Goal: Information Seeking & Learning: Find specific fact

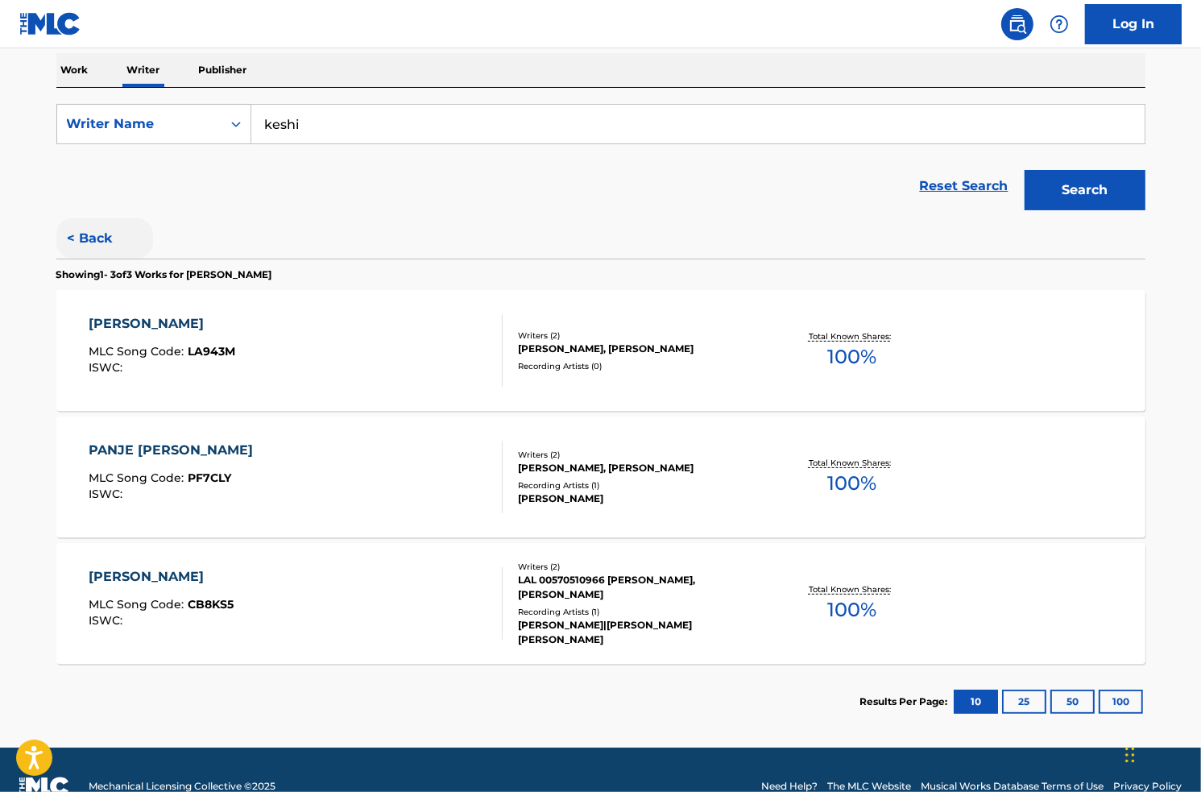
click at [73, 238] on button "< Back" at bounding box center [104, 238] width 97 height 40
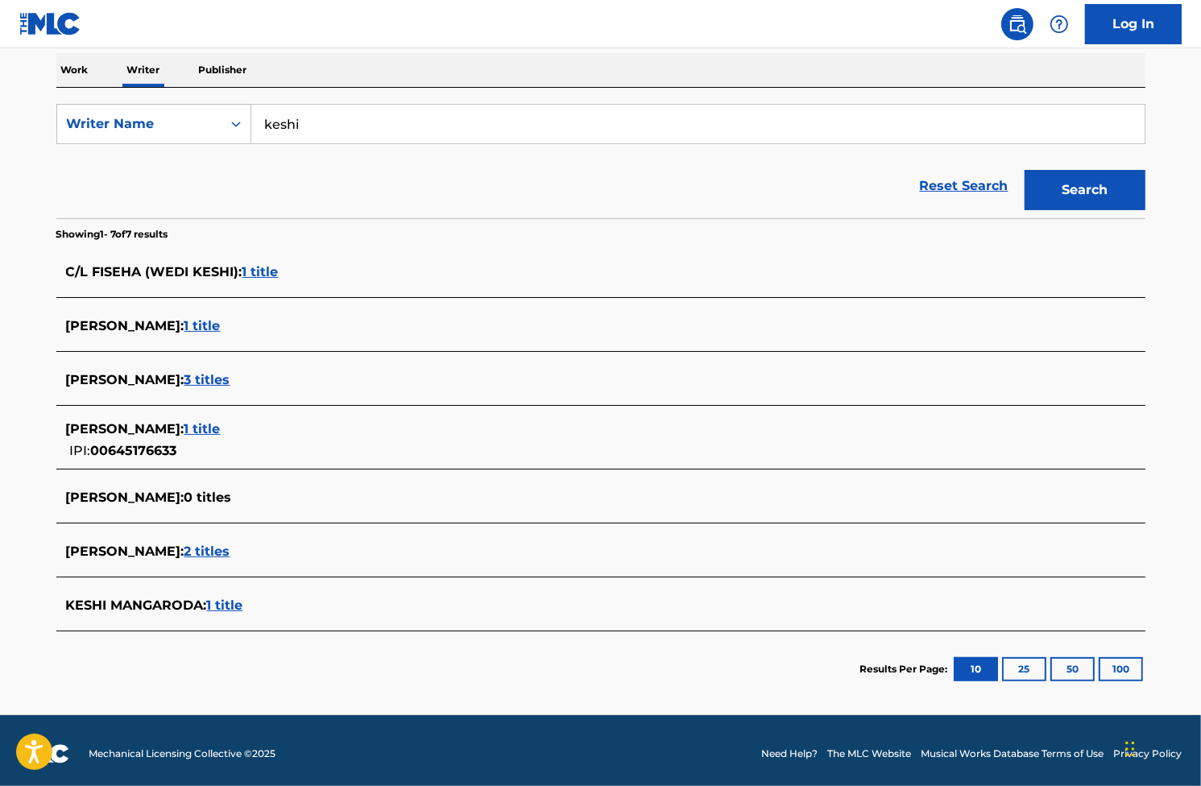
click at [255, 276] on span "1 title" at bounding box center [260, 271] width 36 height 15
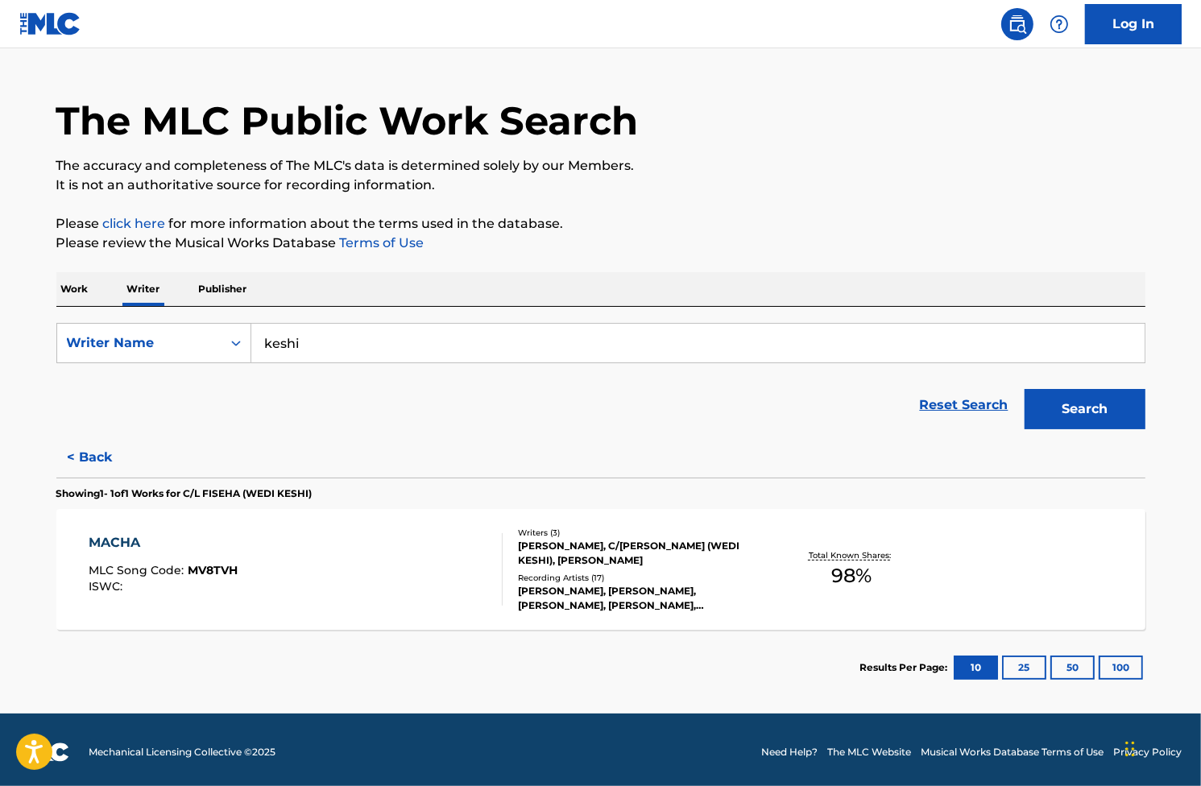
scroll to position [39, 0]
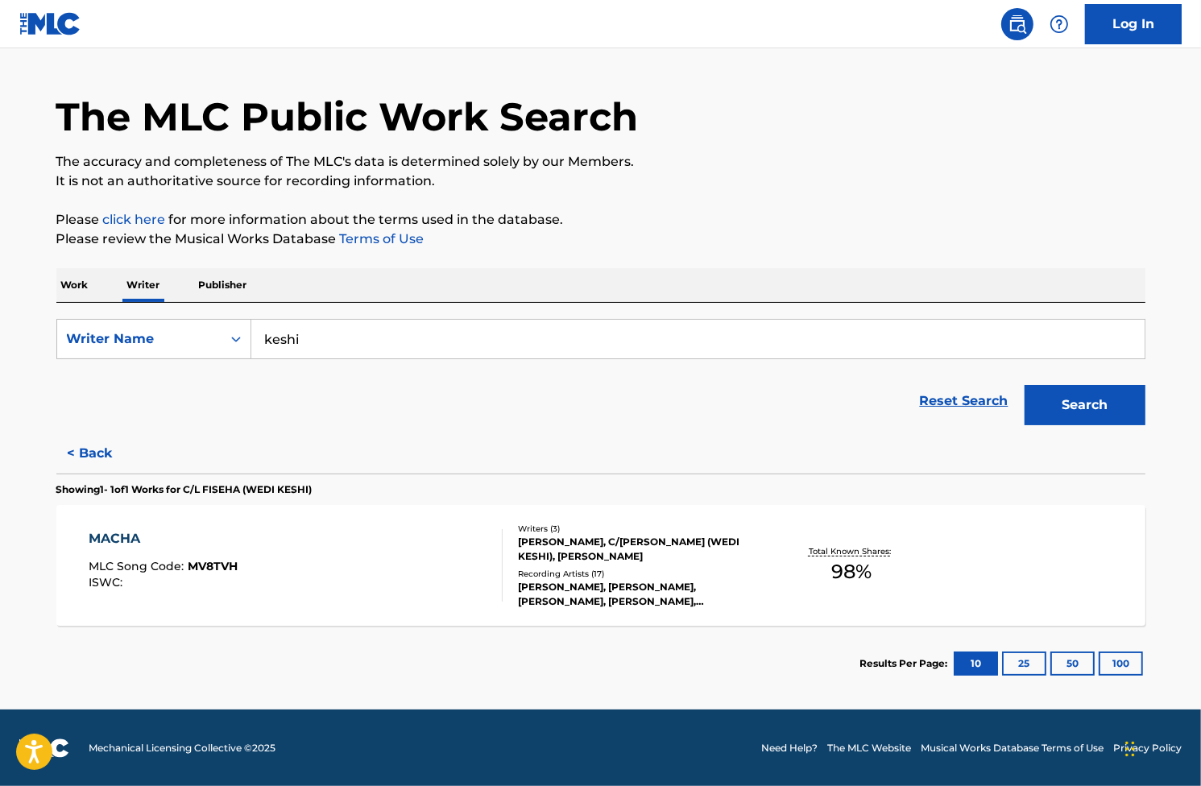
click at [728, 598] on div "[PERSON_NAME], [PERSON_NAME], [PERSON_NAME], [PERSON_NAME], [PERSON_NAME]" at bounding box center [639, 594] width 243 height 29
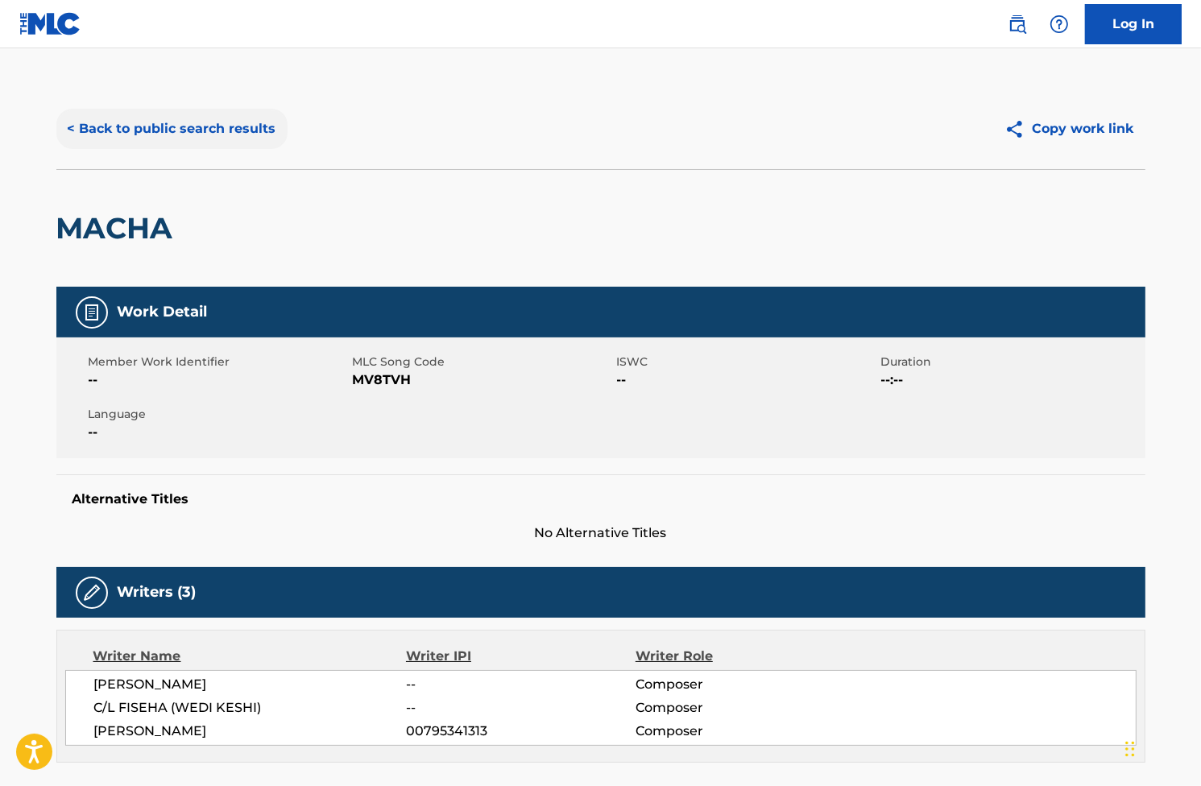
click at [110, 118] on button "< Back to public search results" at bounding box center [171, 129] width 231 height 40
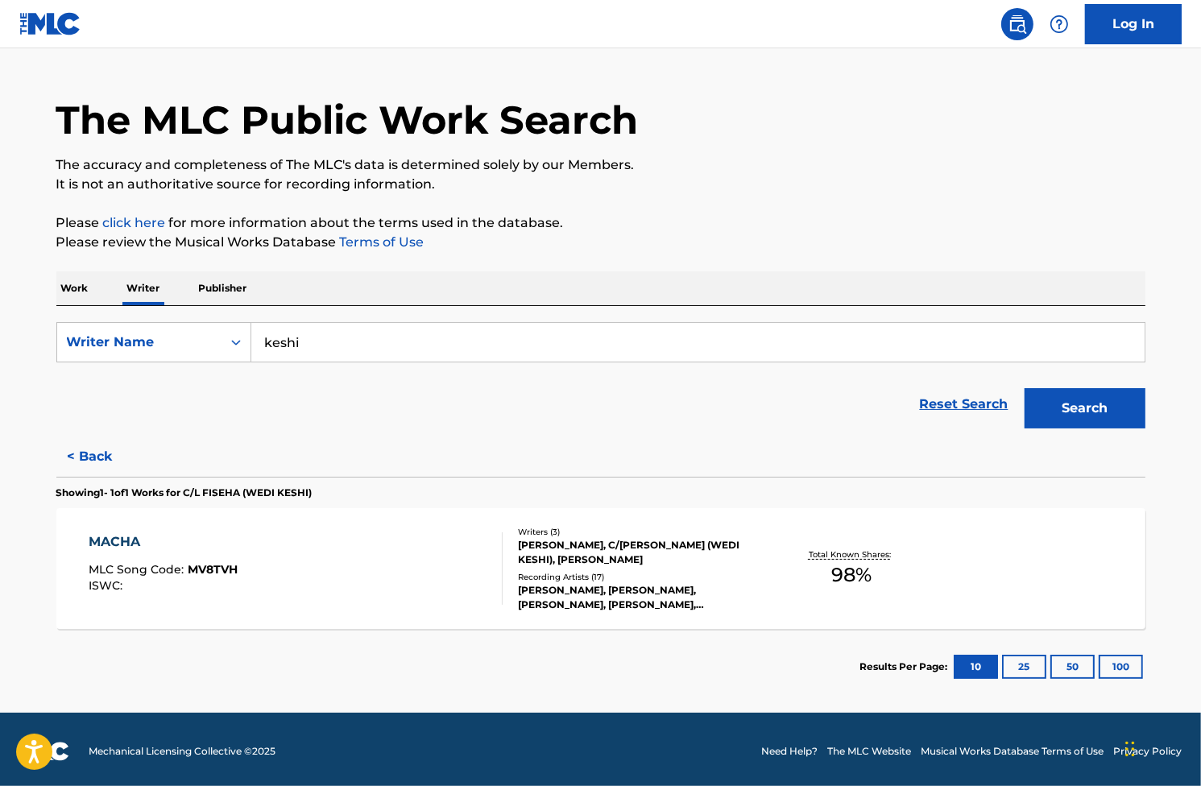
scroll to position [39, 0]
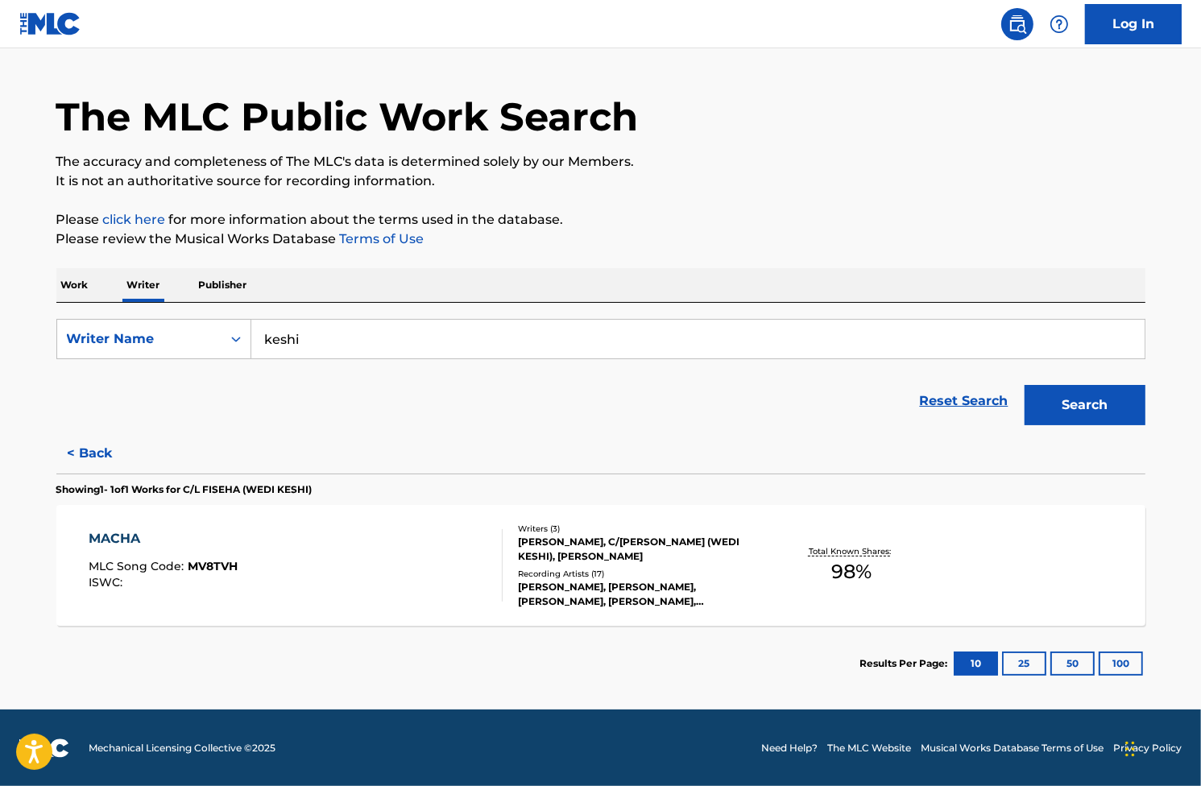
click at [84, 275] on p "Work" at bounding box center [74, 285] width 37 height 34
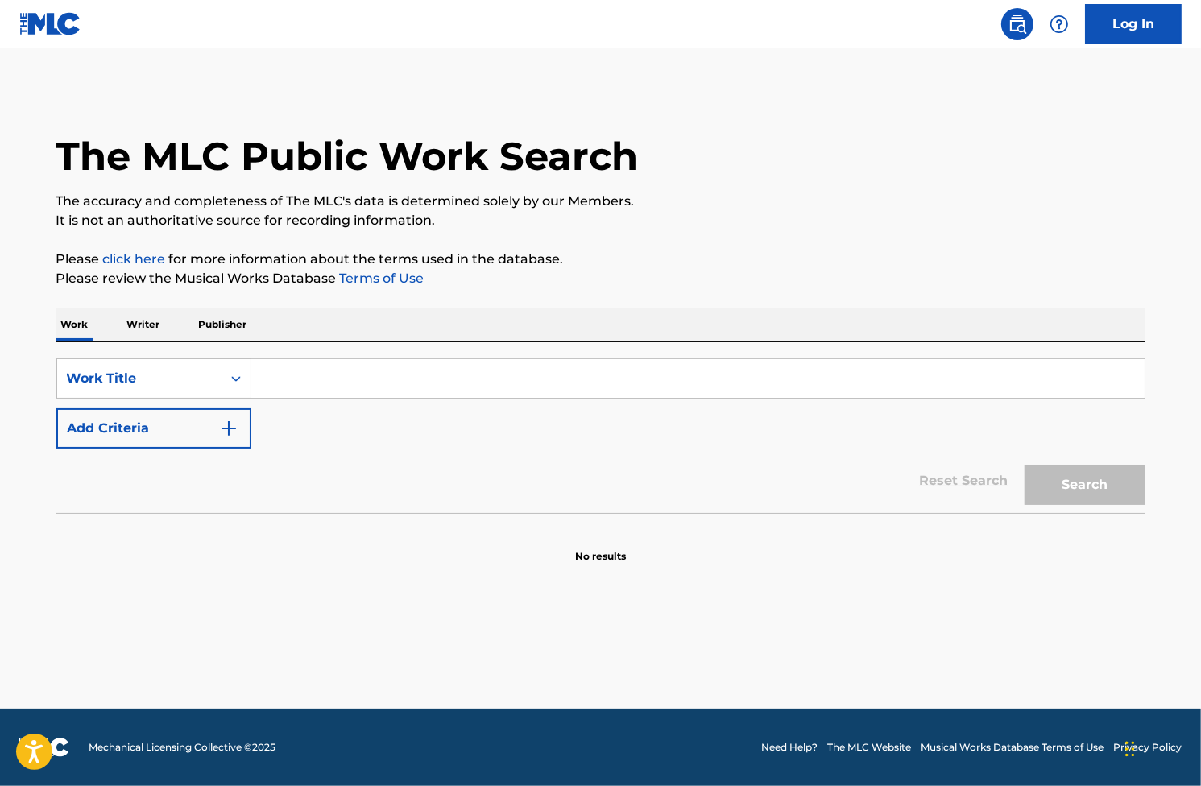
click at [281, 371] on input "Search Form" at bounding box center [697, 378] width 893 height 39
click at [149, 328] on p "Writer" at bounding box center [143, 325] width 43 height 34
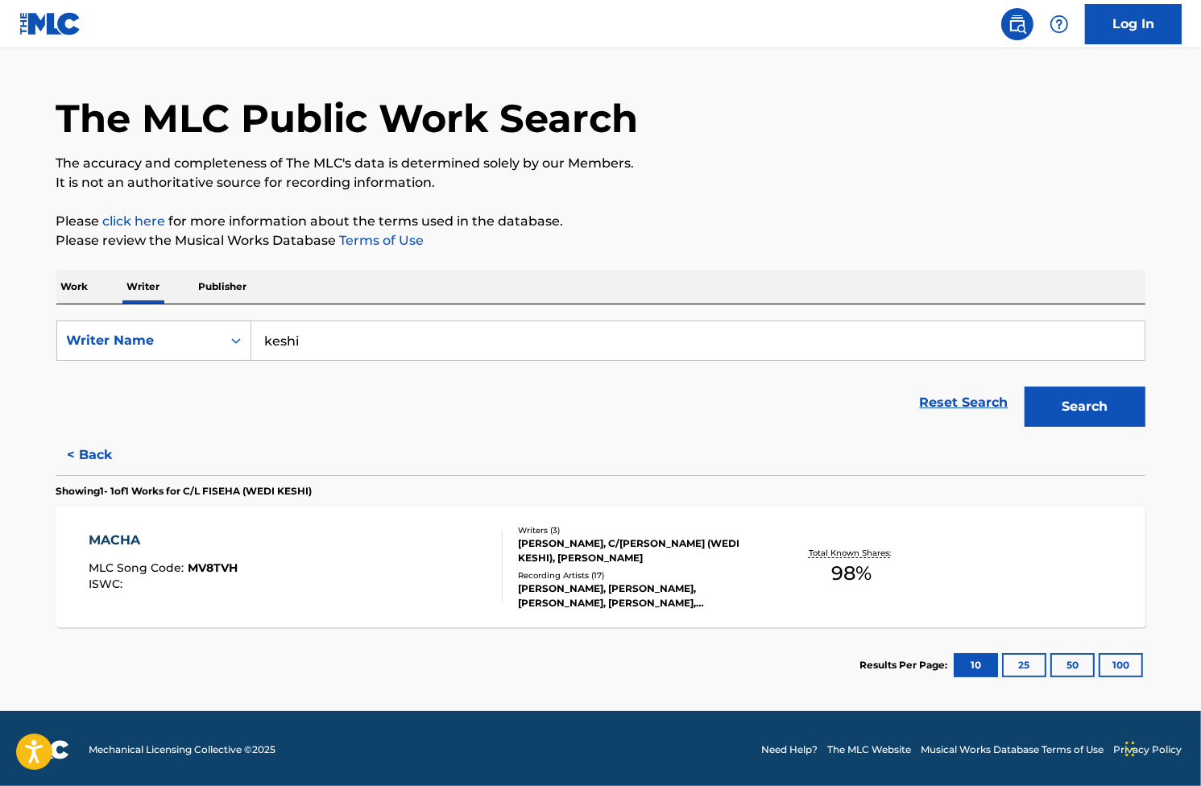
scroll to position [39, 0]
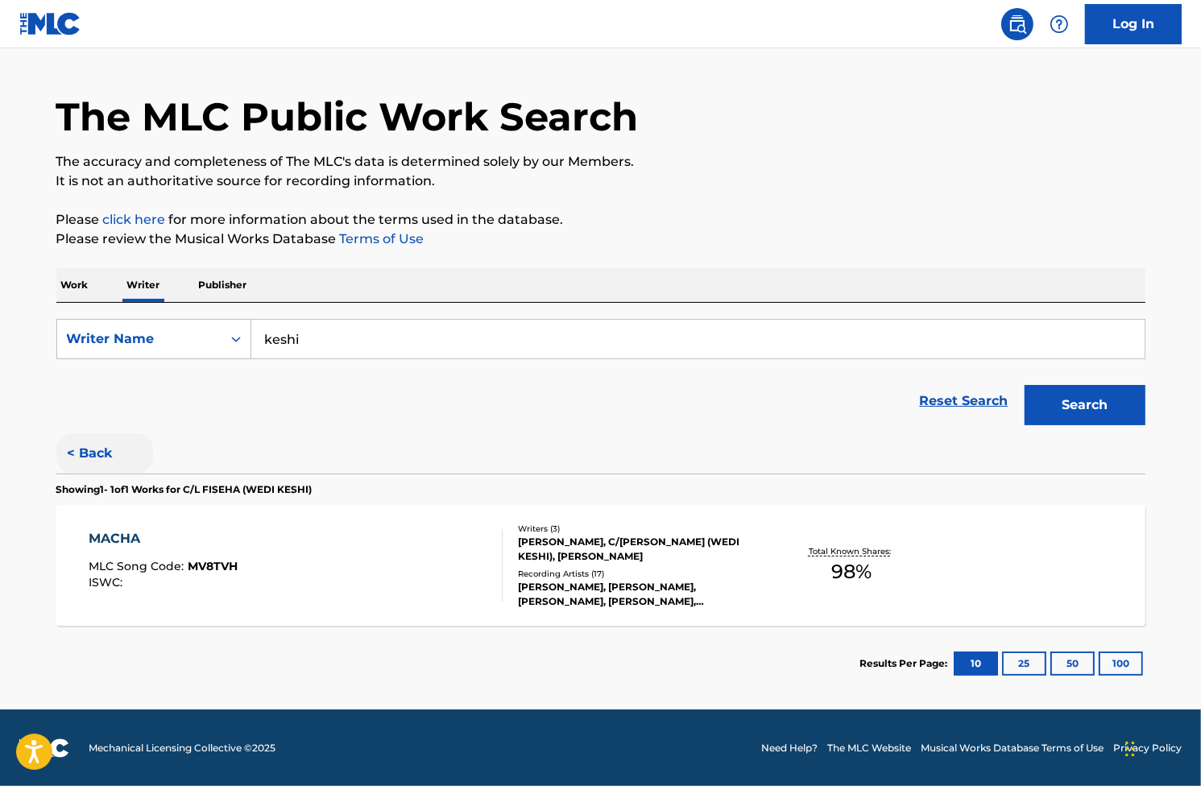
click at [97, 442] on button "< Back" at bounding box center [104, 453] width 97 height 40
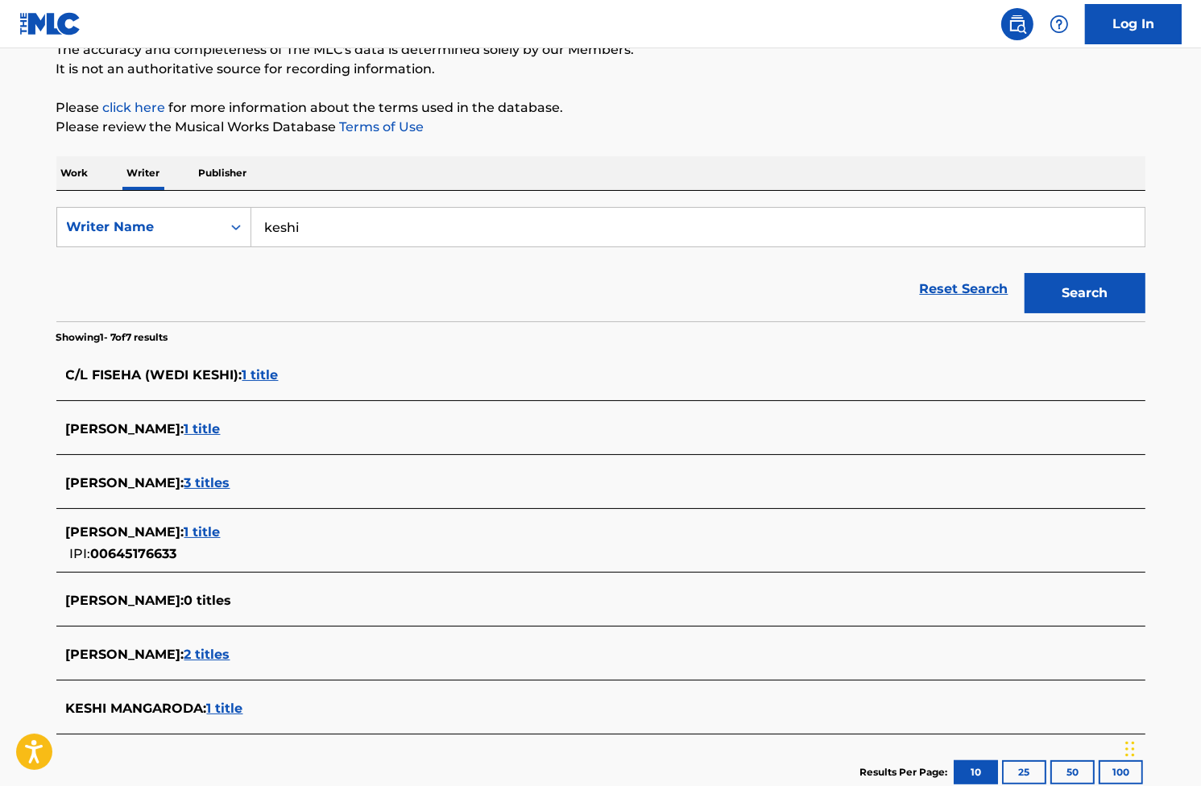
scroll to position [99, 0]
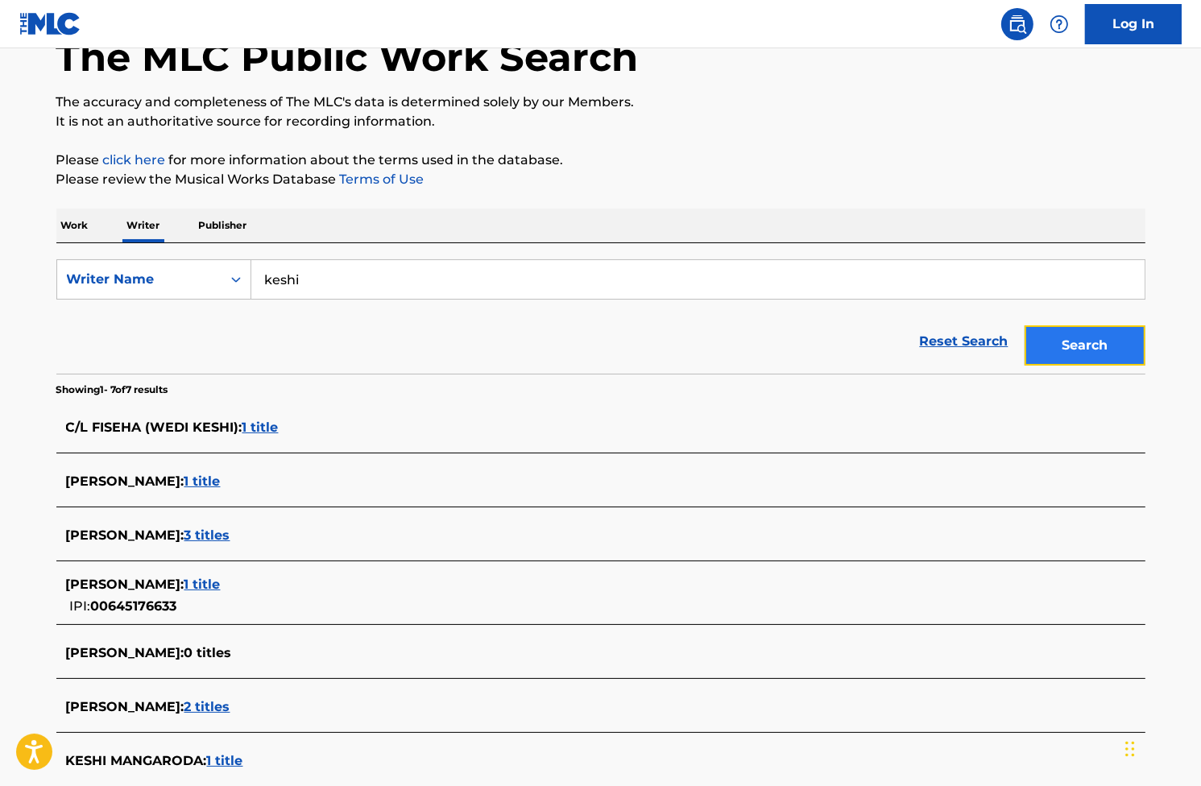
click at [1112, 354] on button "Search" at bounding box center [1085, 345] width 121 height 40
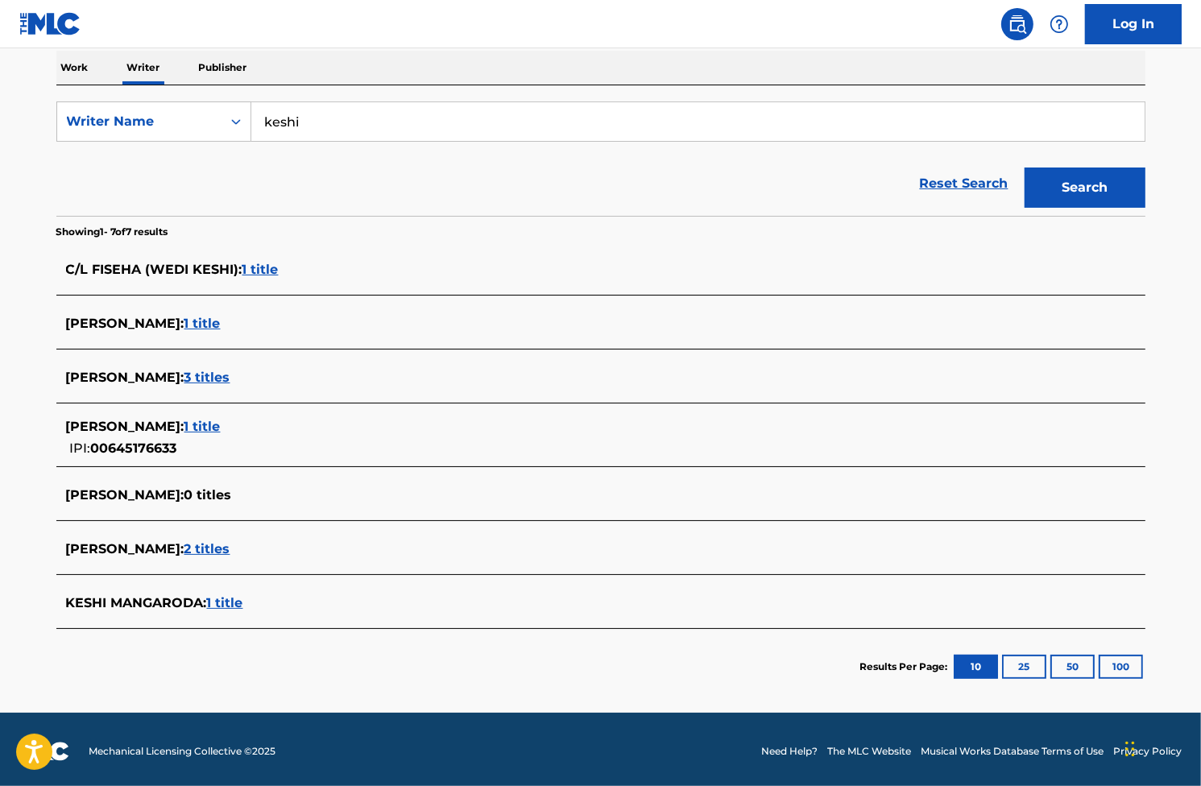
scroll to position [260, 0]
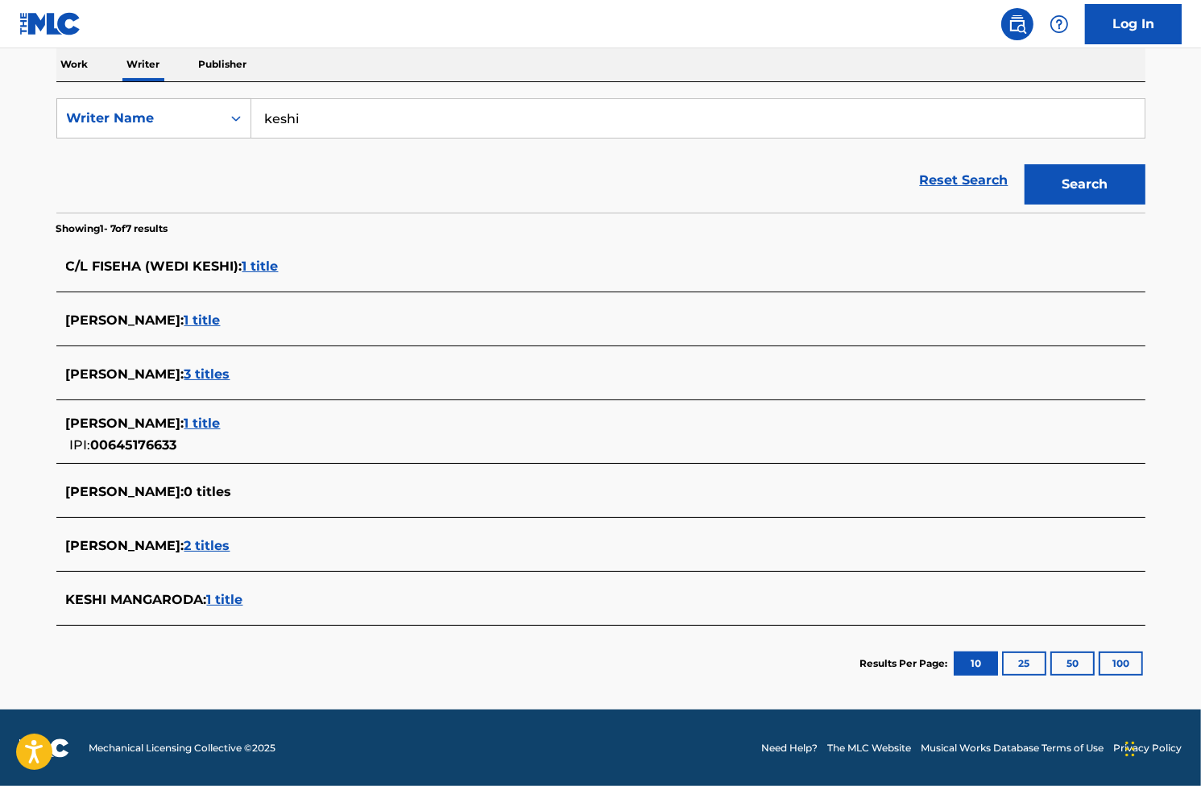
drag, startPoint x: 35, startPoint y: 180, endPoint x: 129, endPoint y: 64, distance: 148.9
click at [36, 180] on main "The MLC Public Work Search The accuracy and completeness of The MLC's data is d…" at bounding box center [600, 248] width 1201 height 921
click at [255, 257] on div "C/L FISEHA (WEDI KESHI) : 1 title" at bounding box center [580, 266] width 1028 height 19
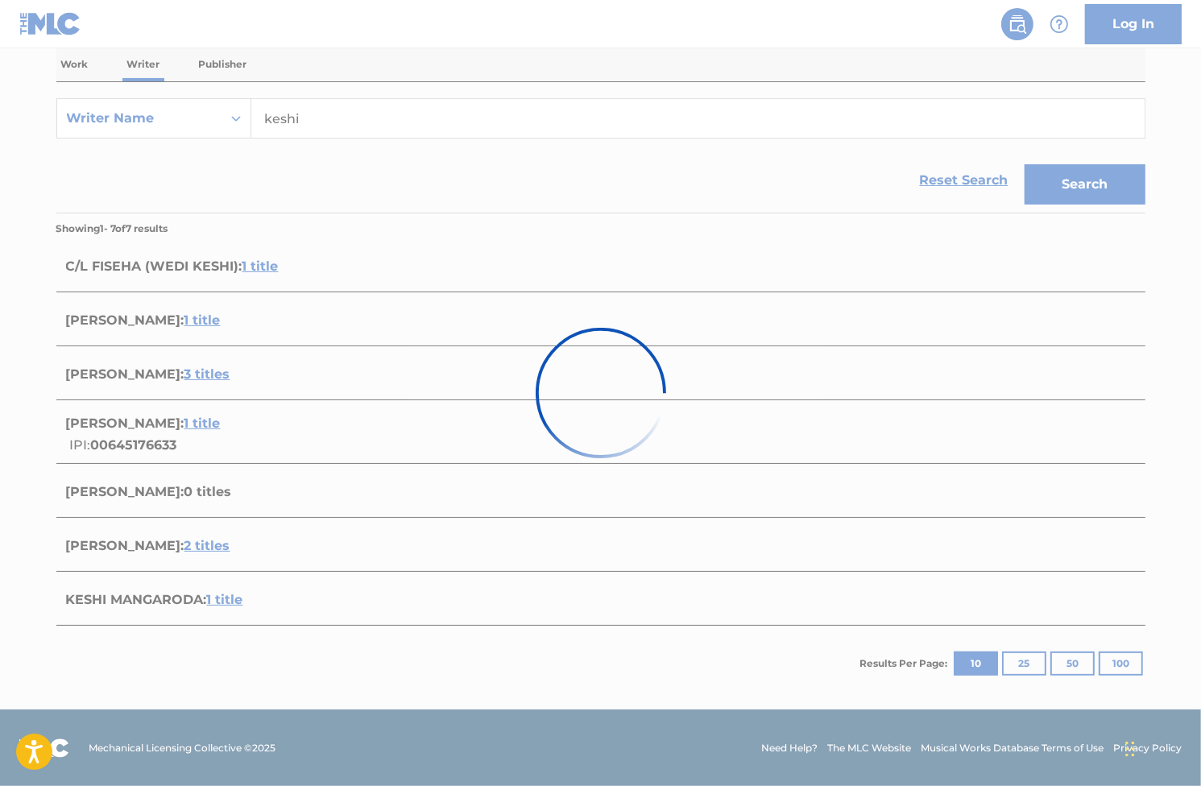
scroll to position [39, 0]
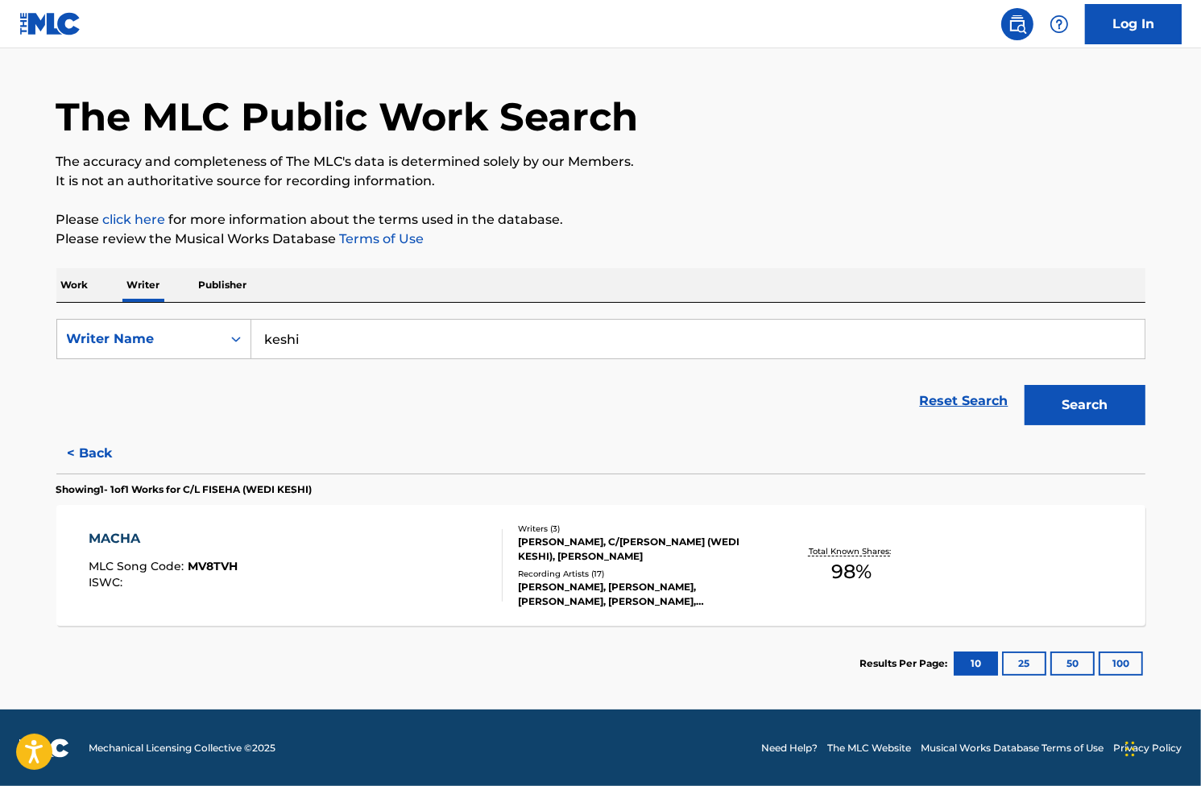
click at [117, 540] on div "MACHA" at bounding box center [163, 538] width 149 height 19
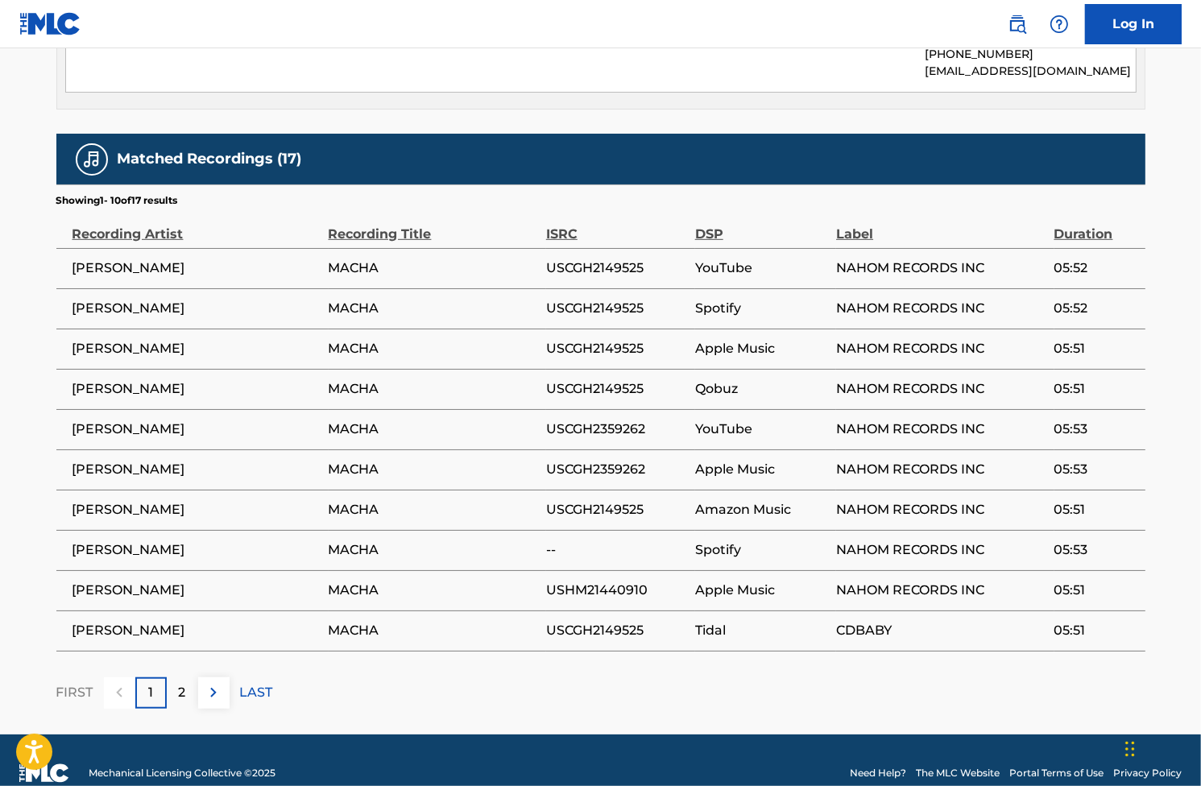
scroll to position [948, 0]
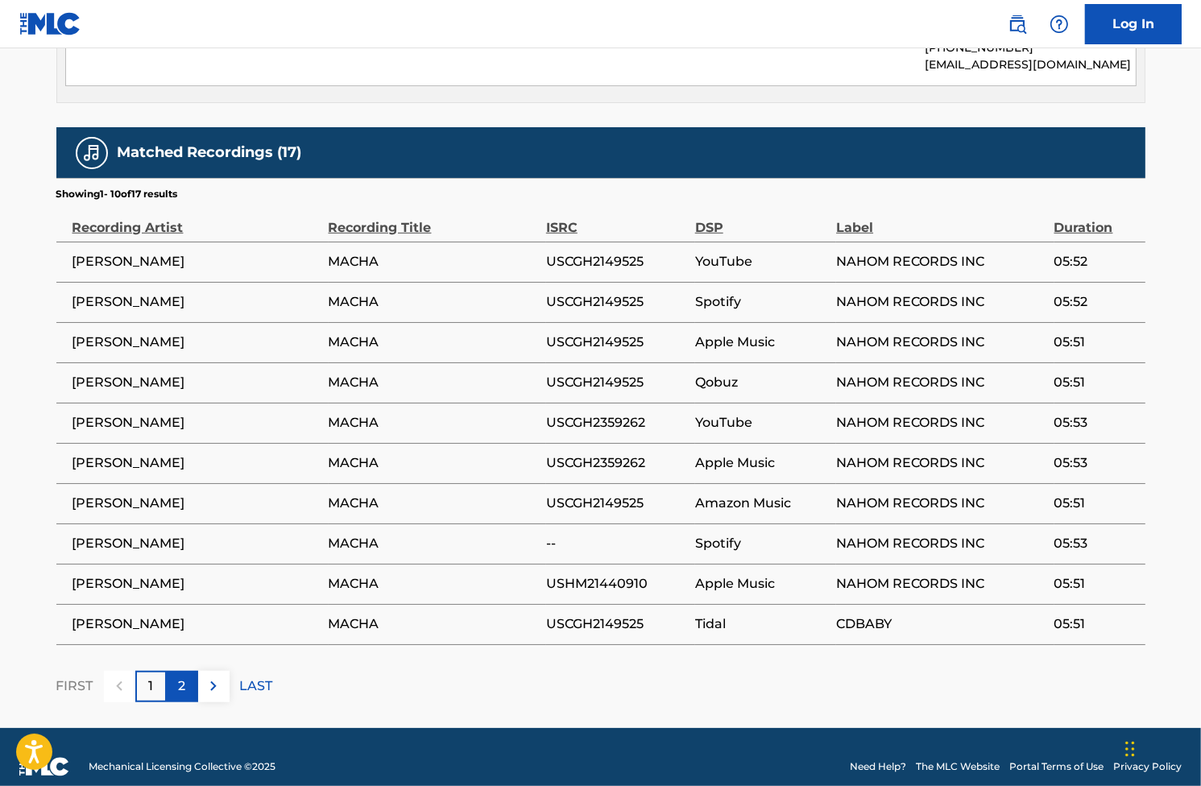
click at [170, 671] on div "2" at bounding box center [182, 686] width 31 height 31
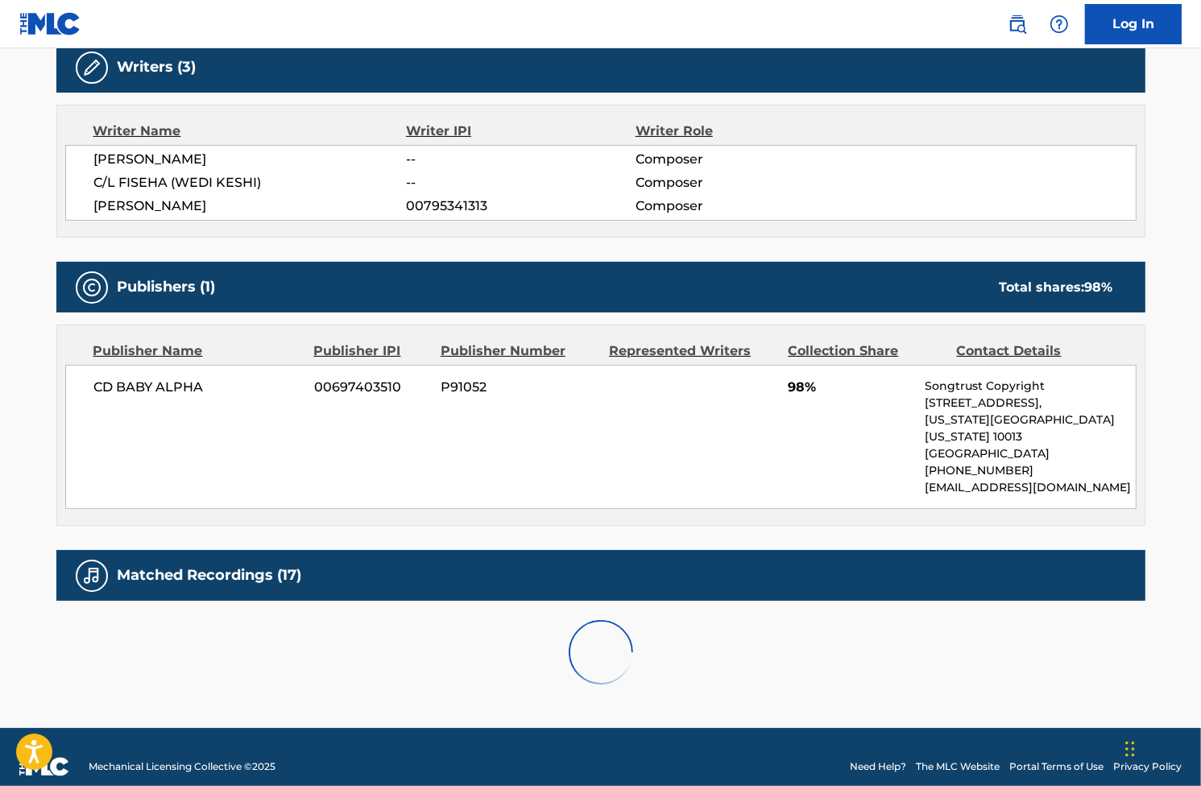
scroll to position [827, 0]
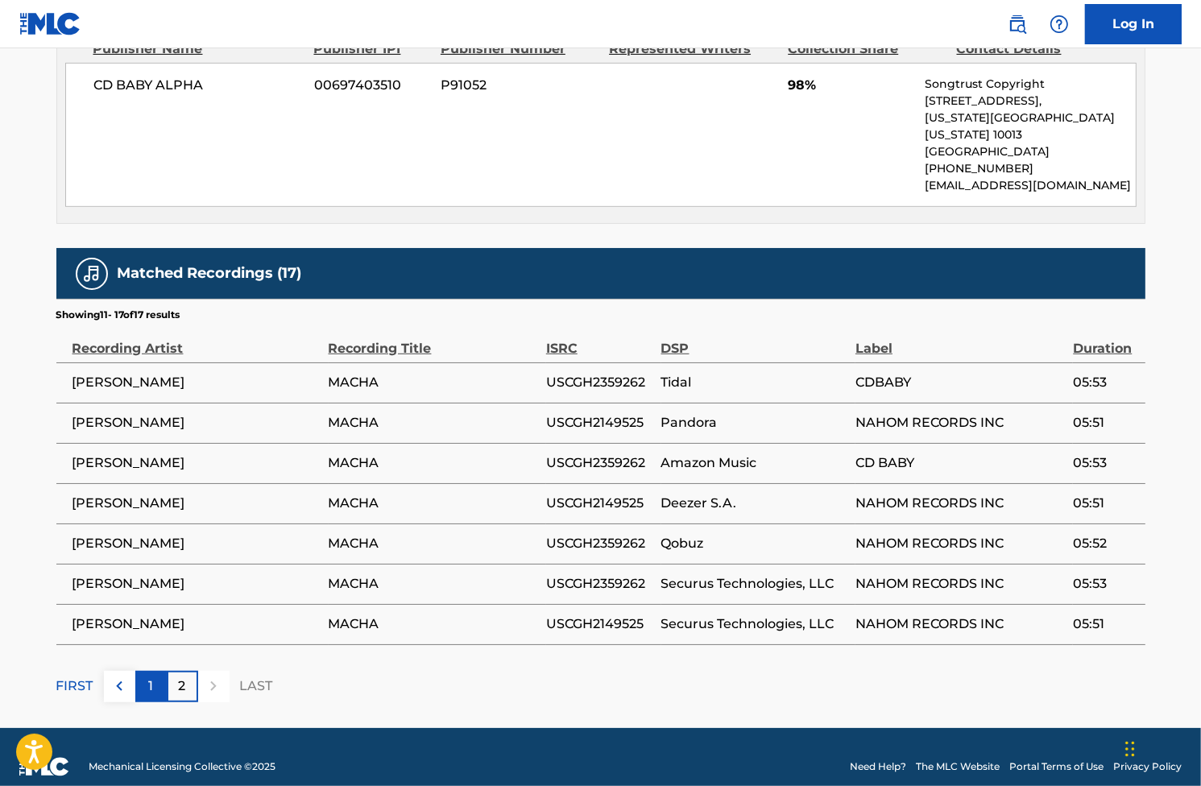
click at [158, 671] on div "1" at bounding box center [150, 686] width 31 height 31
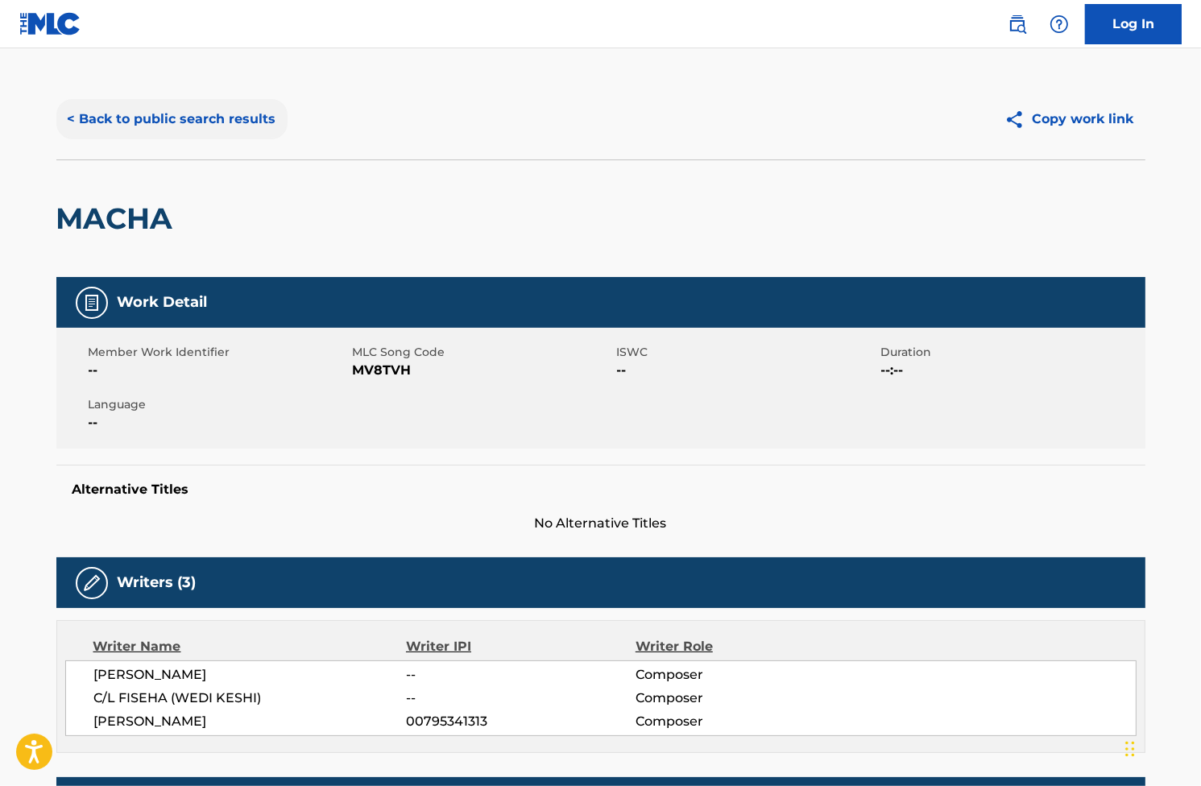
scroll to position [0, 0]
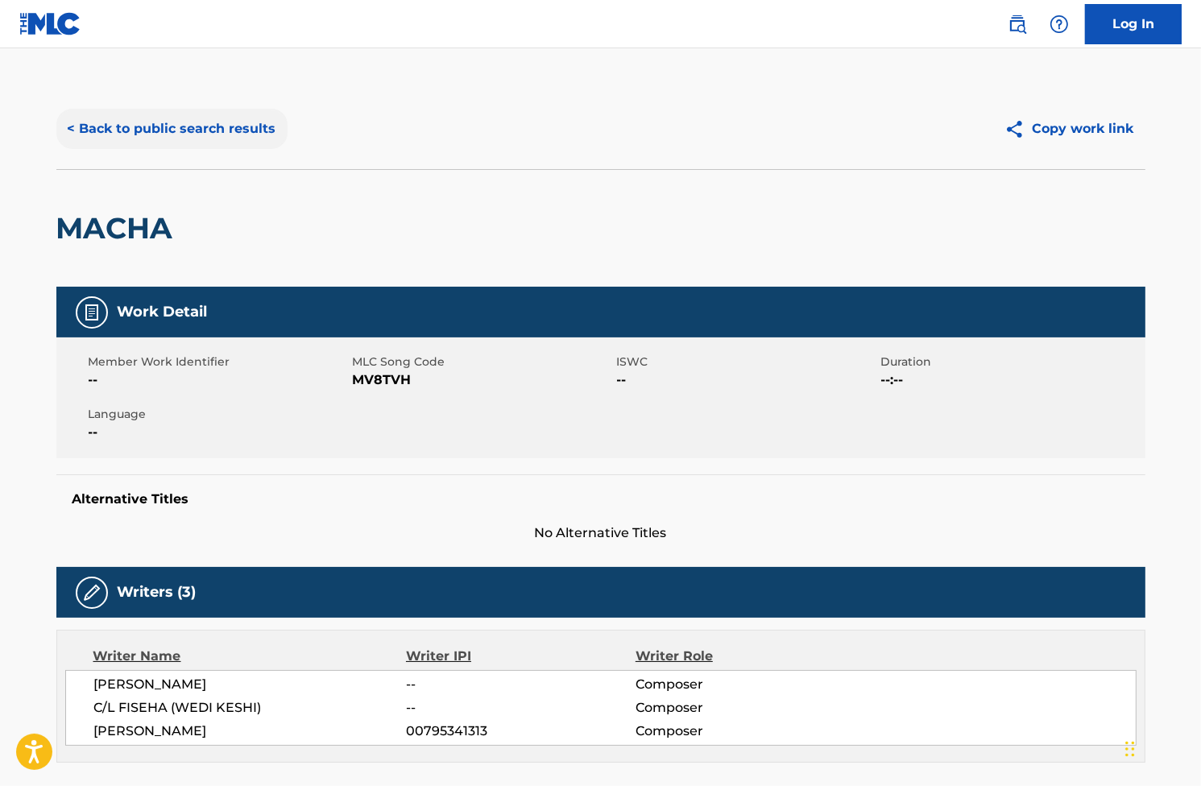
click at [161, 131] on button "< Back to public search results" at bounding box center [171, 129] width 231 height 40
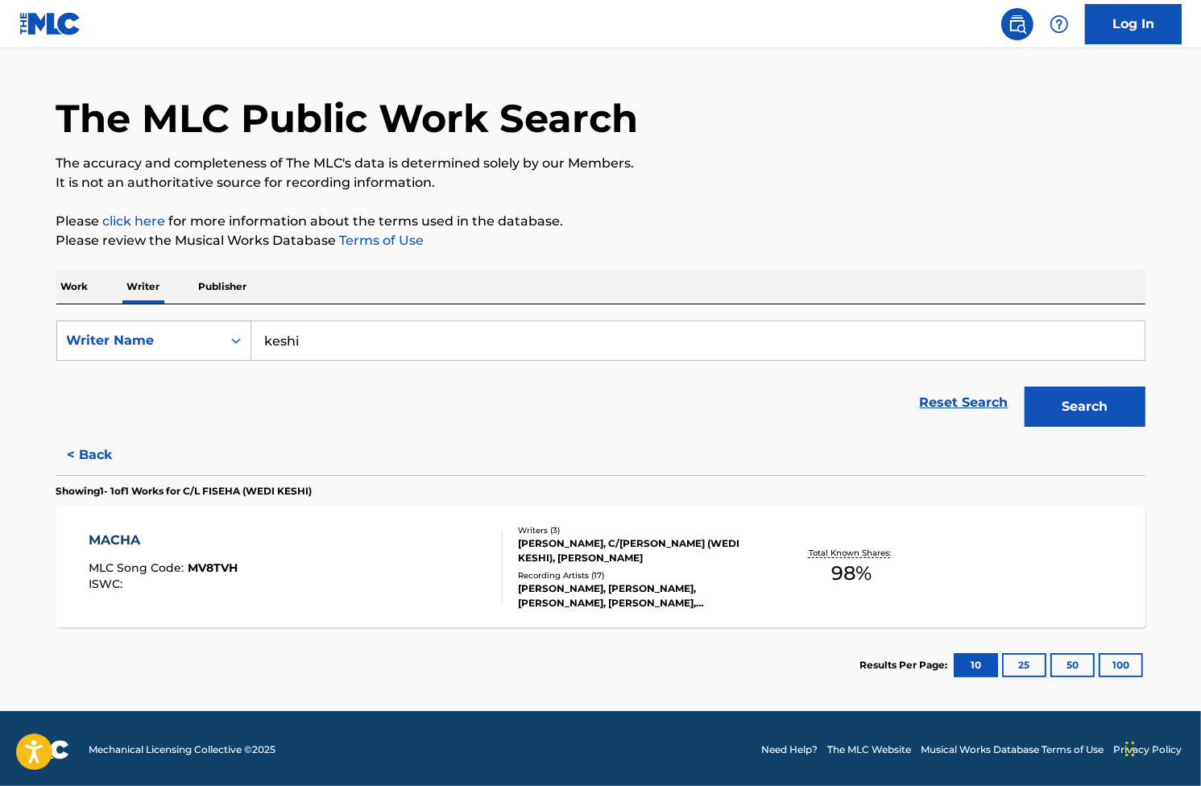
scroll to position [39, 0]
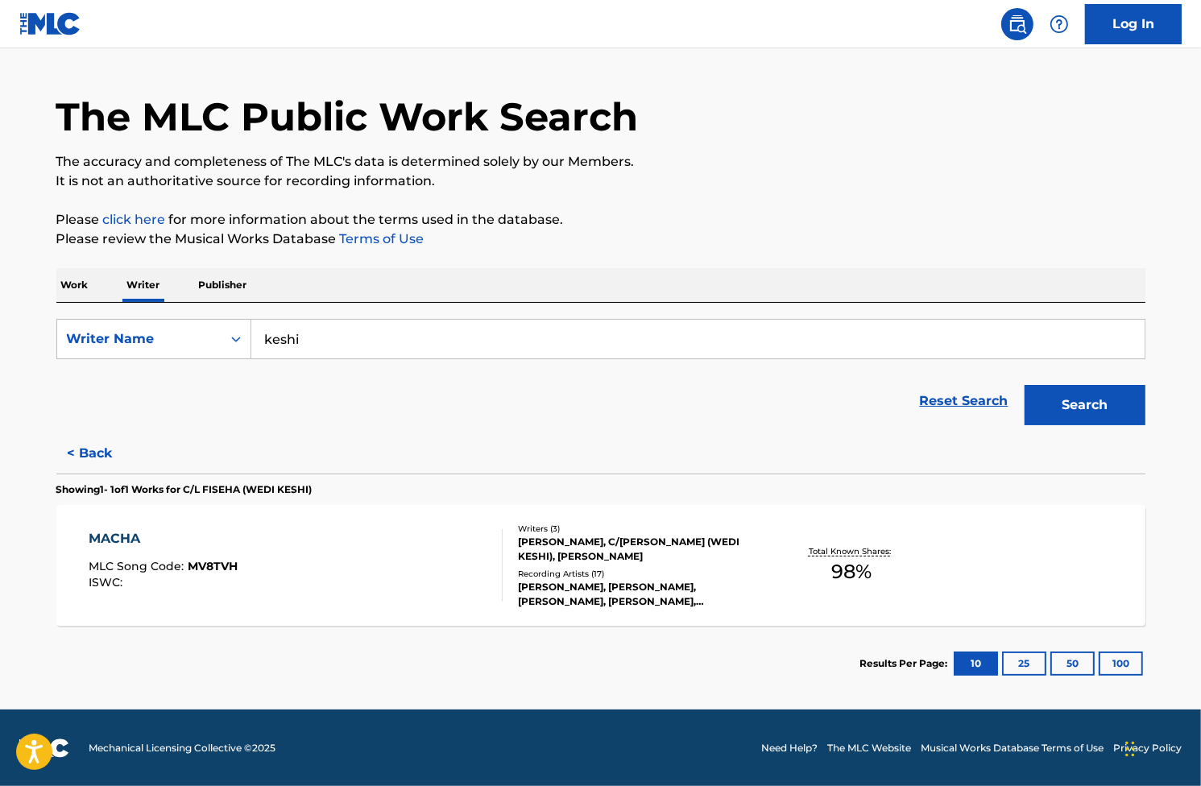
click at [107, 532] on div "MACHA" at bounding box center [163, 538] width 149 height 19
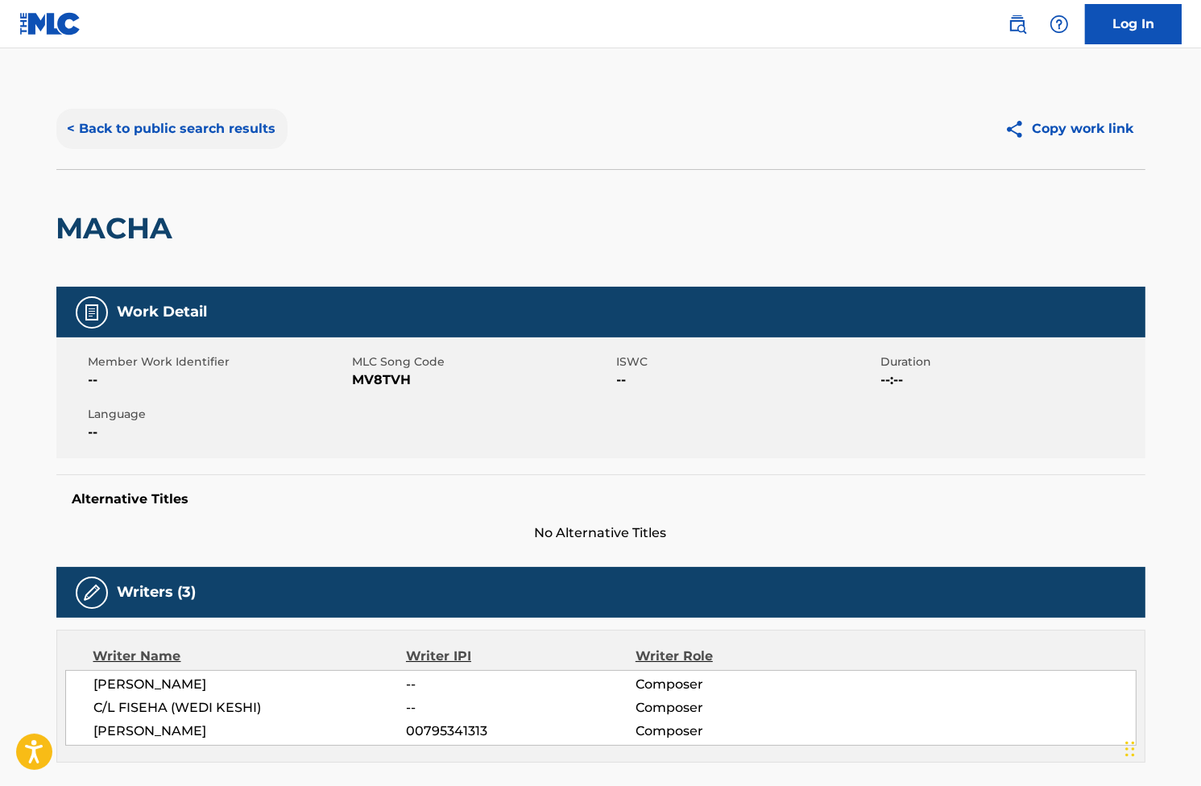
click at [205, 135] on button "< Back to public search results" at bounding box center [171, 129] width 231 height 40
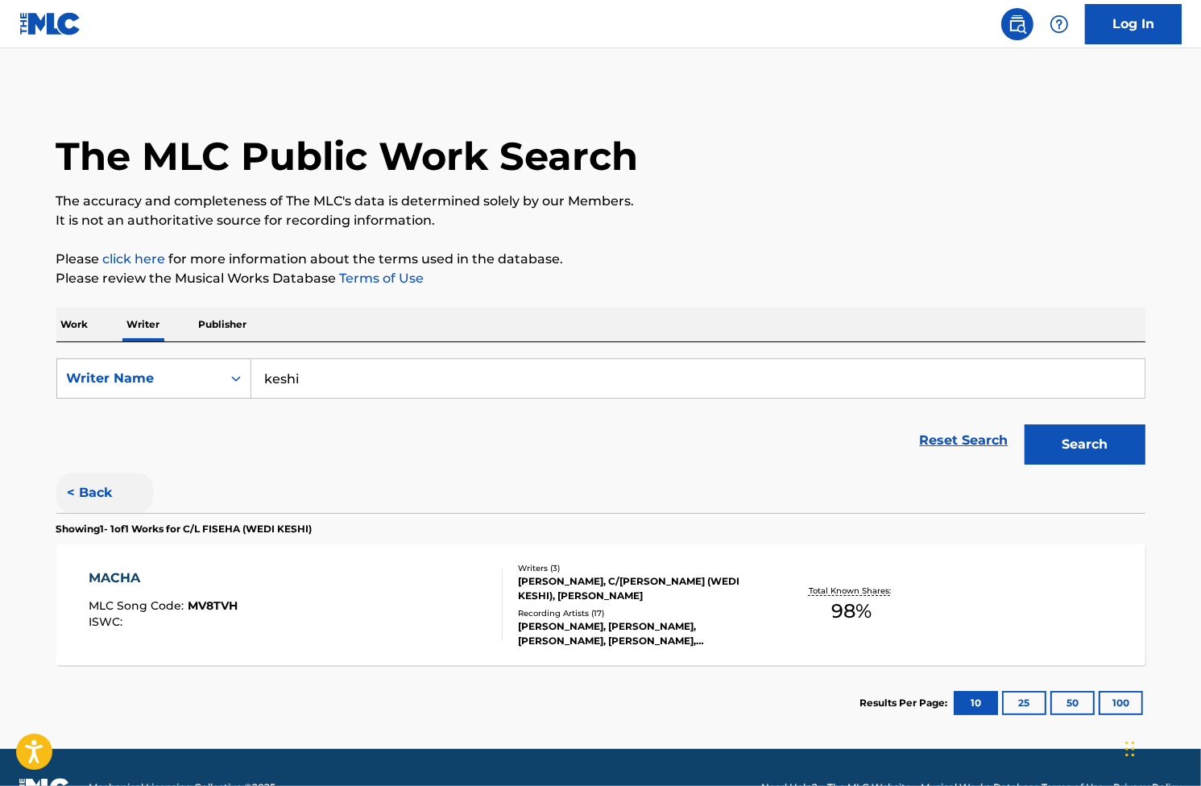
click at [77, 499] on button "< Back" at bounding box center [104, 493] width 97 height 40
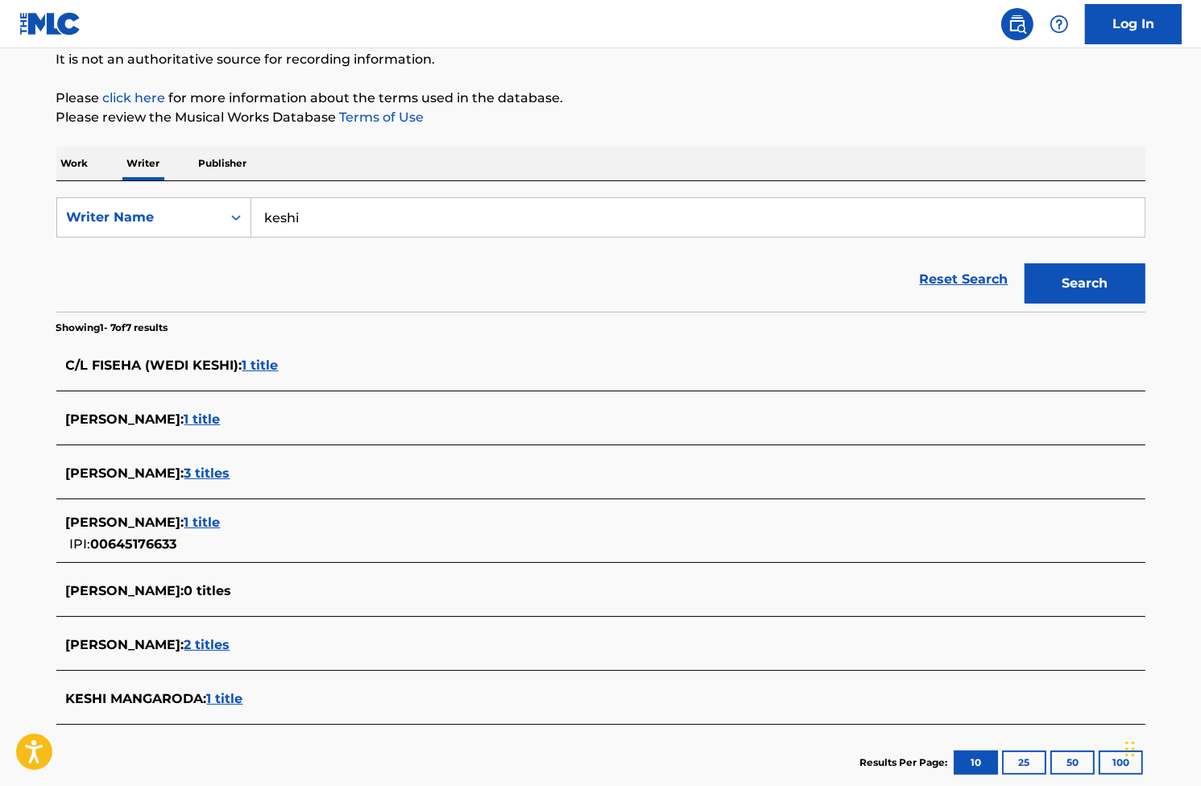
click at [254, 365] on span "1 title" at bounding box center [260, 365] width 36 height 15
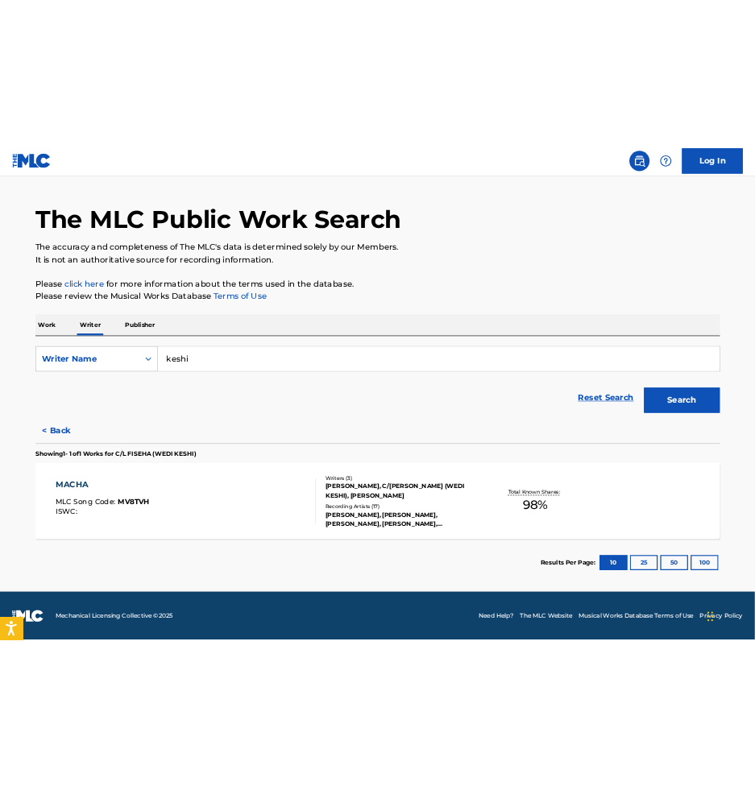
scroll to position [32, 0]
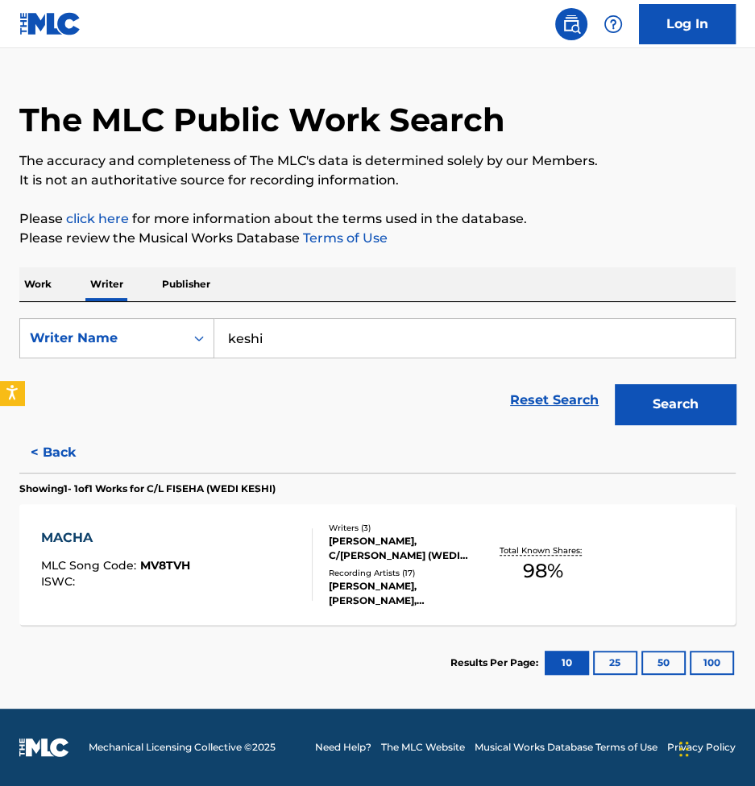
click at [48, 547] on div "MACHA" at bounding box center [115, 537] width 149 height 19
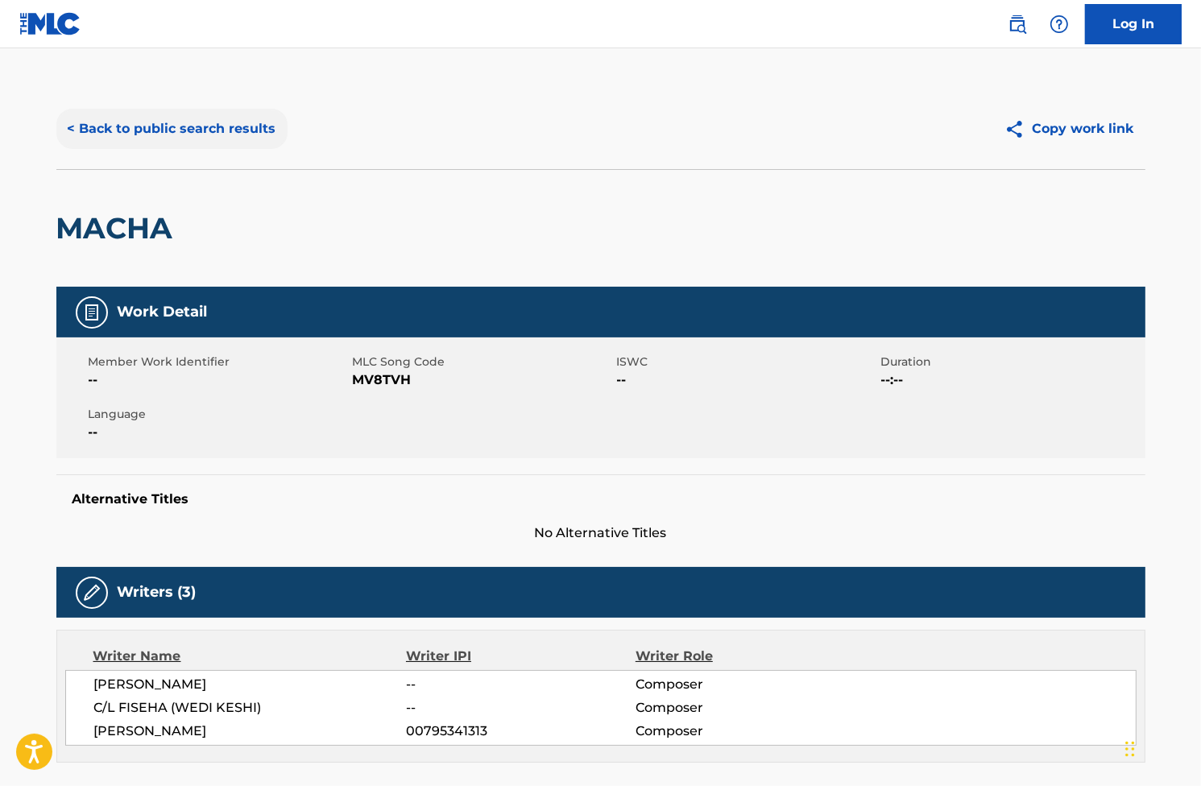
click at [158, 135] on button "< Back to public search results" at bounding box center [171, 129] width 231 height 40
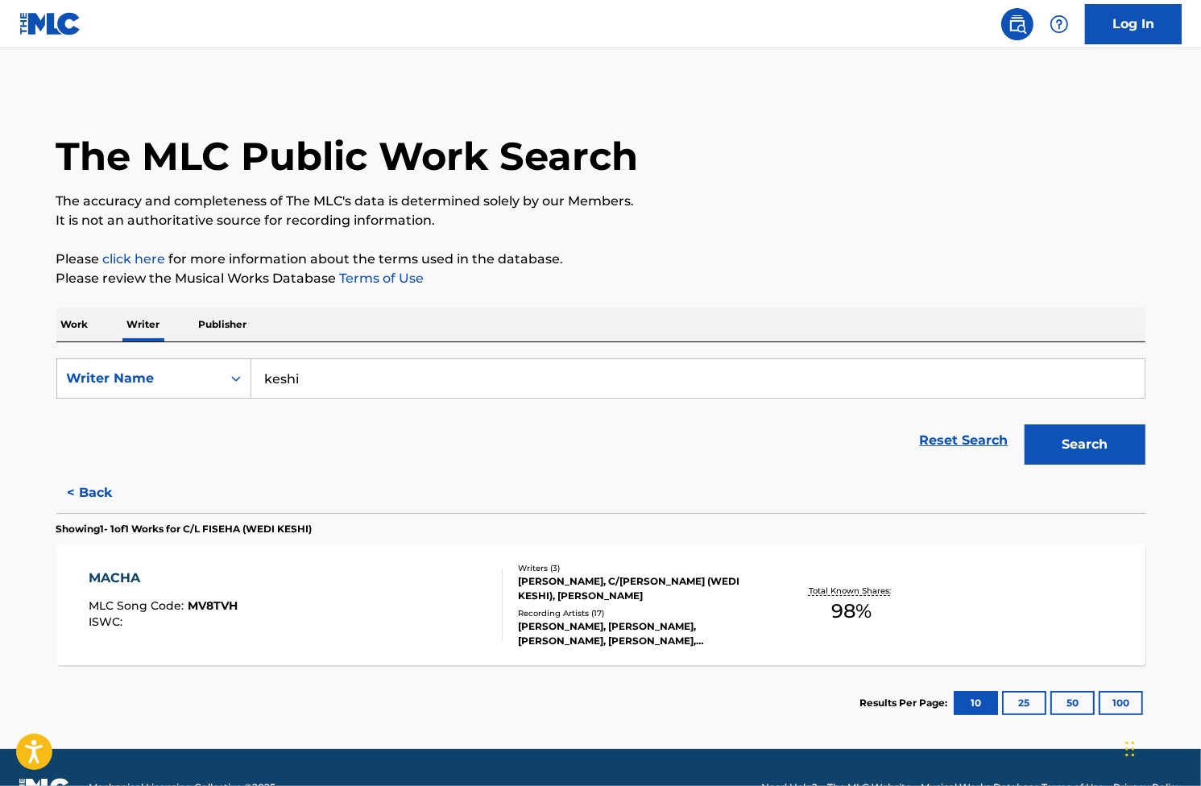
click at [106, 38] on nav "Log In" at bounding box center [600, 24] width 1201 height 48
click at [757, 196] on p "The accuracy and completeness of The MLC's data is determined solely by our Mem…" at bounding box center [600, 201] width 1089 height 19
click at [114, 499] on button "< Back" at bounding box center [104, 493] width 97 height 40
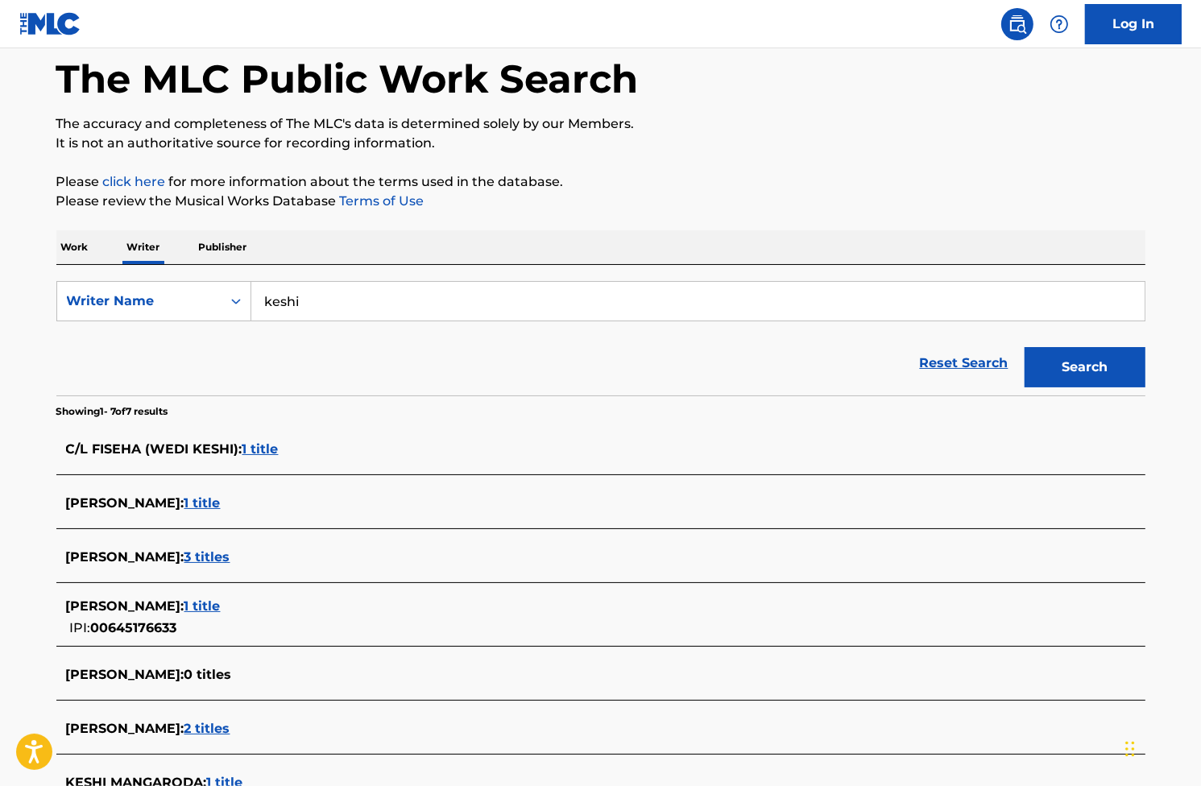
scroll to position [81, 0]
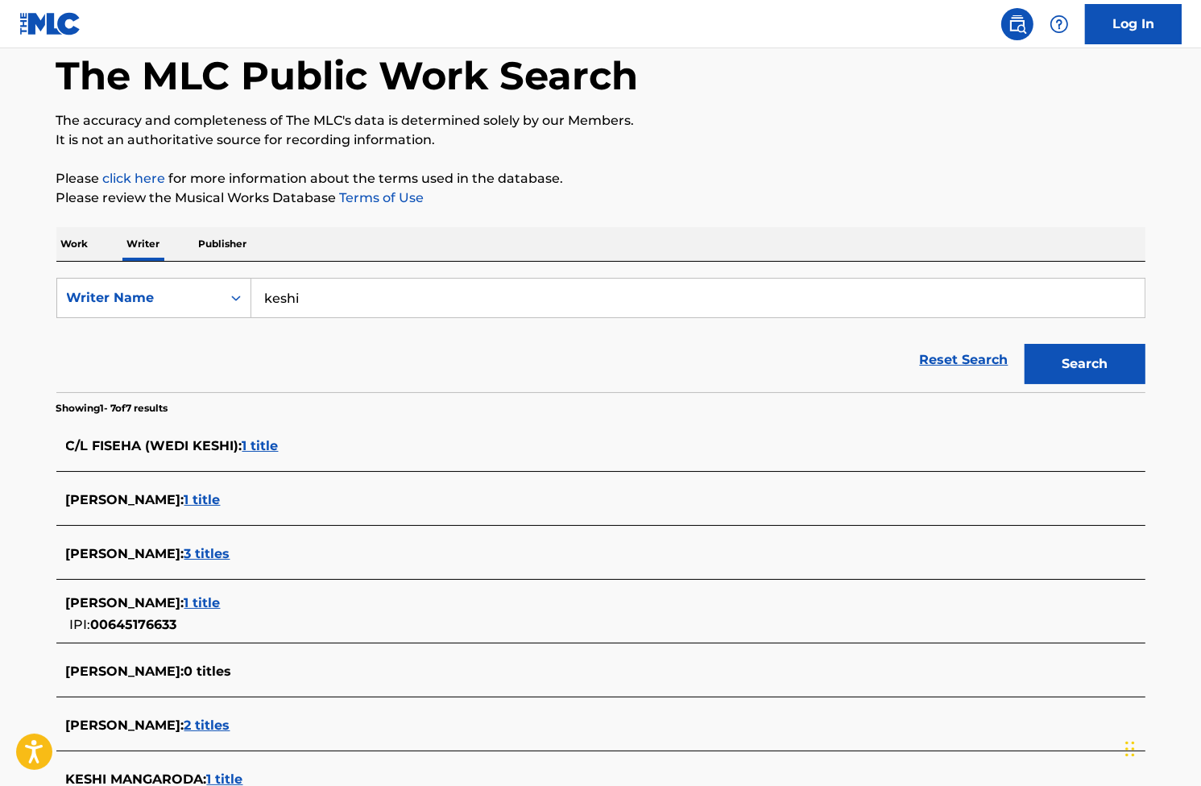
click at [1148, 549] on div "The MLC Public Work Search The accuracy and completeness of The MLC's data is d…" at bounding box center [601, 444] width 1128 height 873
click at [106, 350] on div "Reset Search Search" at bounding box center [600, 360] width 1089 height 64
click at [110, 76] on h1 "The MLC Public Work Search" at bounding box center [347, 76] width 582 height 48
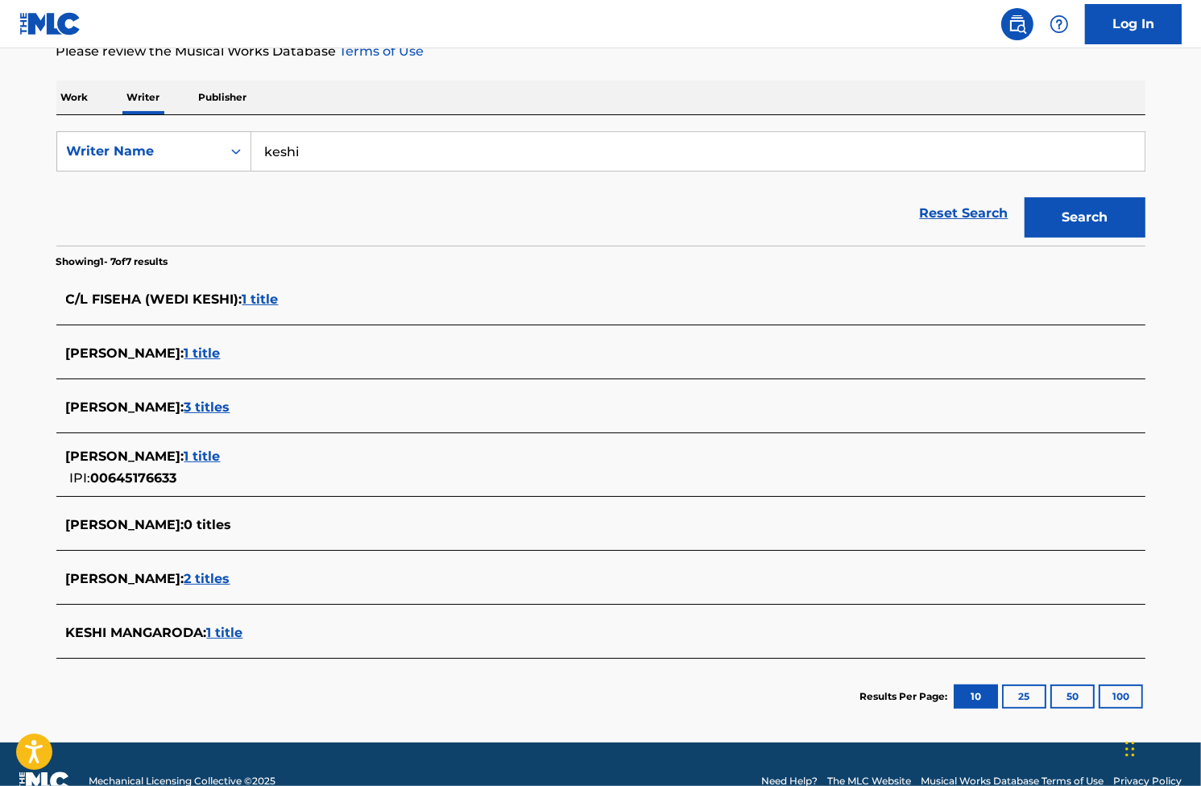
scroll to position [242, 0]
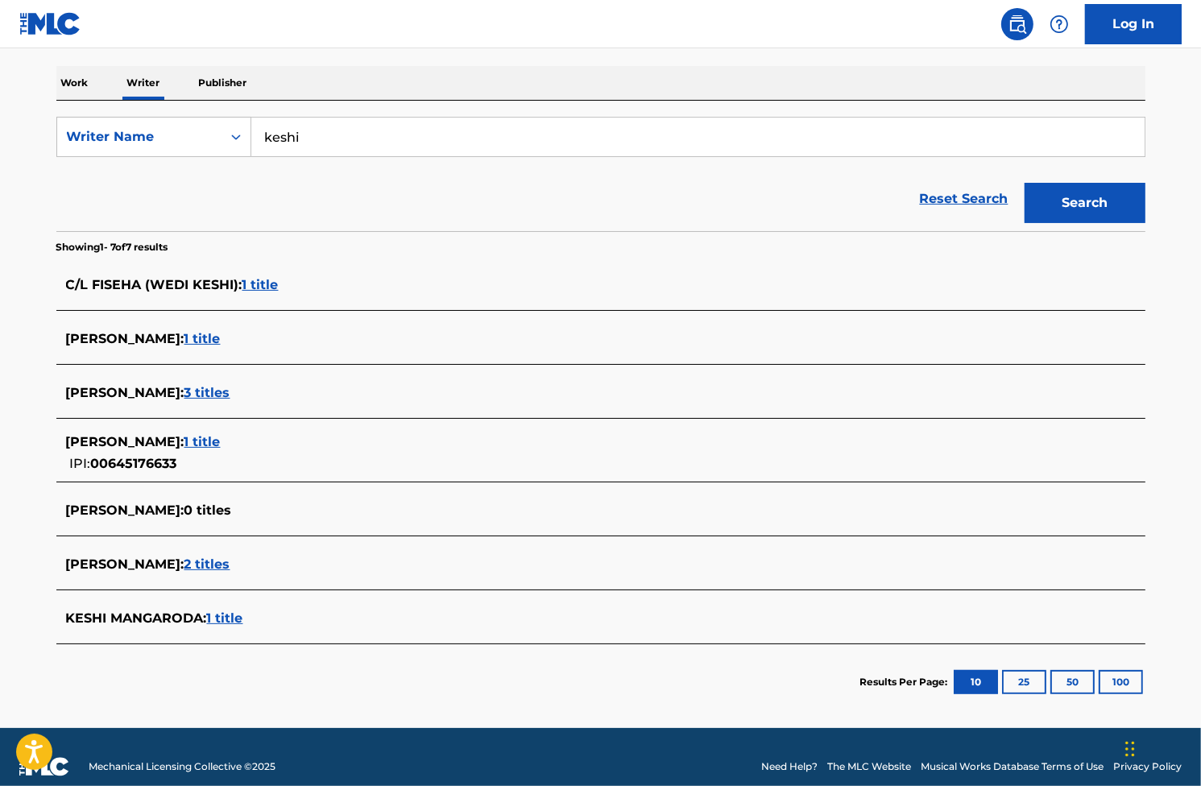
click at [261, 290] on span "1 title" at bounding box center [260, 284] width 36 height 15
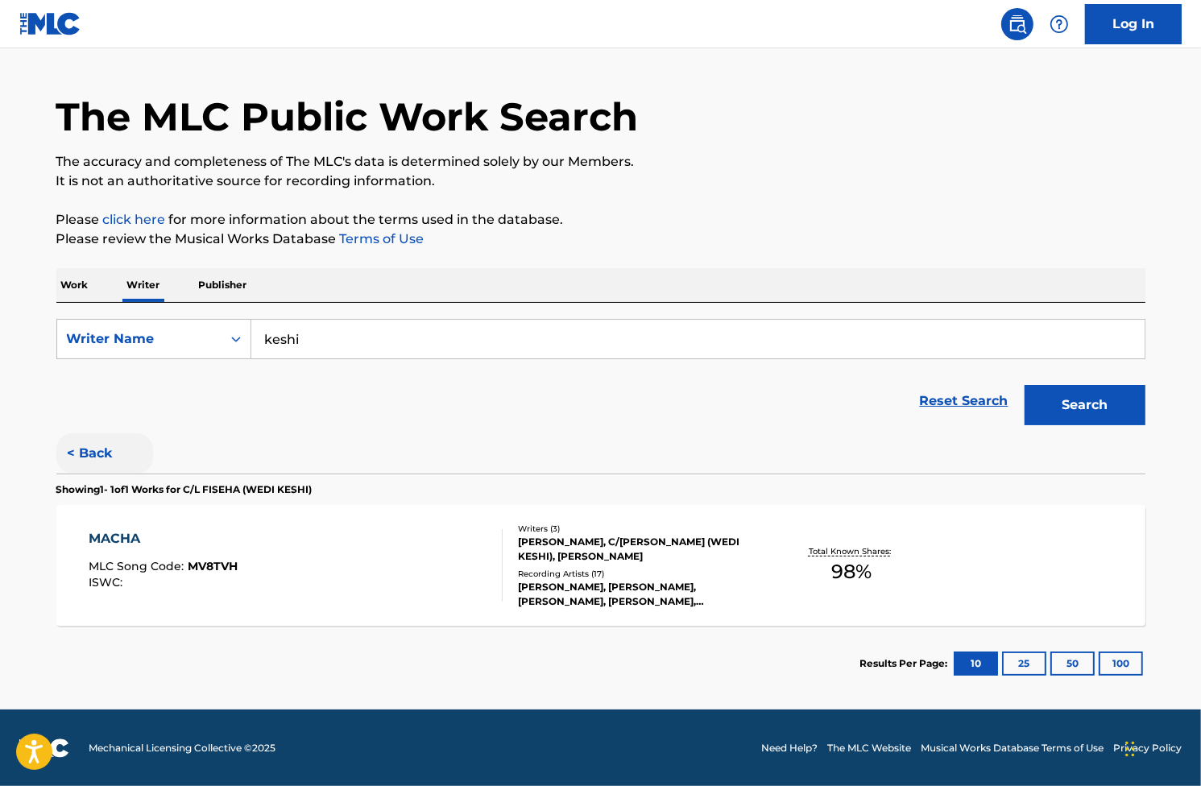
click at [81, 444] on button "< Back" at bounding box center [104, 453] width 97 height 40
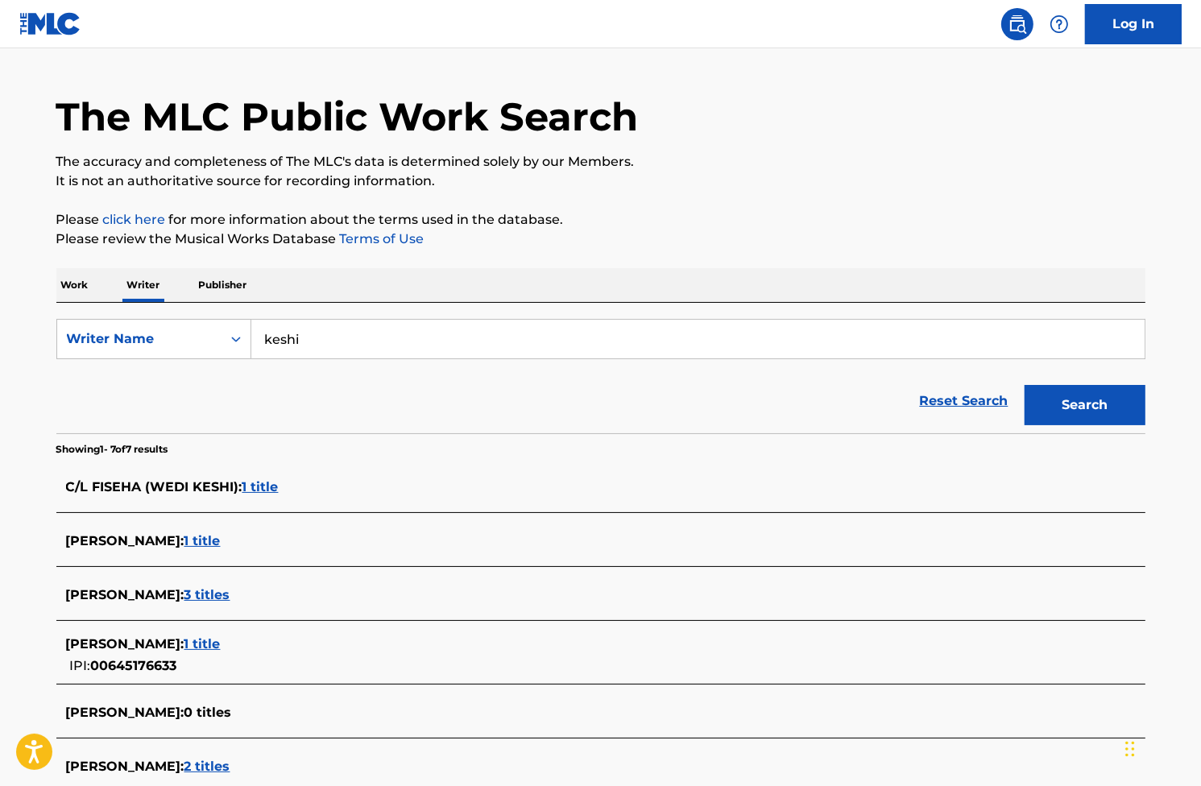
click at [287, 488] on div "C/L FISEHA (WEDI KESHI) : 1 title" at bounding box center [580, 487] width 1028 height 19
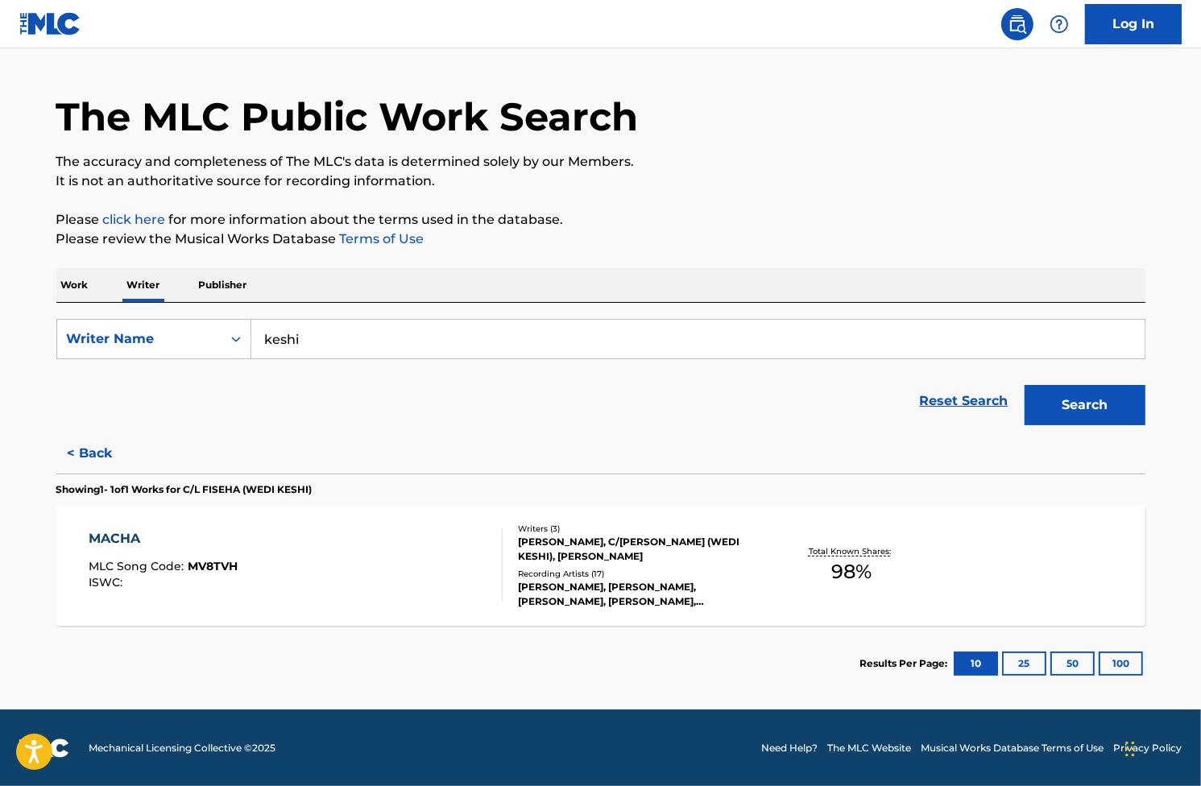
click at [124, 534] on div "MACHA" at bounding box center [163, 538] width 149 height 19
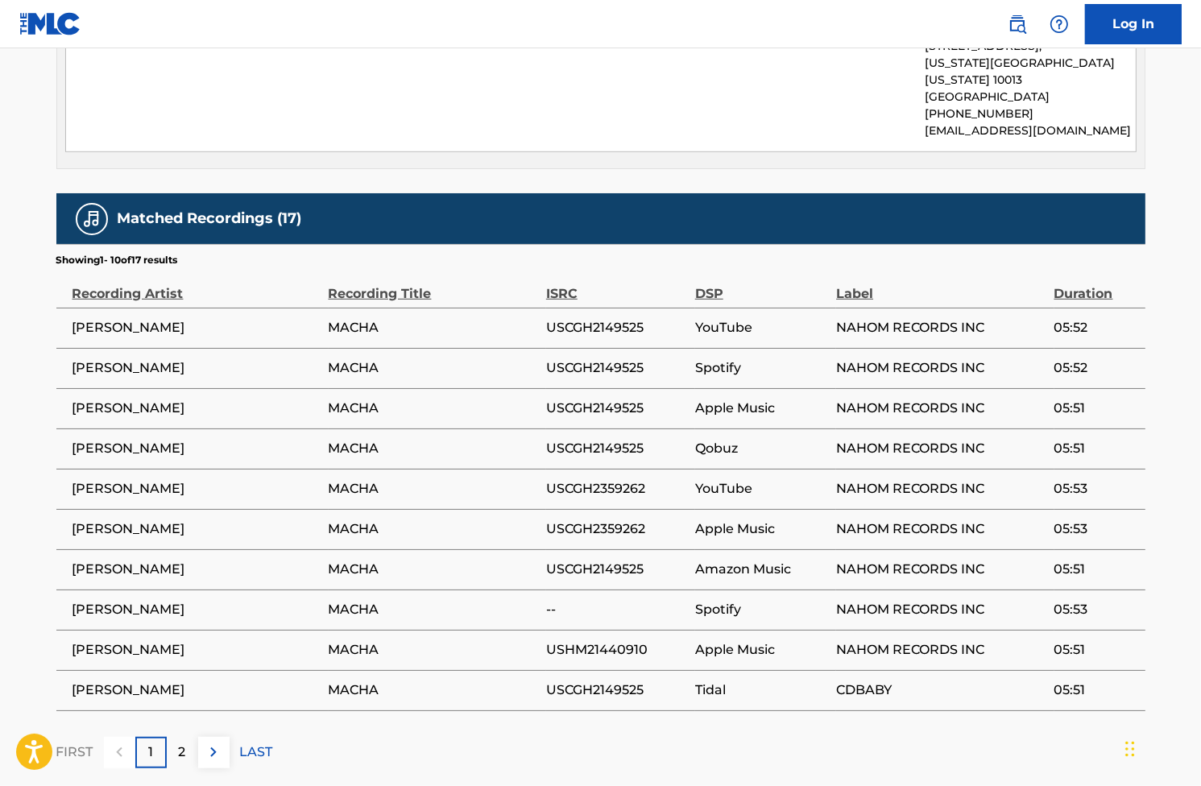
scroll to position [886, 0]
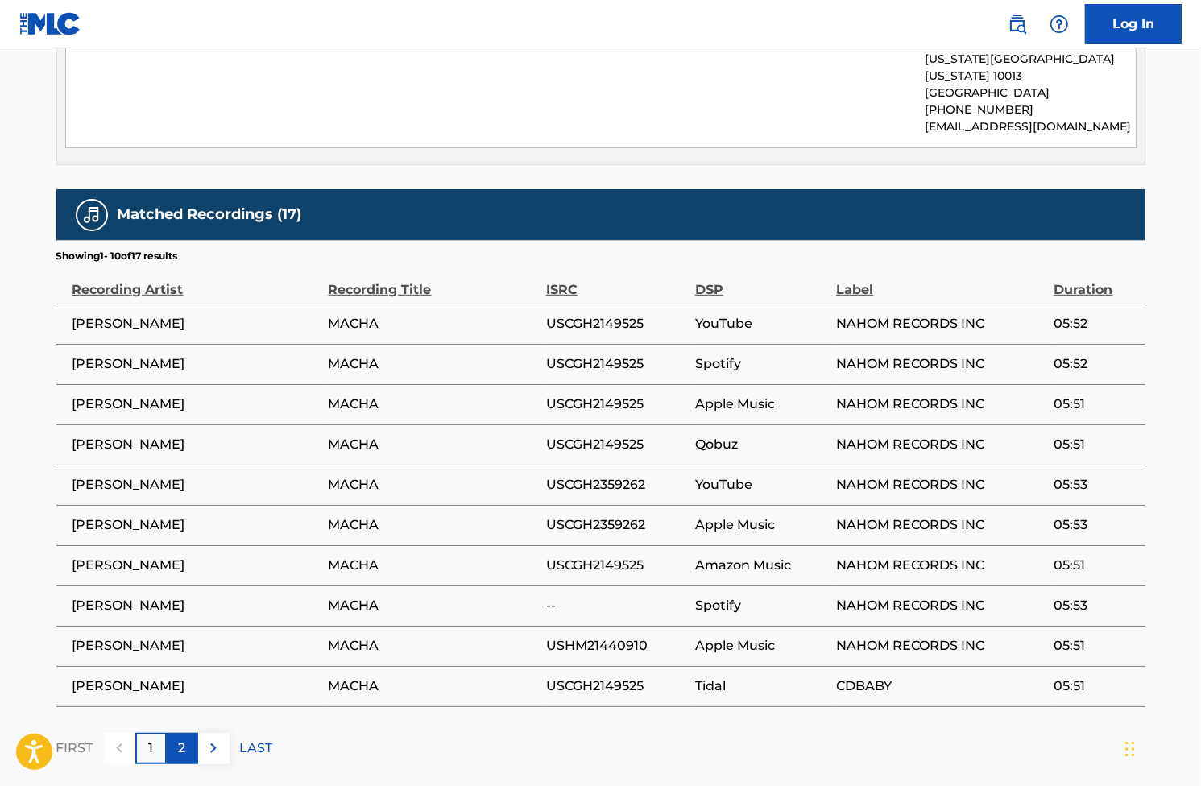
click at [180, 739] on p "2" at bounding box center [182, 748] width 7 height 19
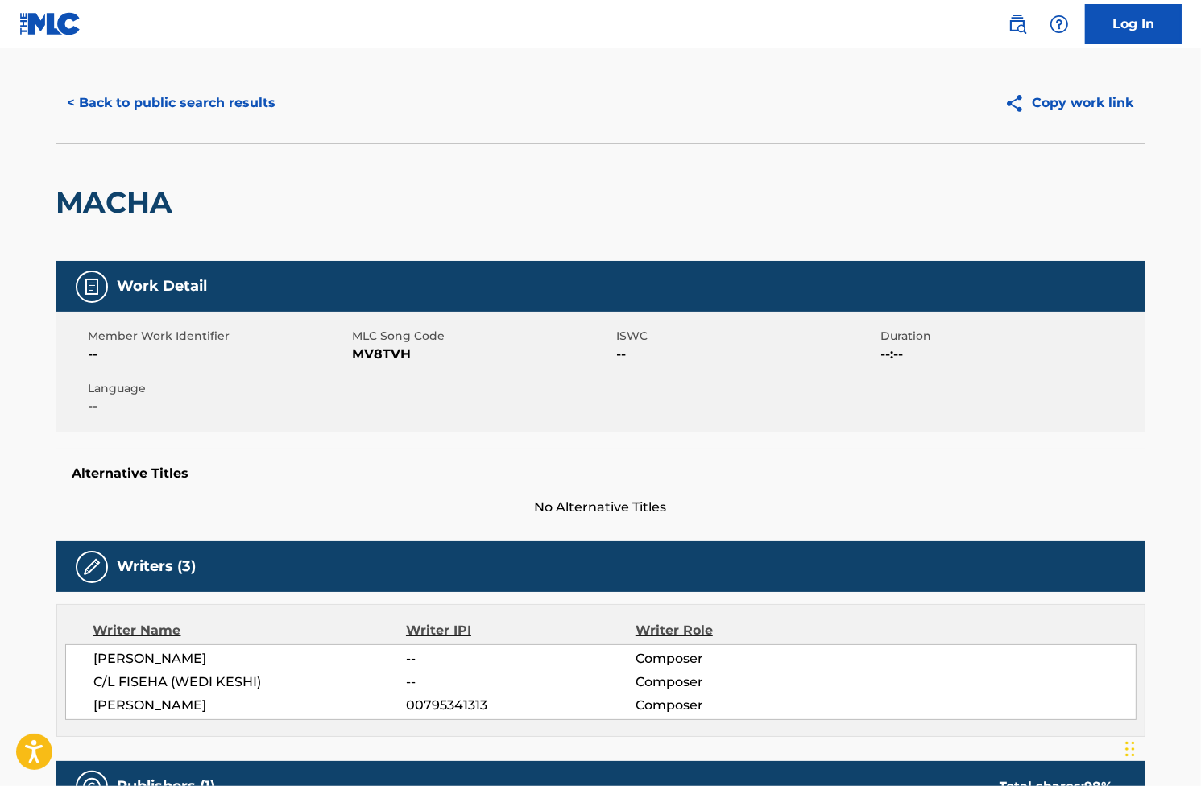
scroll to position [22, 0]
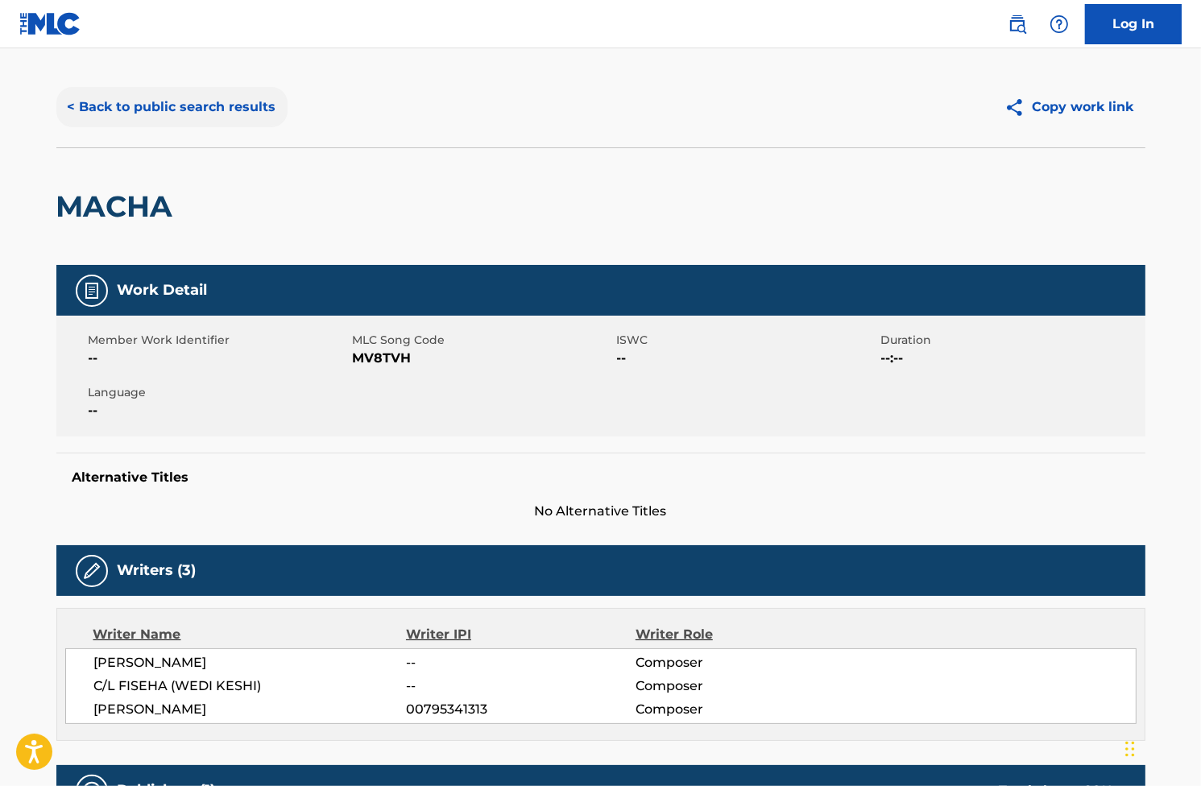
click at [128, 101] on button "< Back to public search results" at bounding box center [171, 107] width 231 height 40
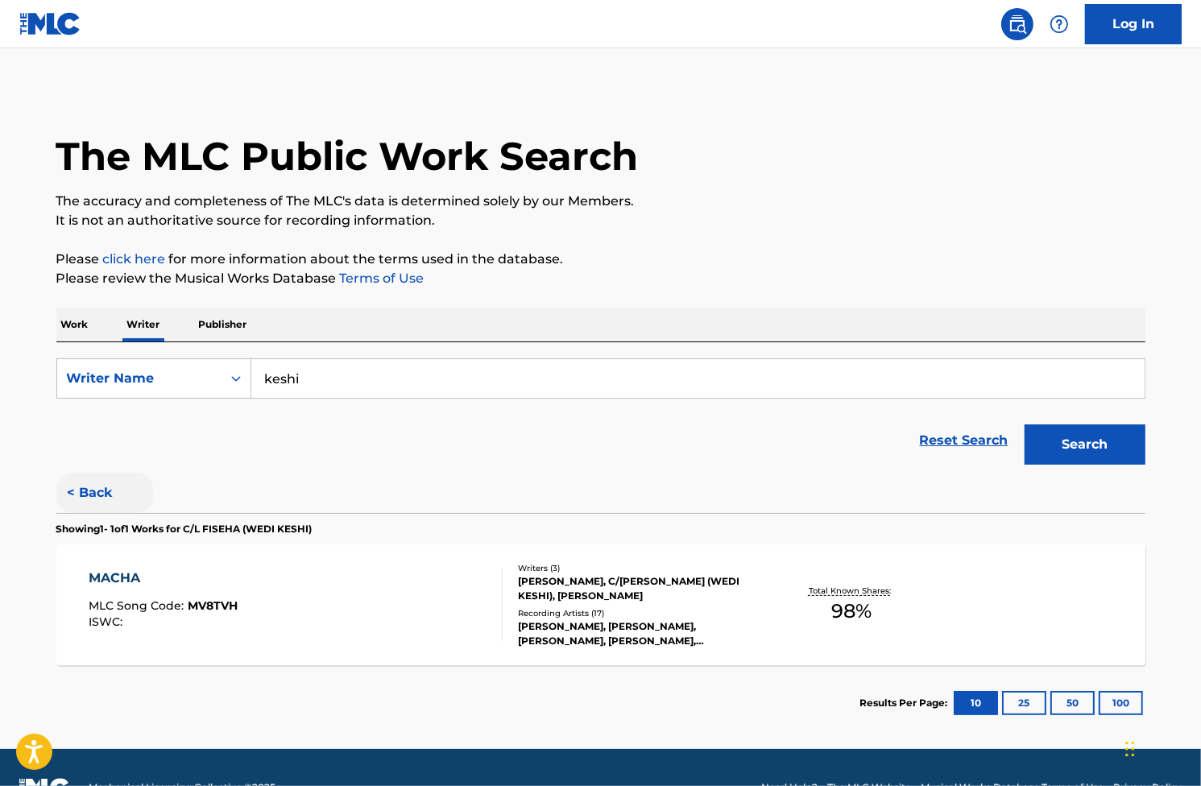
click at [100, 491] on button "< Back" at bounding box center [104, 493] width 97 height 40
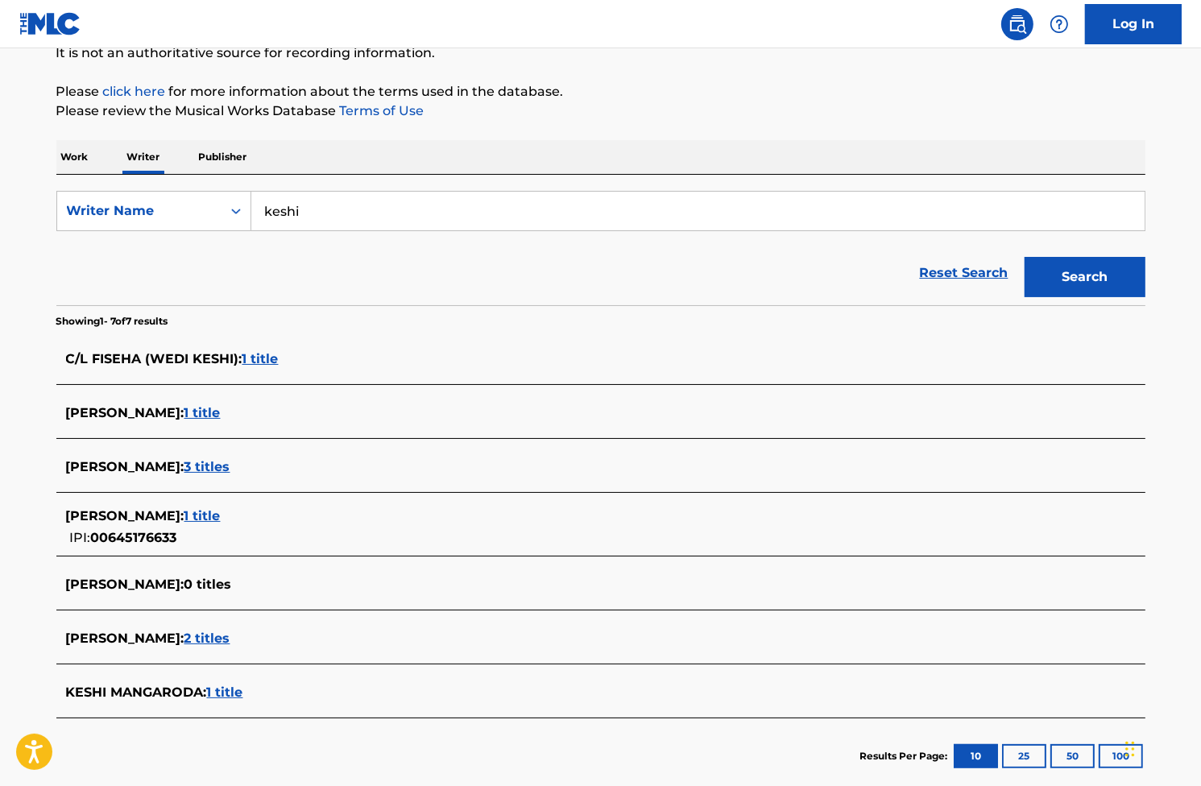
scroll to position [161, 0]
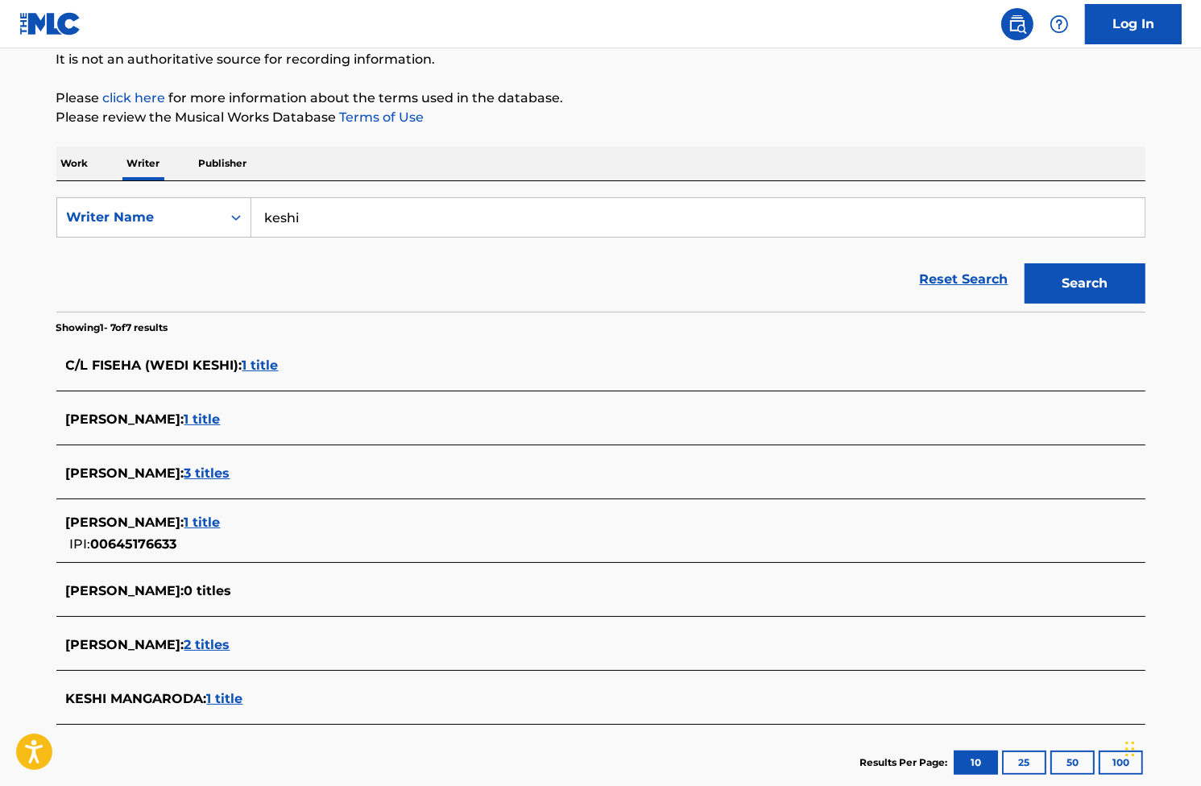
click at [379, 191] on div "SearchWithCriteriaca6c4f43-60c1-466f-9f0d-e836b1b207e4 Writer Name [PERSON_NAME…" at bounding box center [600, 246] width 1089 height 130
click at [355, 212] on input "keshi" at bounding box center [697, 217] width 893 height 39
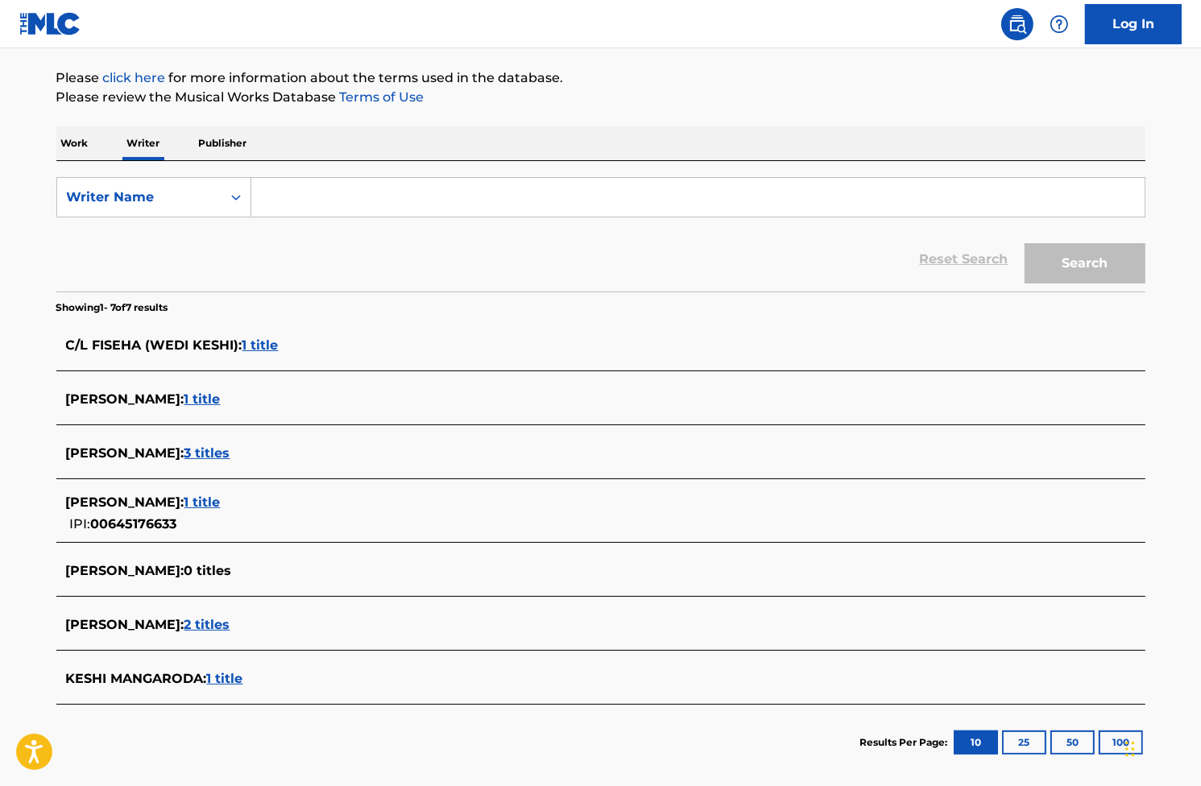
scroll to position [180, 0]
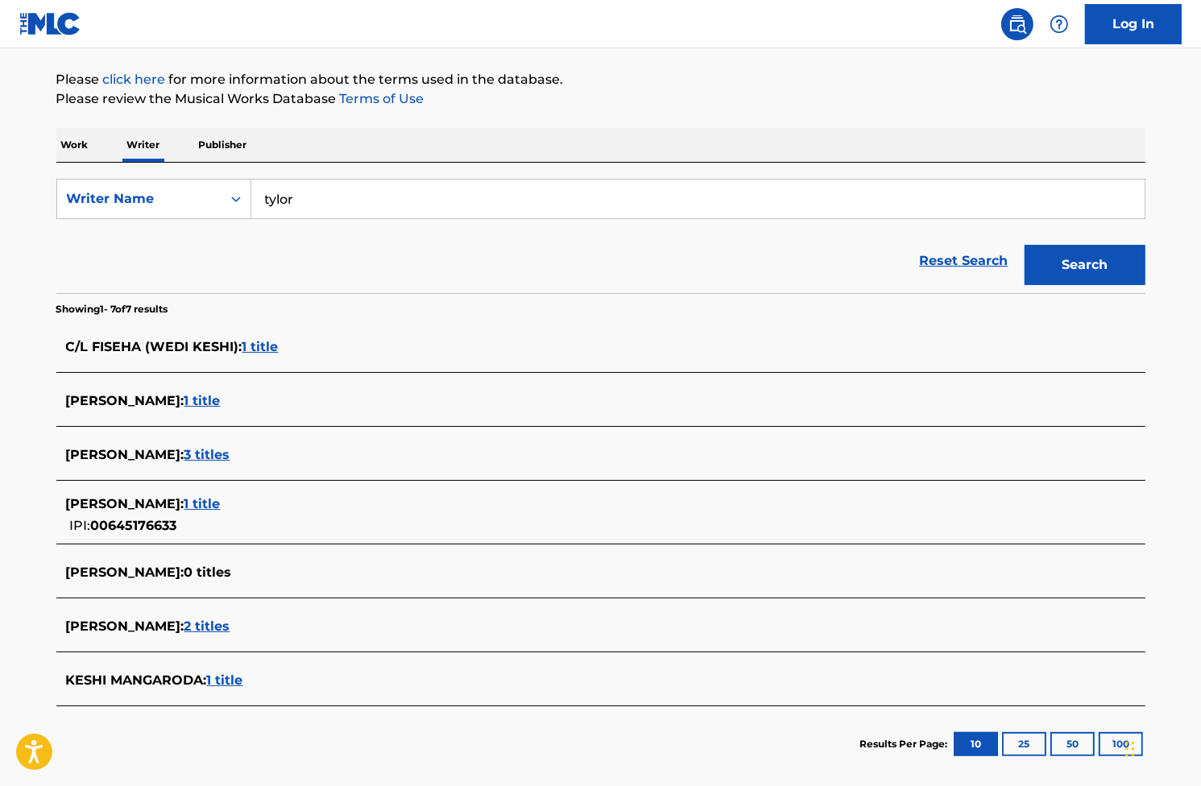
click at [266, 194] on input "tylor" at bounding box center [697, 199] width 893 height 39
click at [264, 193] on input "tylor" at bounding box center [697, 199] width 893 height 39
drag, startPoint x: 61, startPoint y: 226, endPoint x: 200, endPoint y: 109, distance: 181.2
click at [61, 226] on form "SearchWithCriteriaca6c4f43-60c1-466f-9f0d-e836b1b207e4 Writer Name tylor Reset …" at bounding box center [600, 236] width 1089 height 114
click at [280, 199] on input "tylor" at bounding box center [697, 199] width 893 height 39
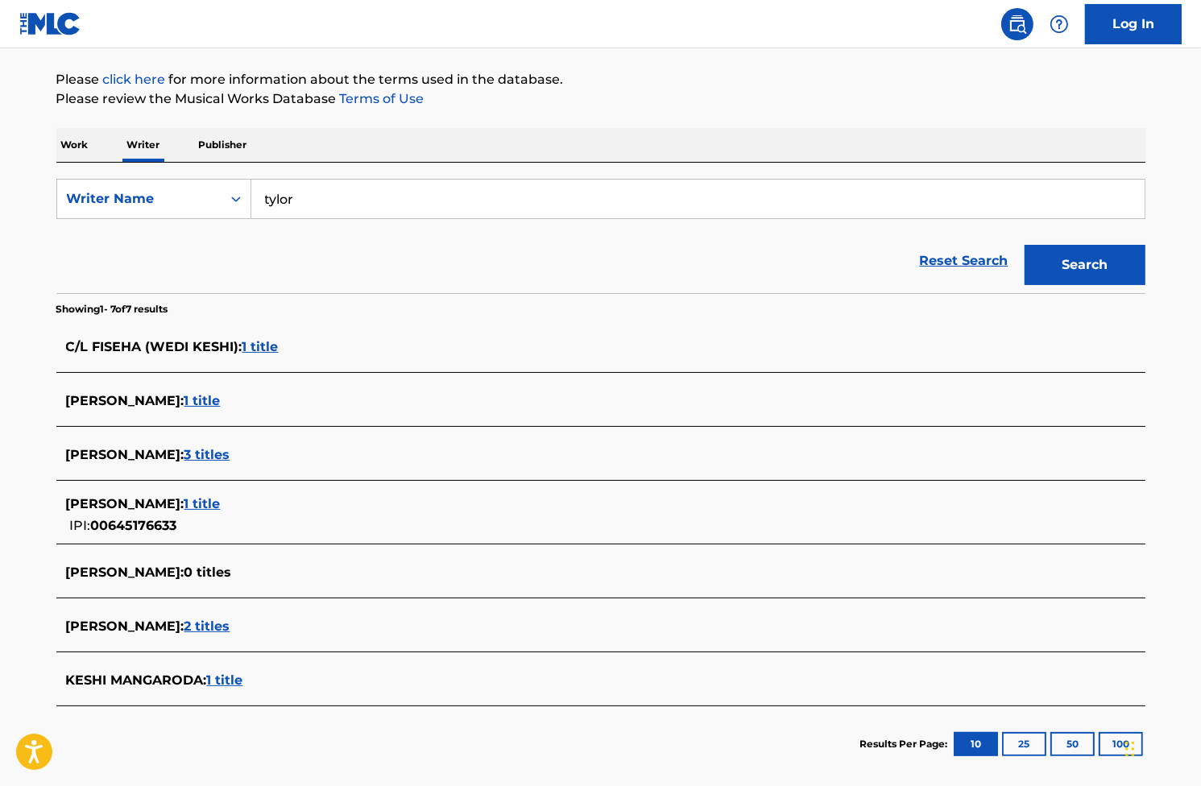
click at [280, 199] on input "tylor" at bounding box center [697, 199] width 893 height 39
paste input "aylor swift"
type input "[PERSON_NAME]"
click at [1095, 266] on button "Search" at bounding box center [1085, 265] width 121 height 40
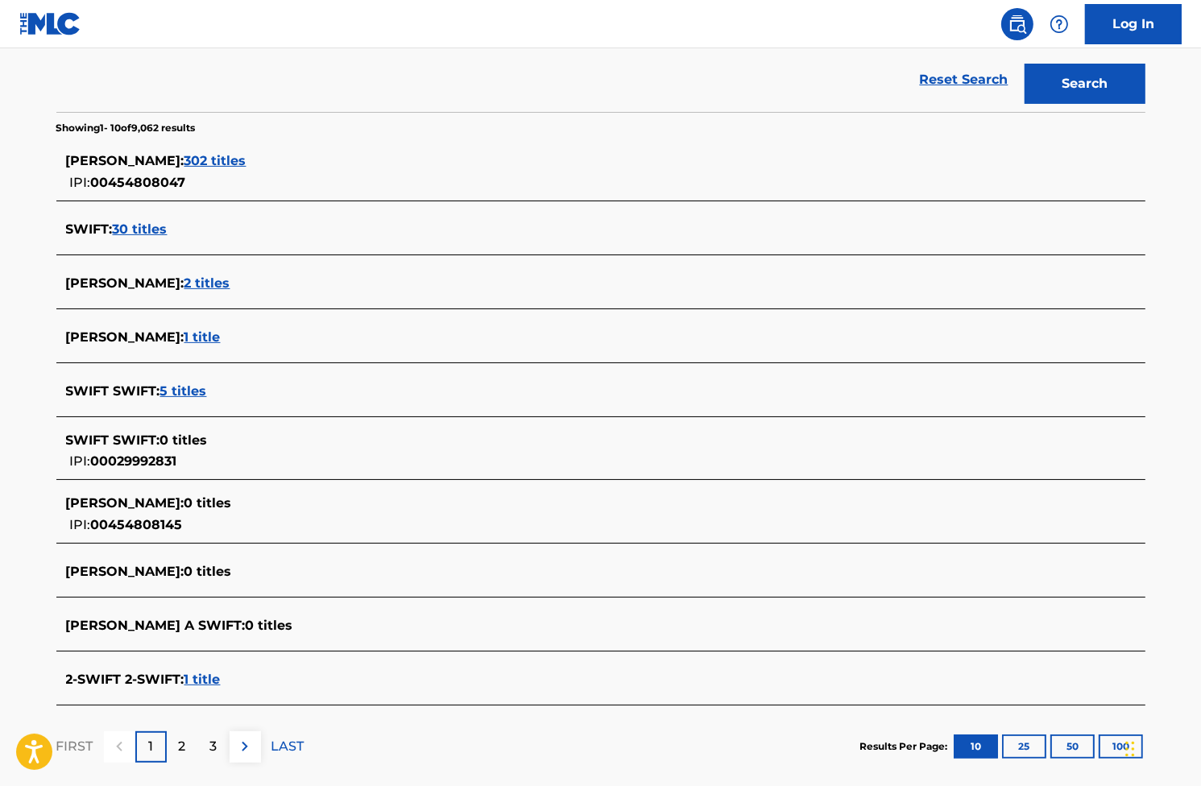
scroll to position [447, 0]
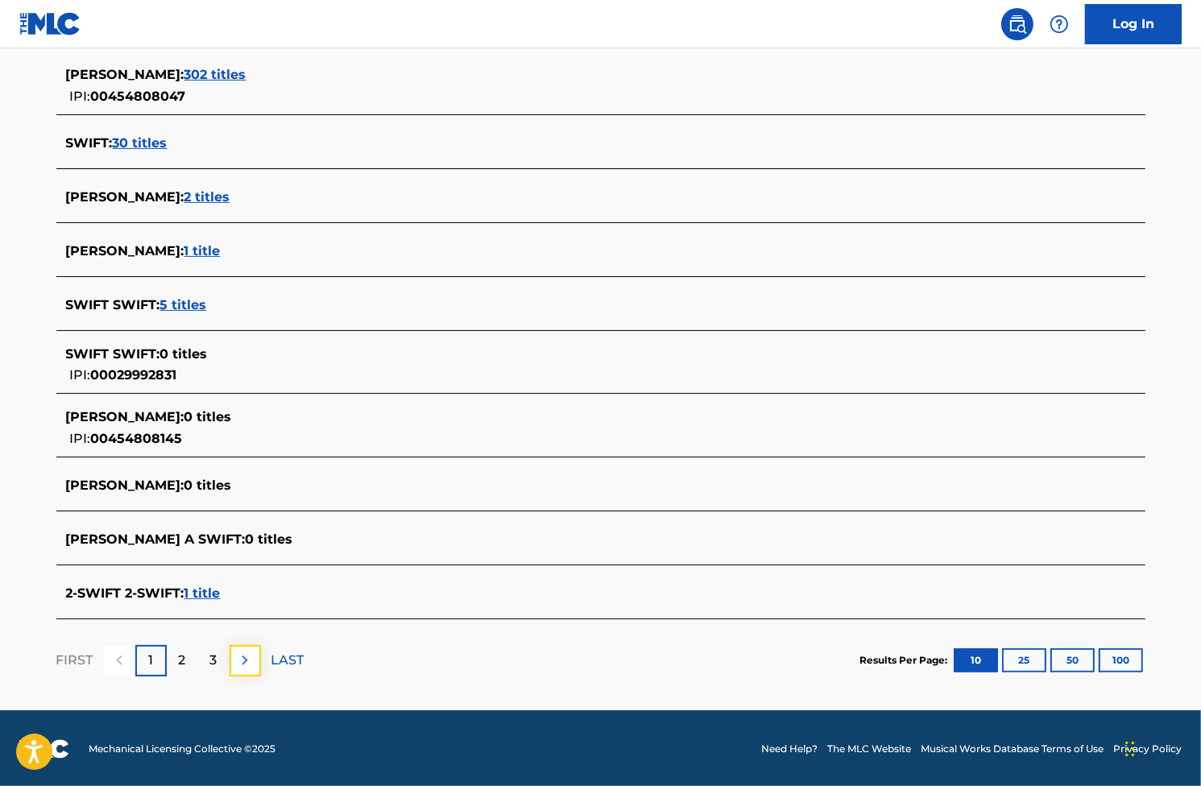
click at [245, 651] on img at bounding box center [244, 660] width 19 height 19
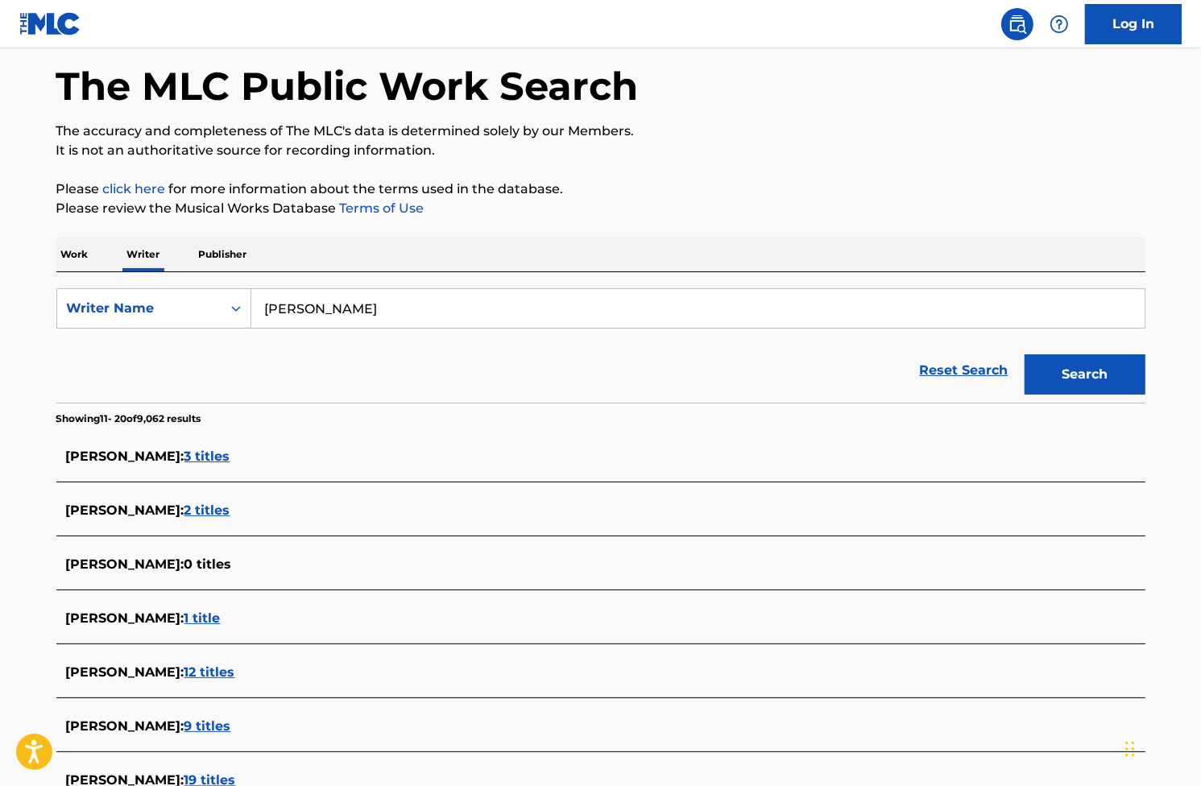
scroll to position [420, 0]
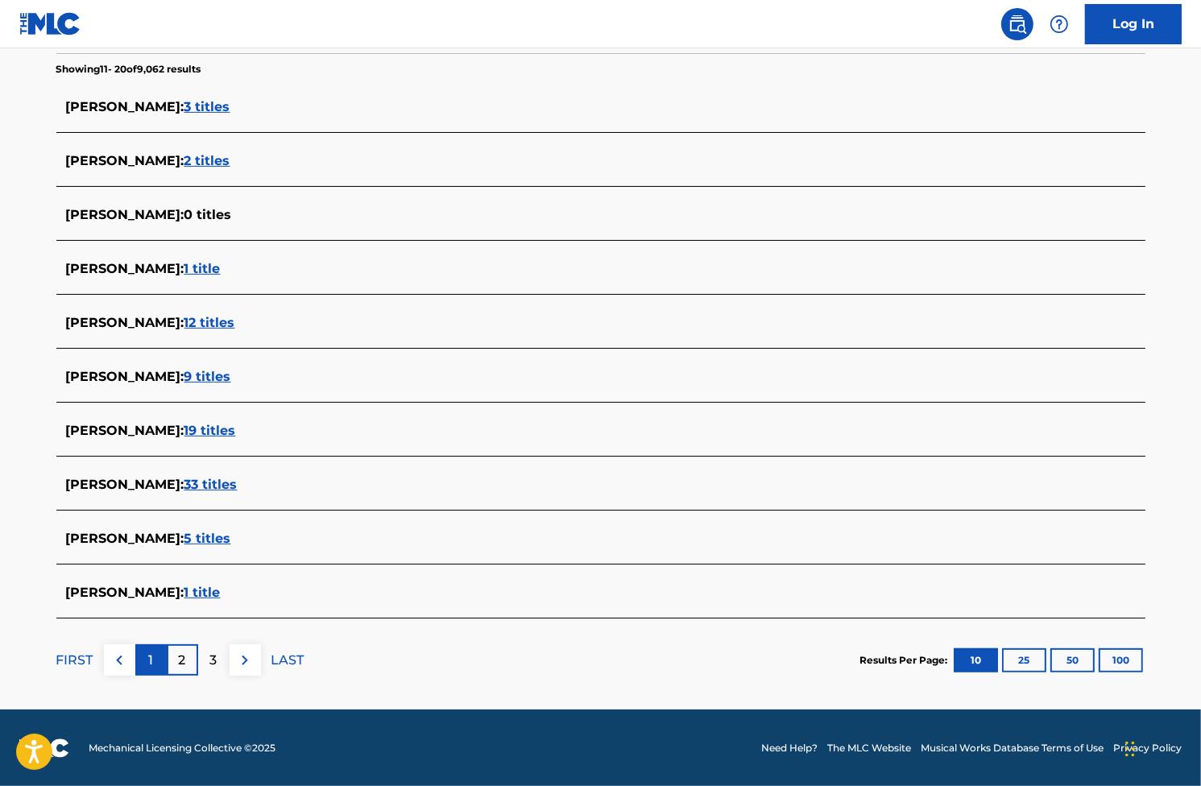
click at [149, 668] on p "1" at bounding box center [150, 660] width 5 height 19
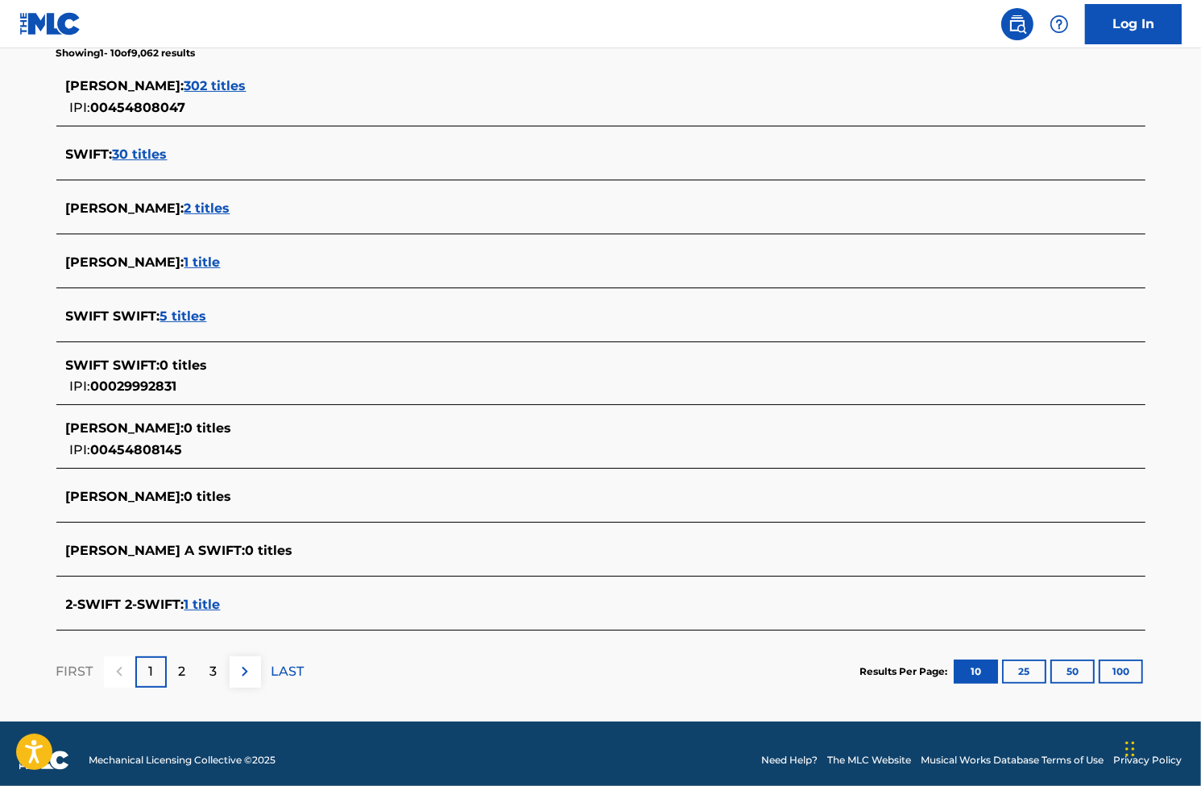
scroll to position [447, 0]
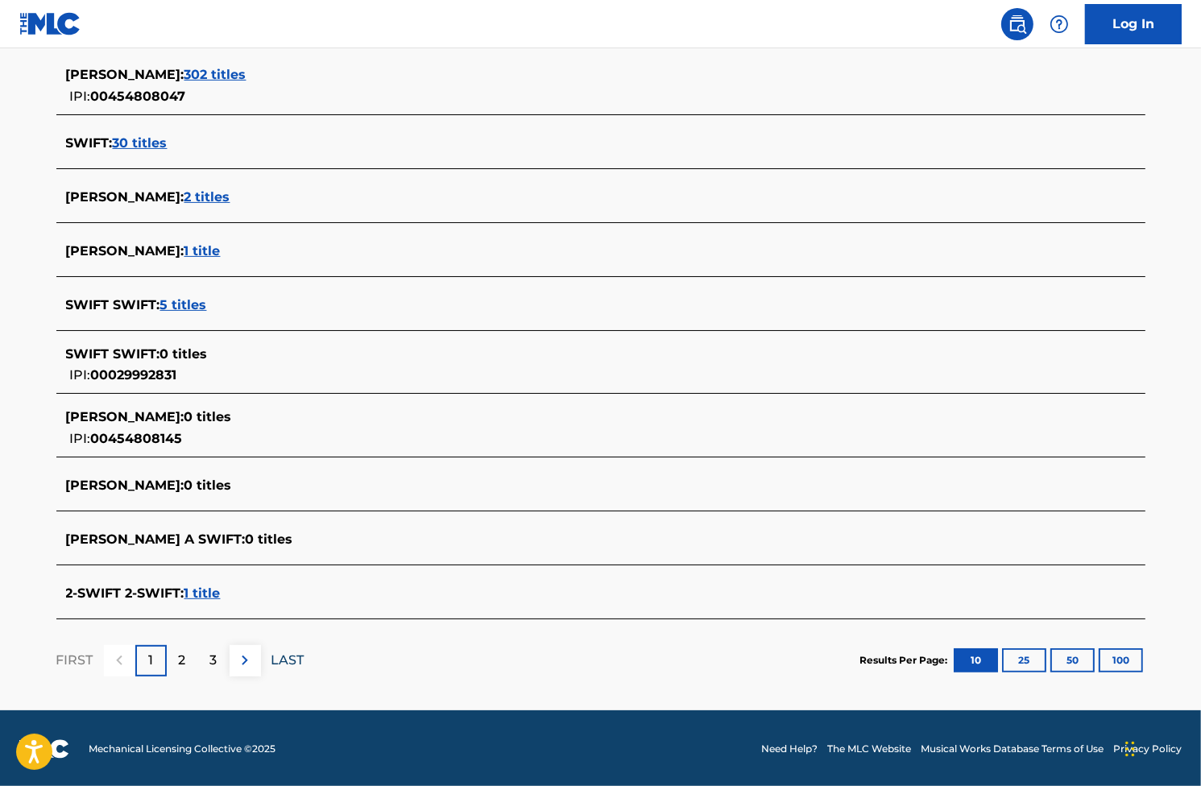
click at [271, 659] on p "LAST" at bounding box center [287, 660] width 33 height 19
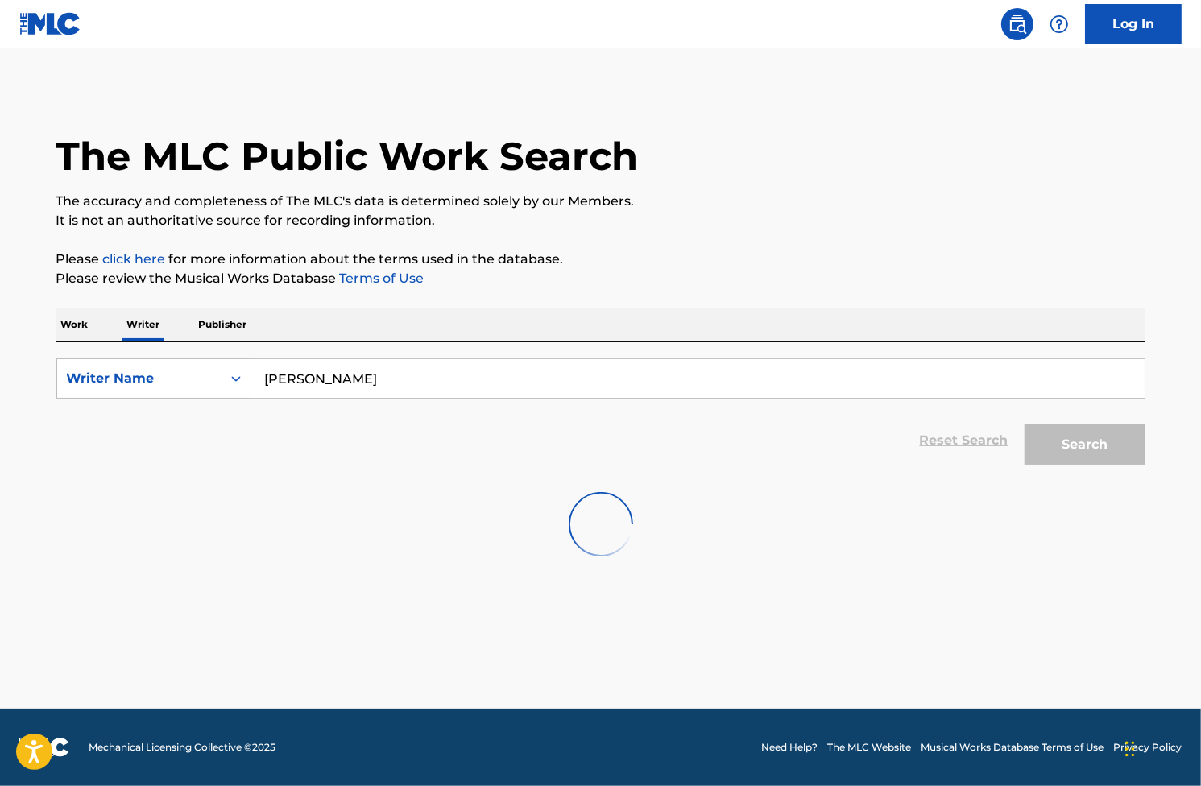
scroll to position [0, 0]
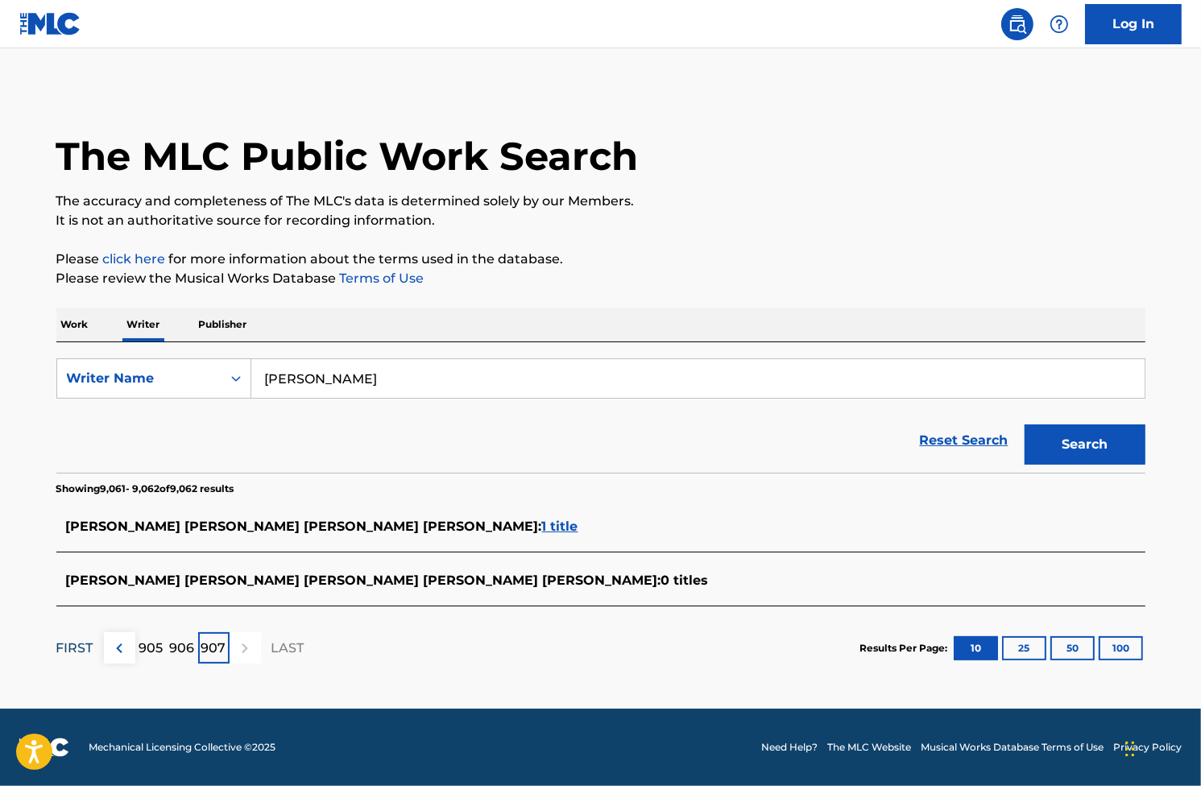
click at [79, 644] on p "FIRST" at bounding box center [74, 648] width 37 height 19
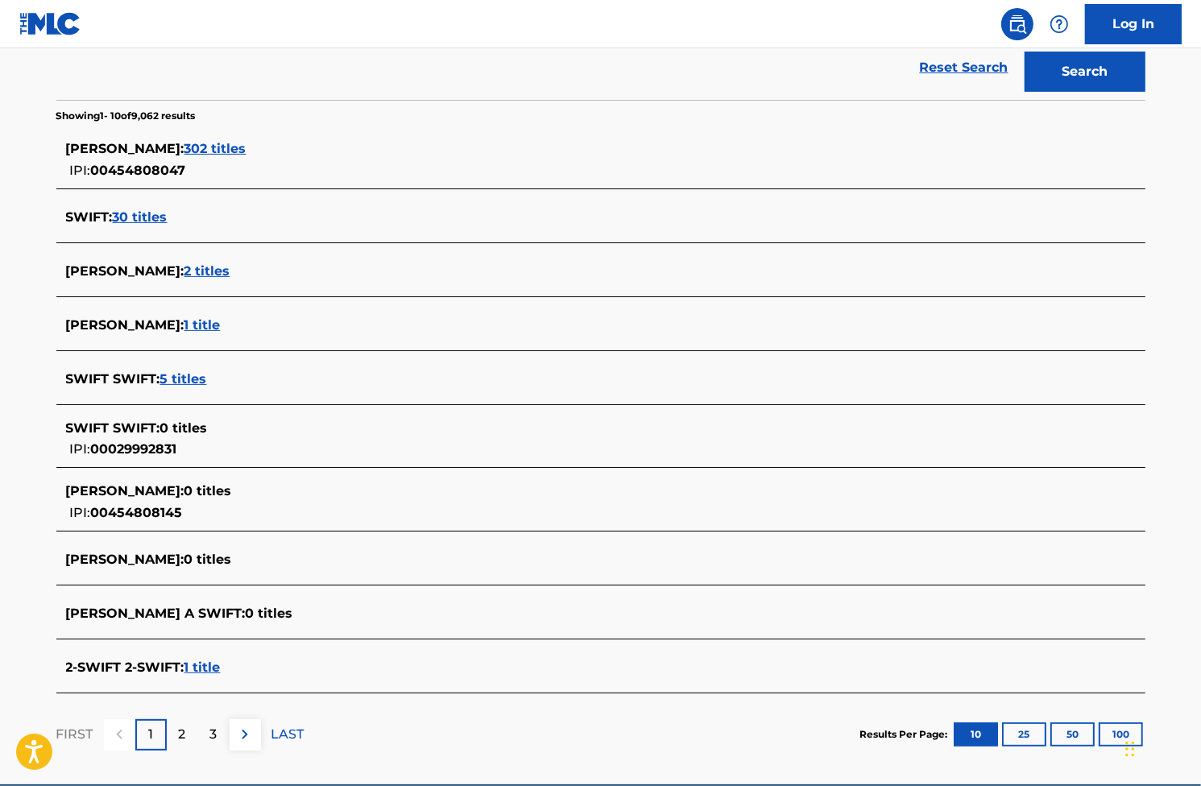
scroll to position [366, 0]
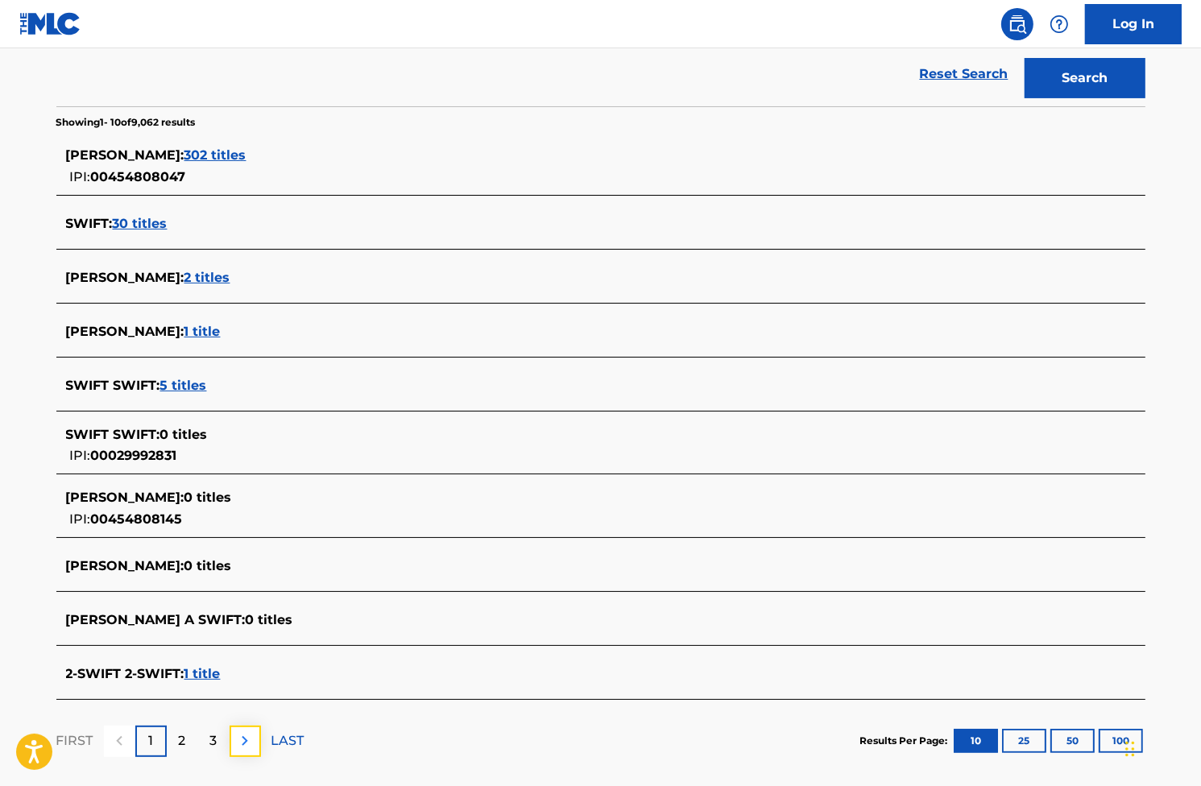
click at [232, 731] on button at bounding box center [245, 741] width 31 height 31
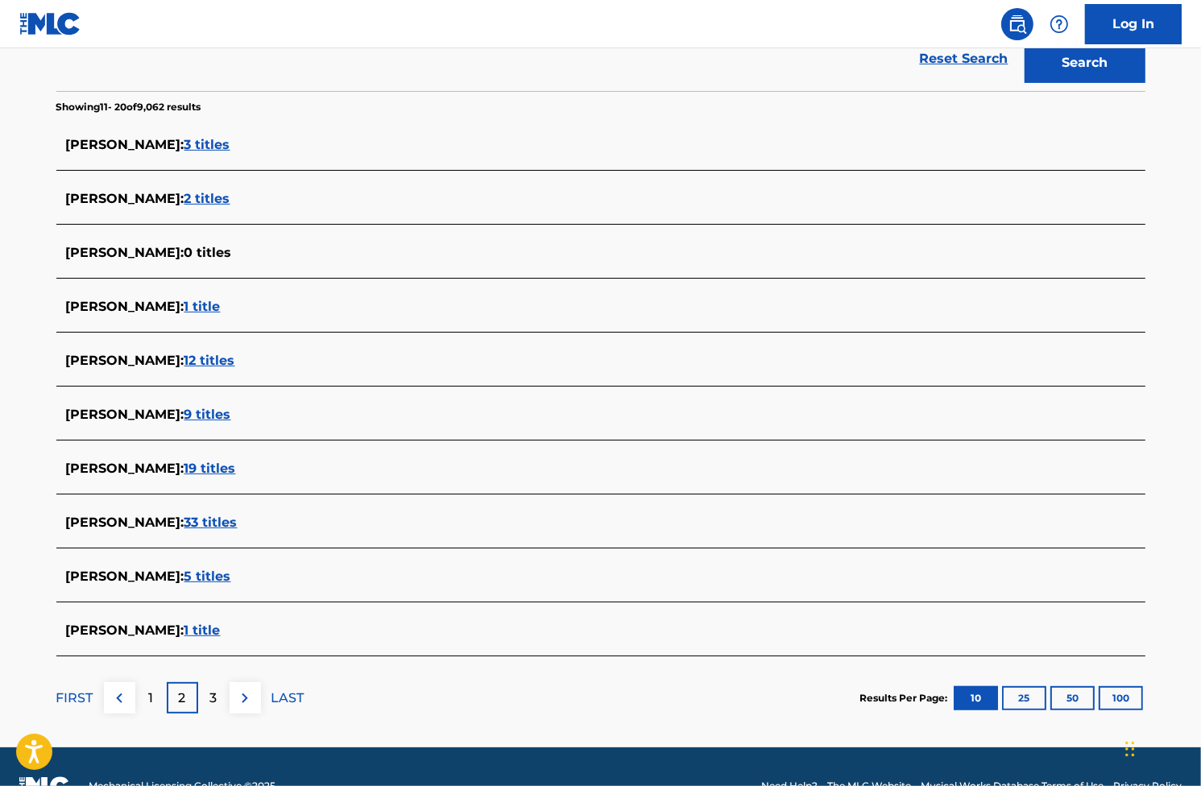
scroll to position [403, 0]
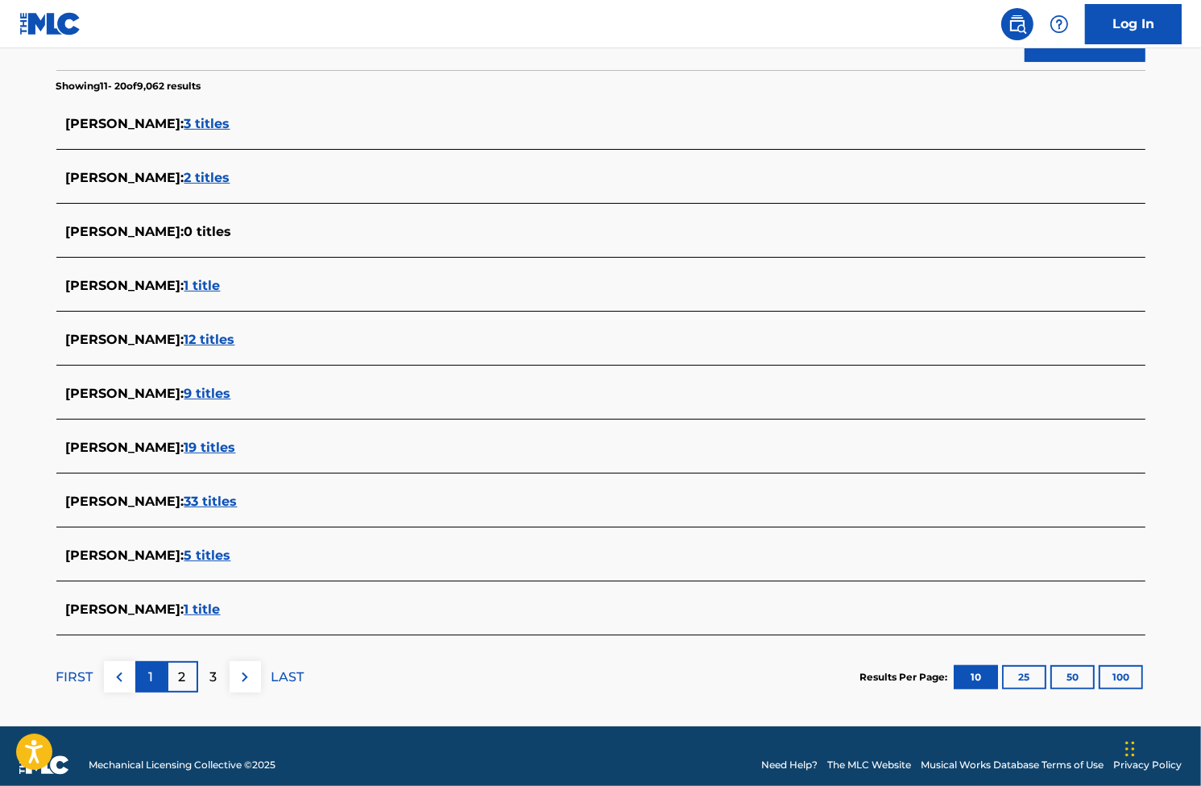
click at [135, 669] on div "1" at bounding box center [150, 676] width 31 height 31
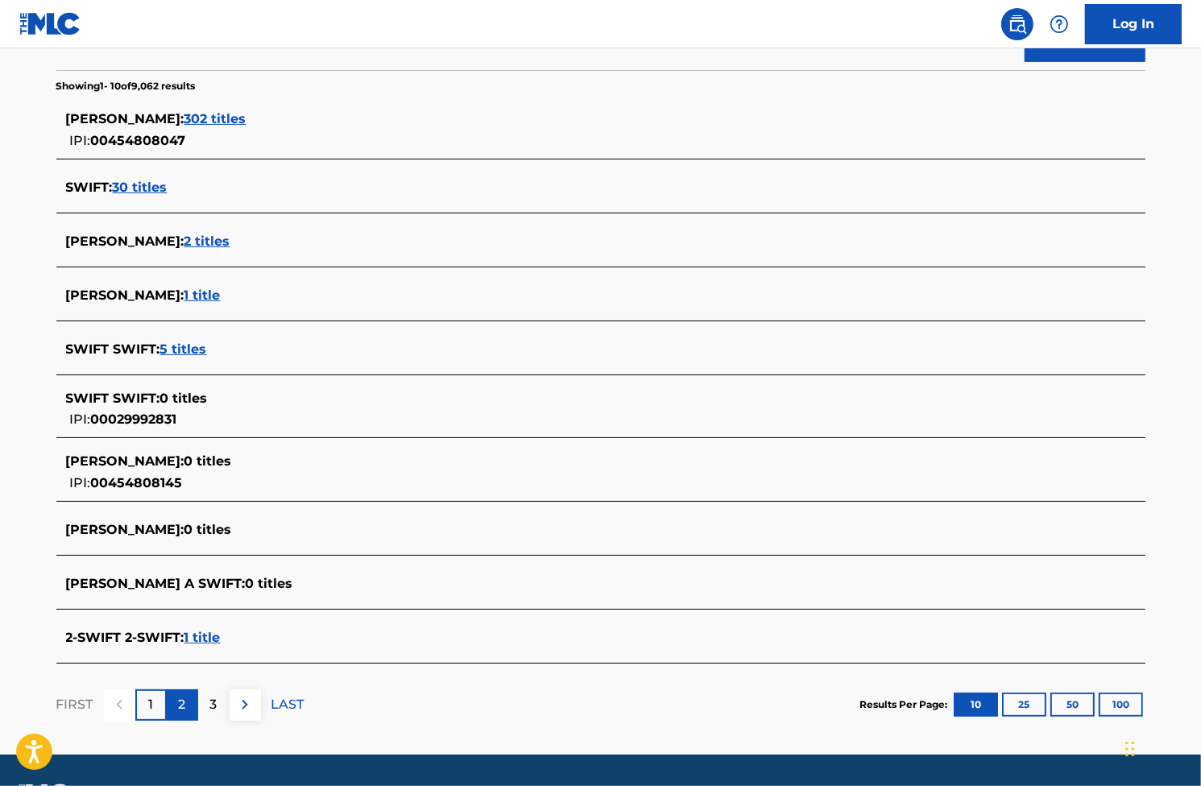
click at [172, 706] on div "2" at bounding box center [182, 704] width 31 height 31
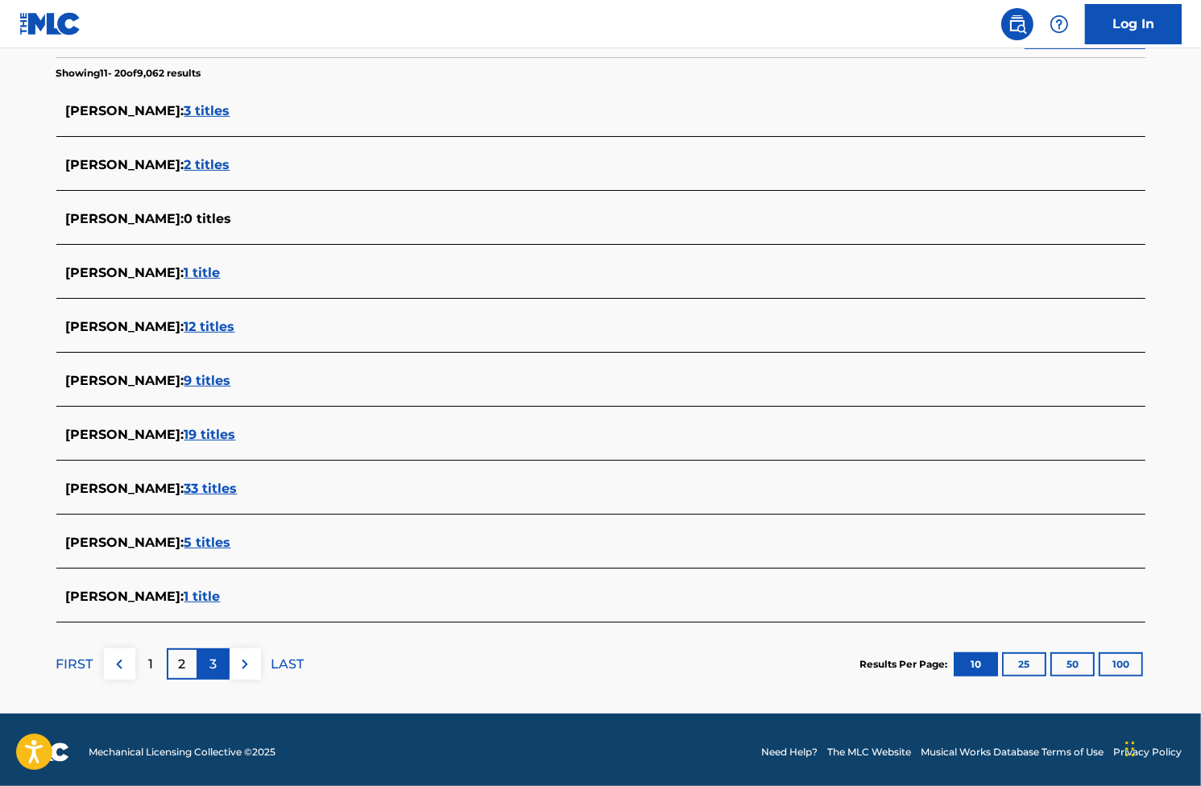
scroll to position [420, 0]
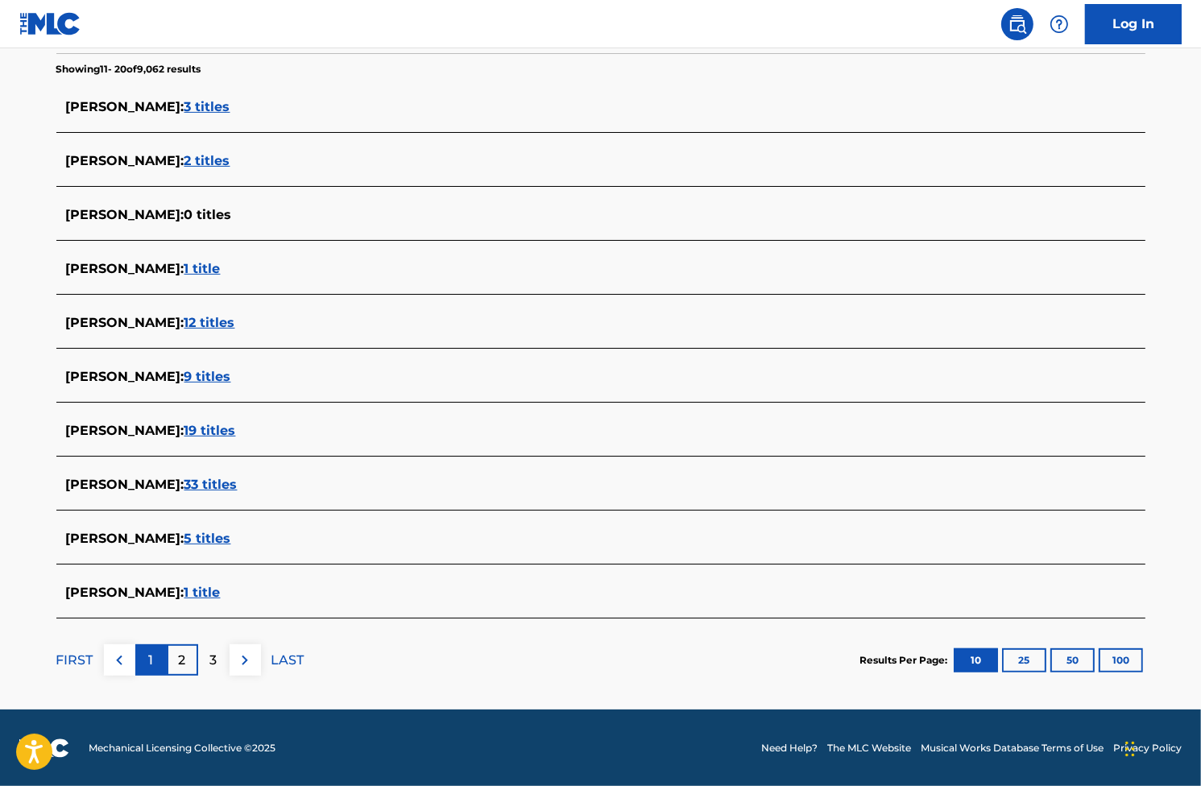
click at [158, 654] on div "1" at bounding box center [150, 659] width 31 height 31
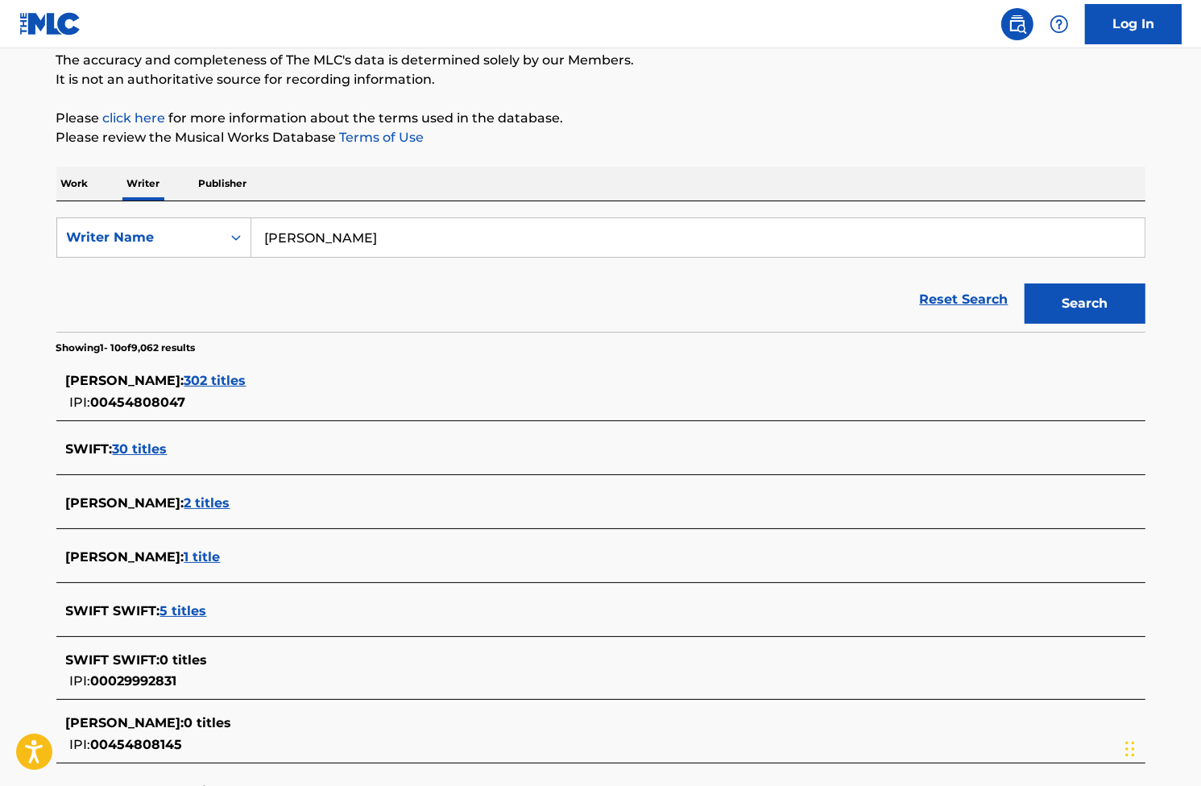
scroll to position [161, 0]
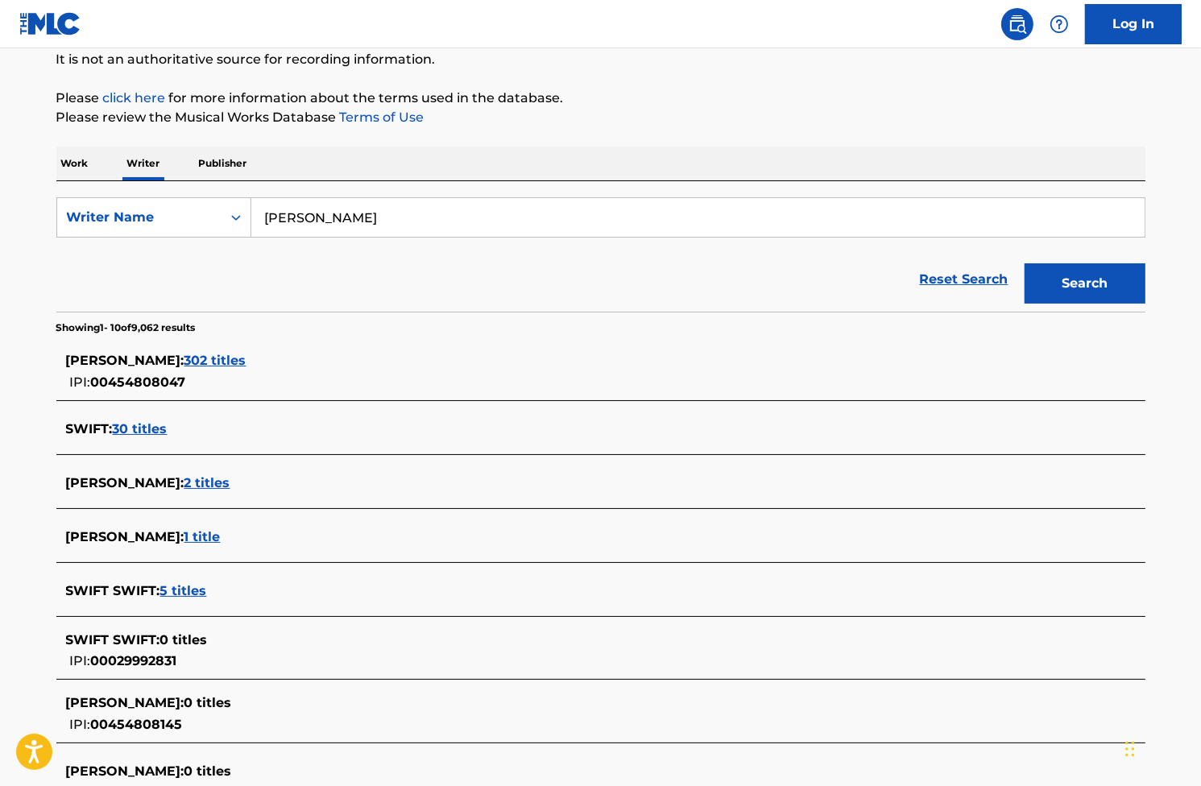
click at [246, 358] on span "302 titles" at bounding box center [215, 360] width 62 height 15
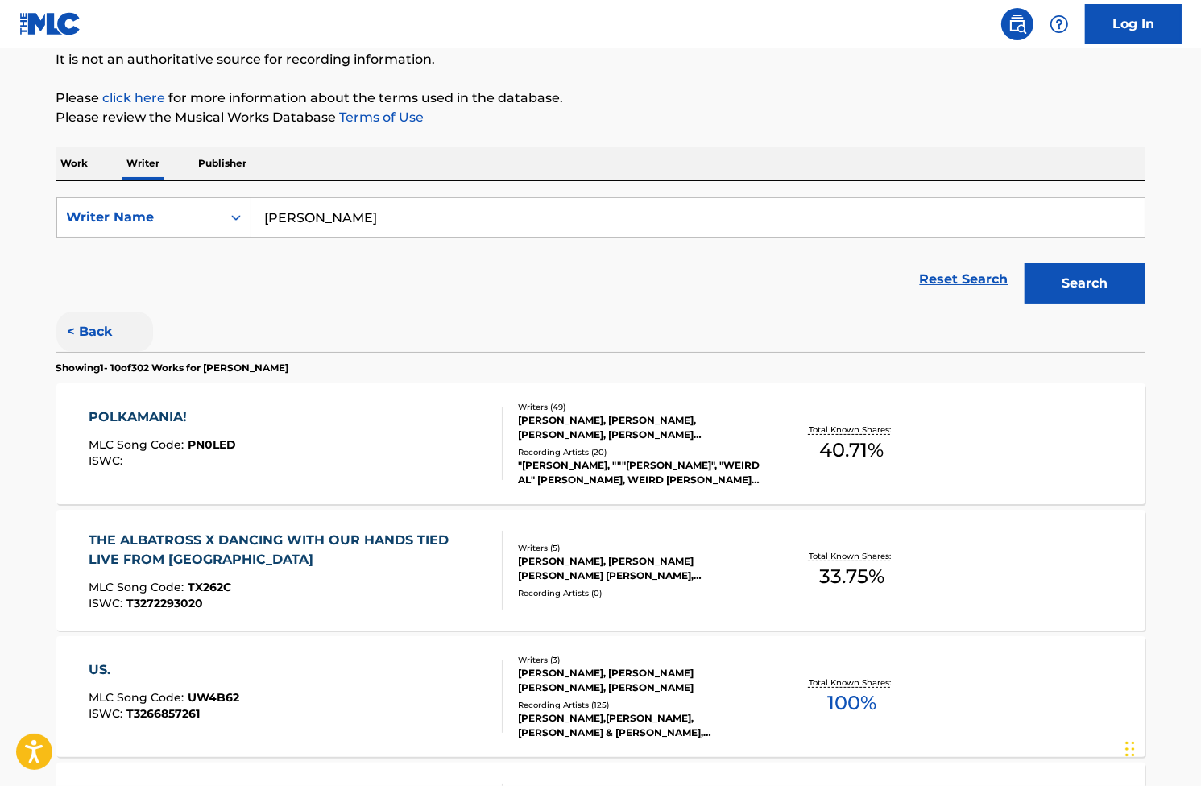
click at [103, 328] on button "< Back" at bounding box center [104, 332] width 97 height 40
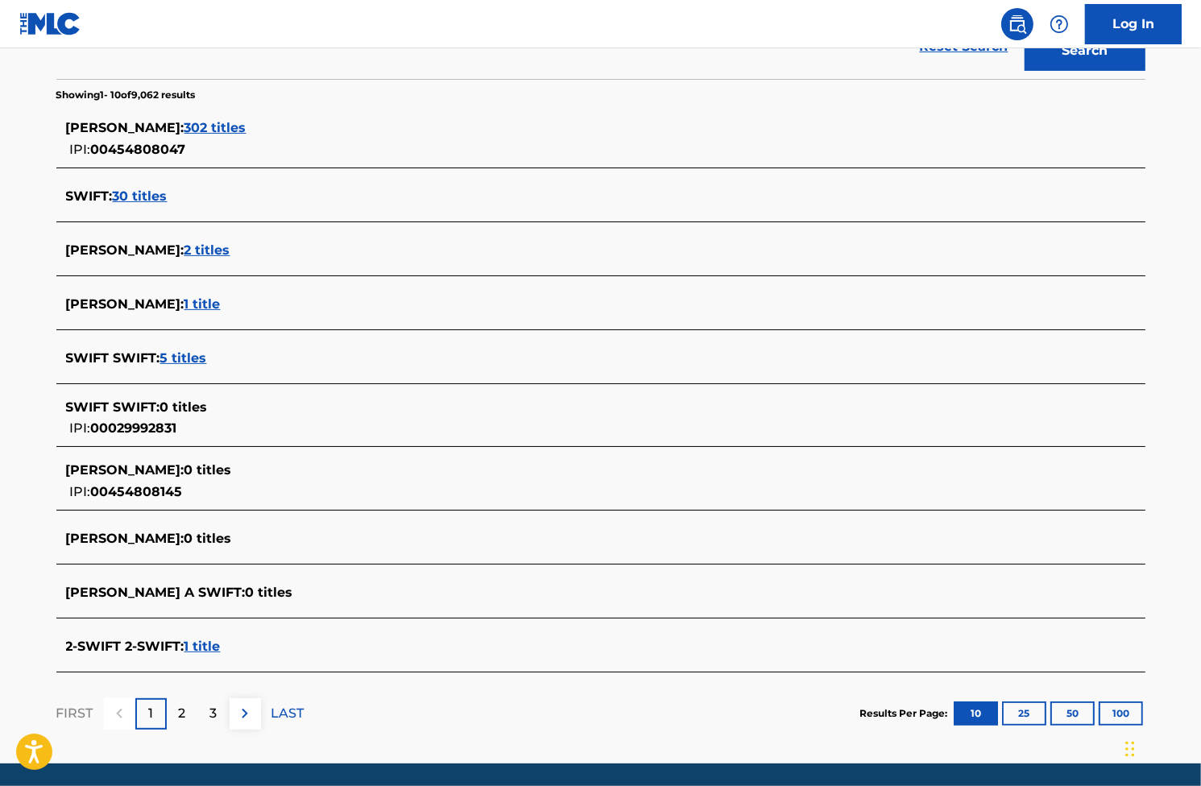
scroll to position [403, 0]
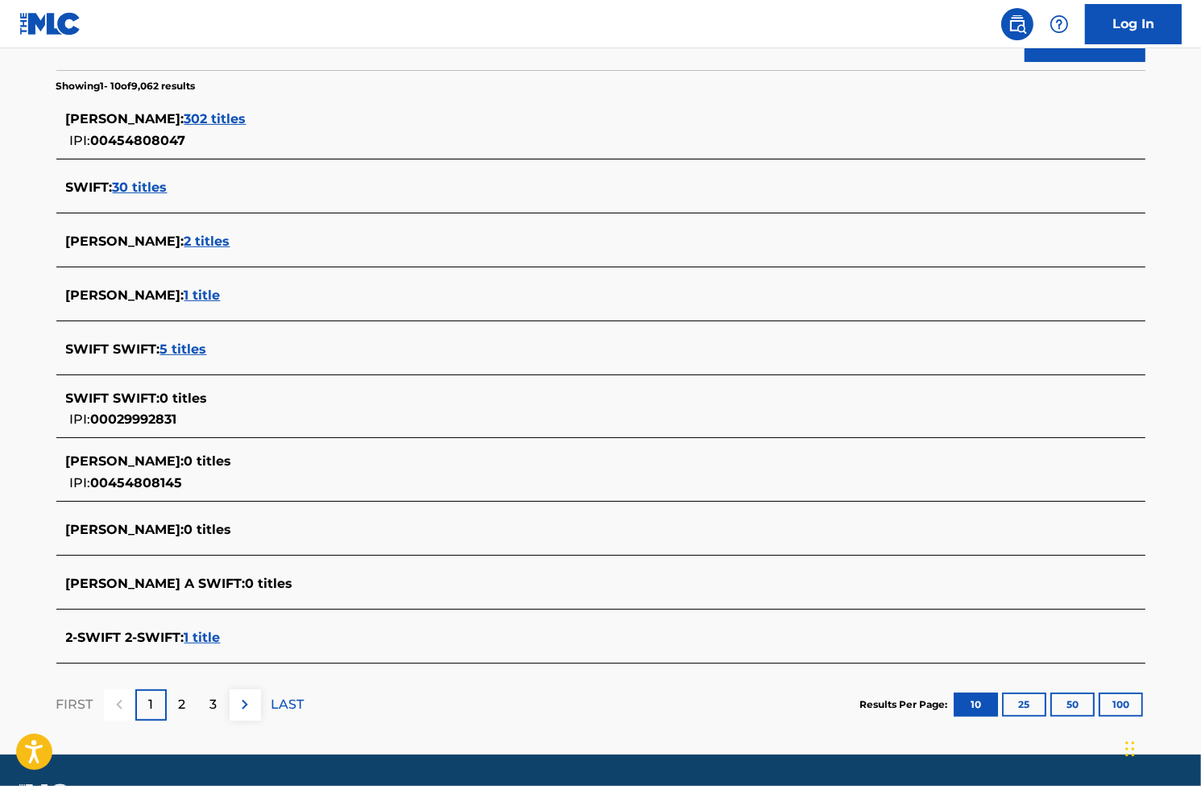
click at [246, 116] on span "302 titles" at bounding box center [215, 118] width 62 height 15
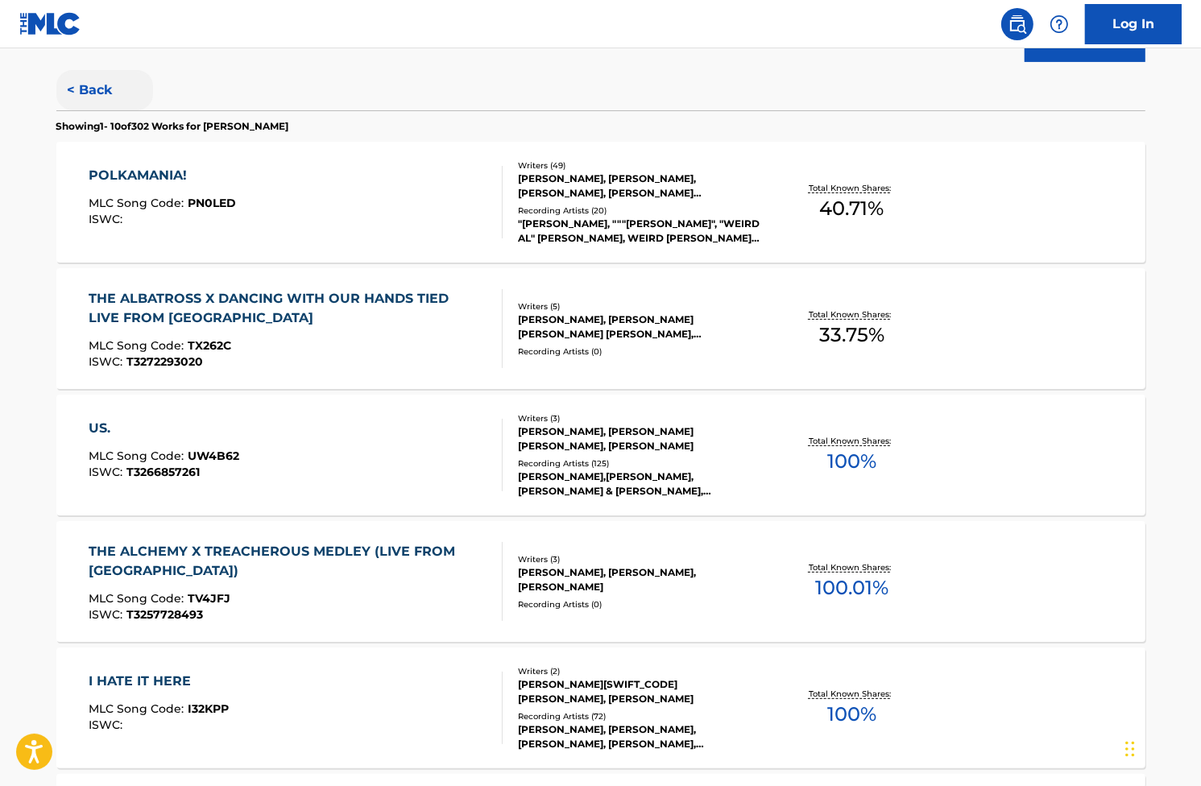
click at [113, 81] on button "< Back" at bounding box center [104, 90] width 97 height 40
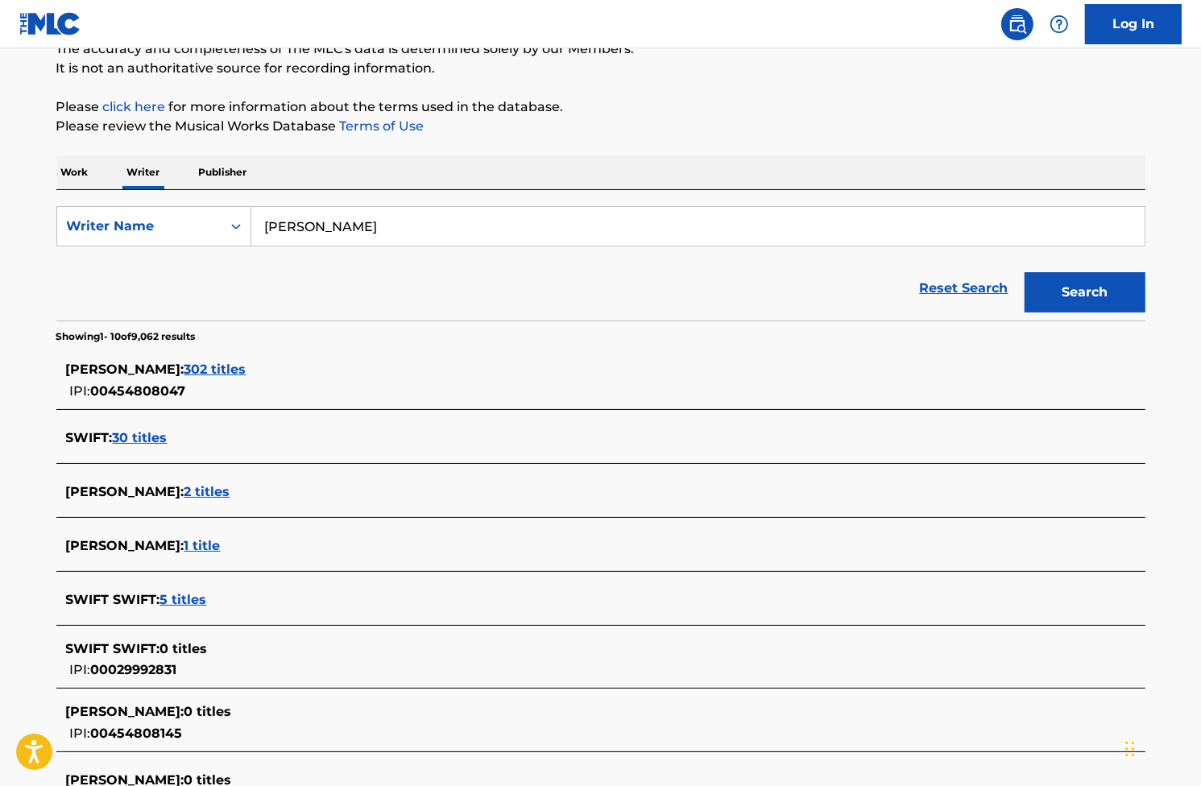
scroll to position [161, 0]
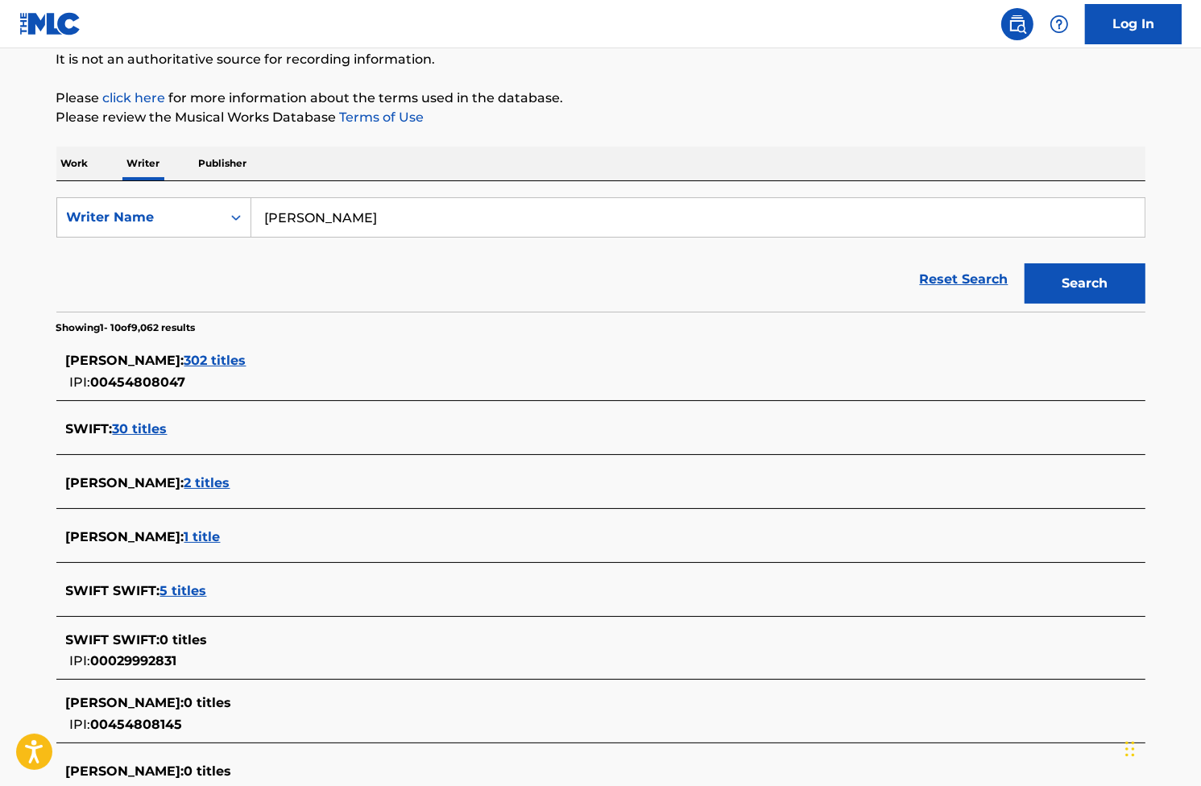
click at [240, 357] on span "302 titles" at bounding box center [215, 360] width 62 height 15
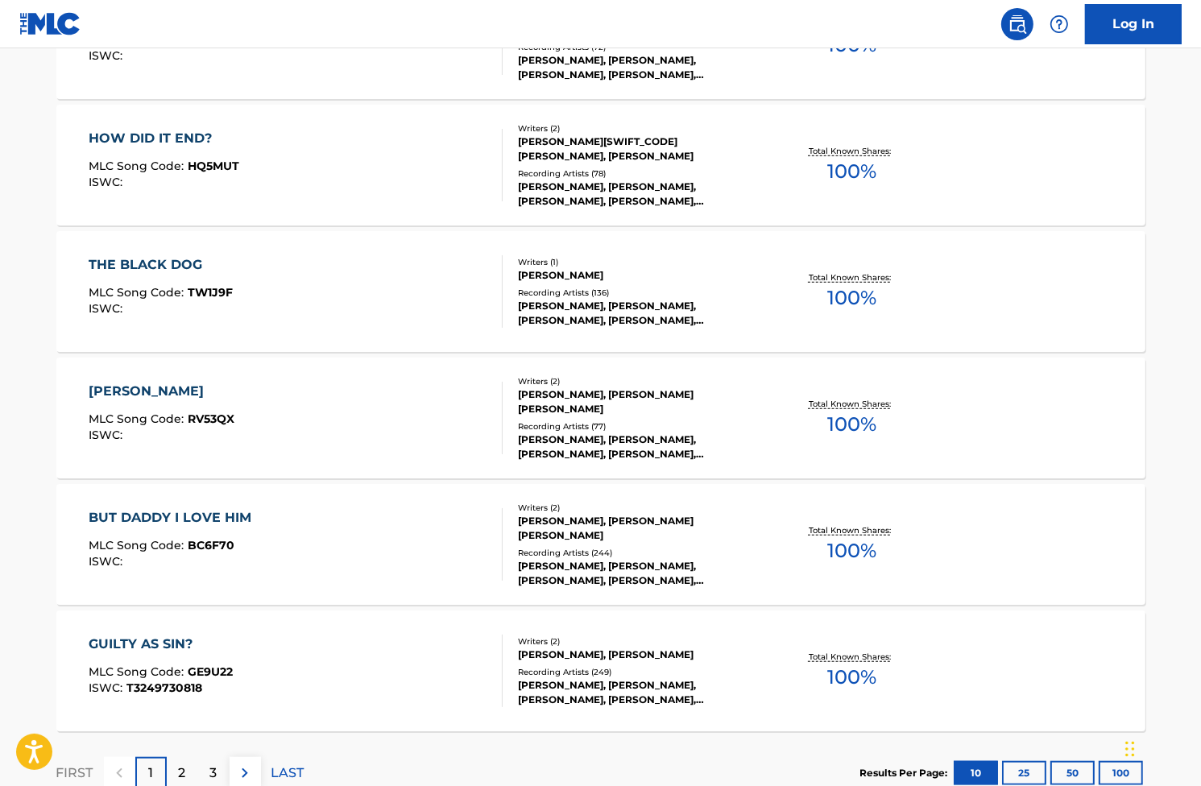
scroll to position [1128, 0]
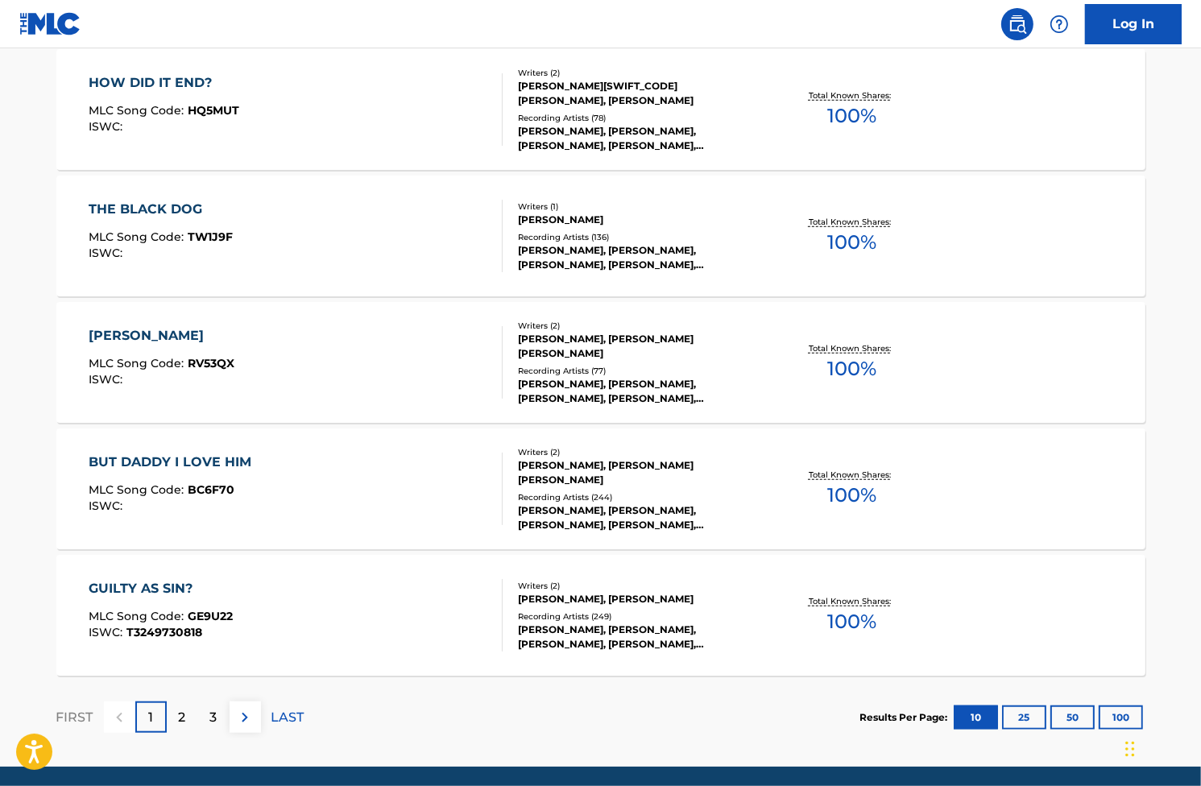
click at [266, 718] on div "FIRST 1 2 3 LAST" at bounding box center [180, 717] width 248 height 31
click at [274, 718] on p "LAST" at bounding box center [287, 717] width 33 height 19
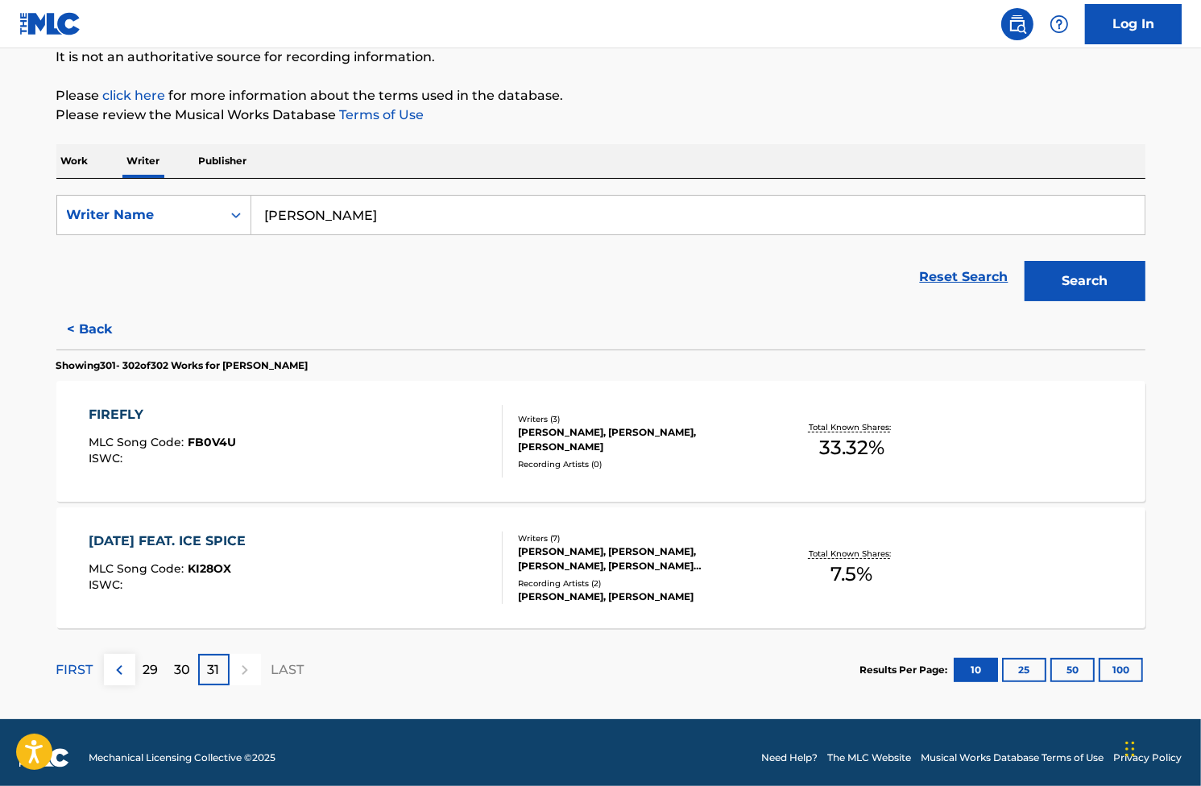
scroll to position [174, 0]
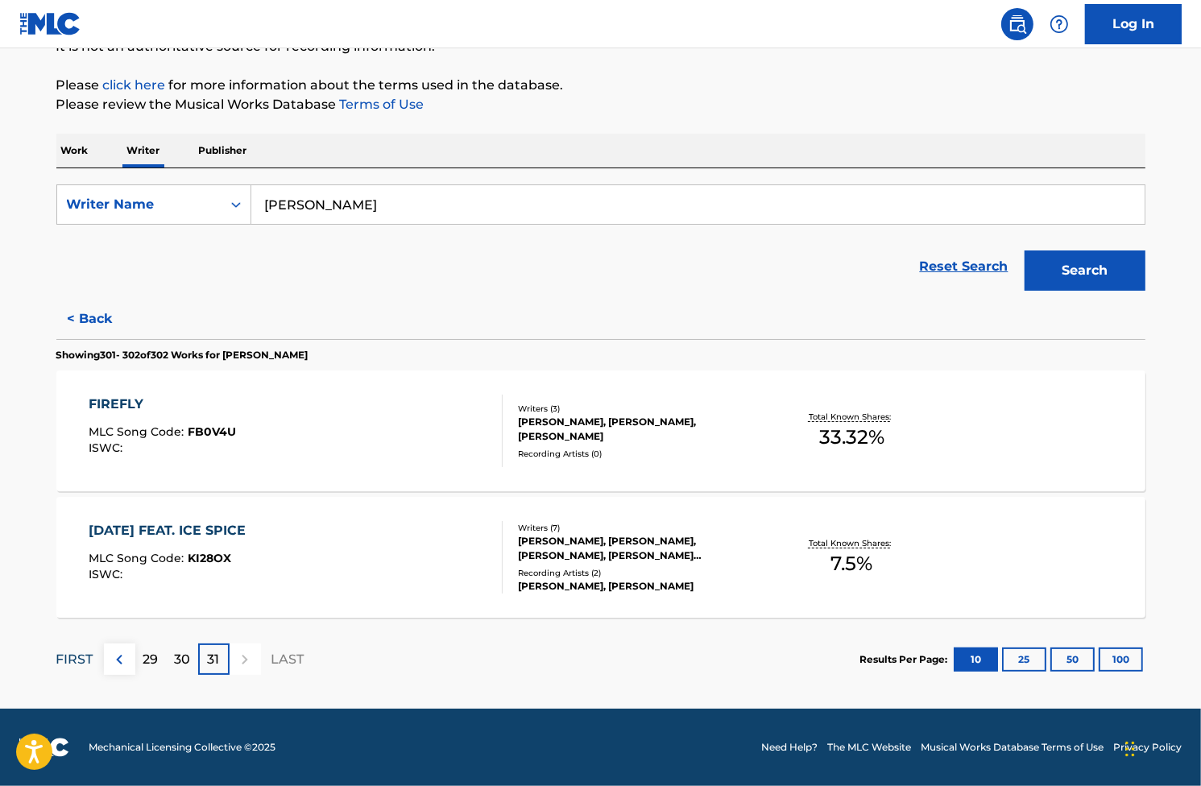
click at [85, 656] on p "FIRST" at bounding box center [74, 659] width 37 height 19
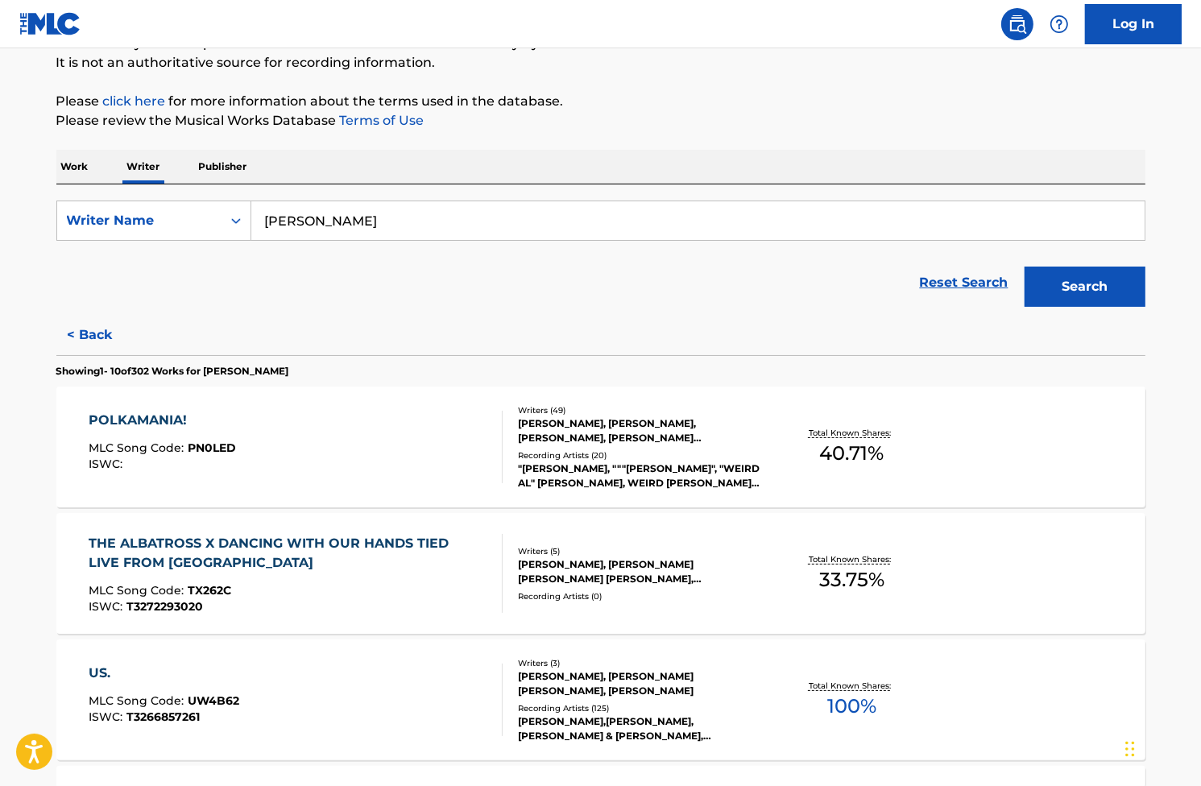
scroll to position [161, 0]
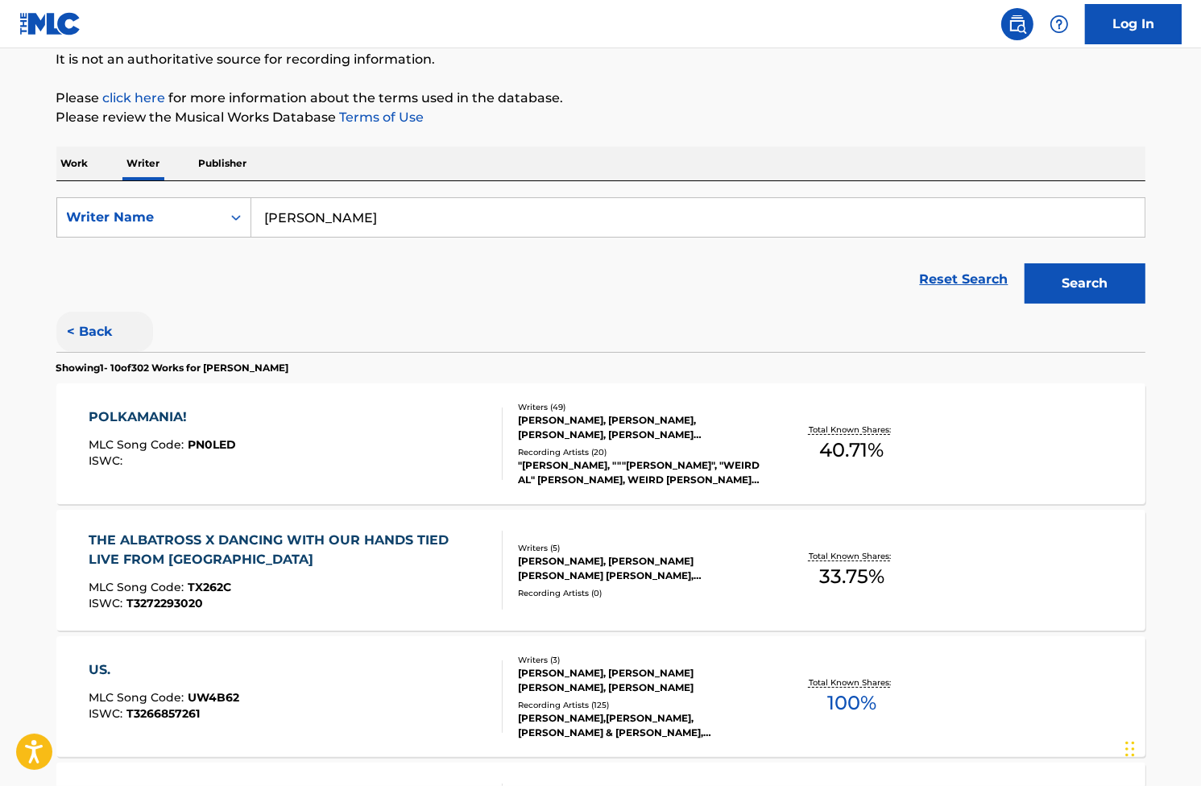
click at [90, 334] on button "< Back" at bounding box center [104, 332] width 97 height 40
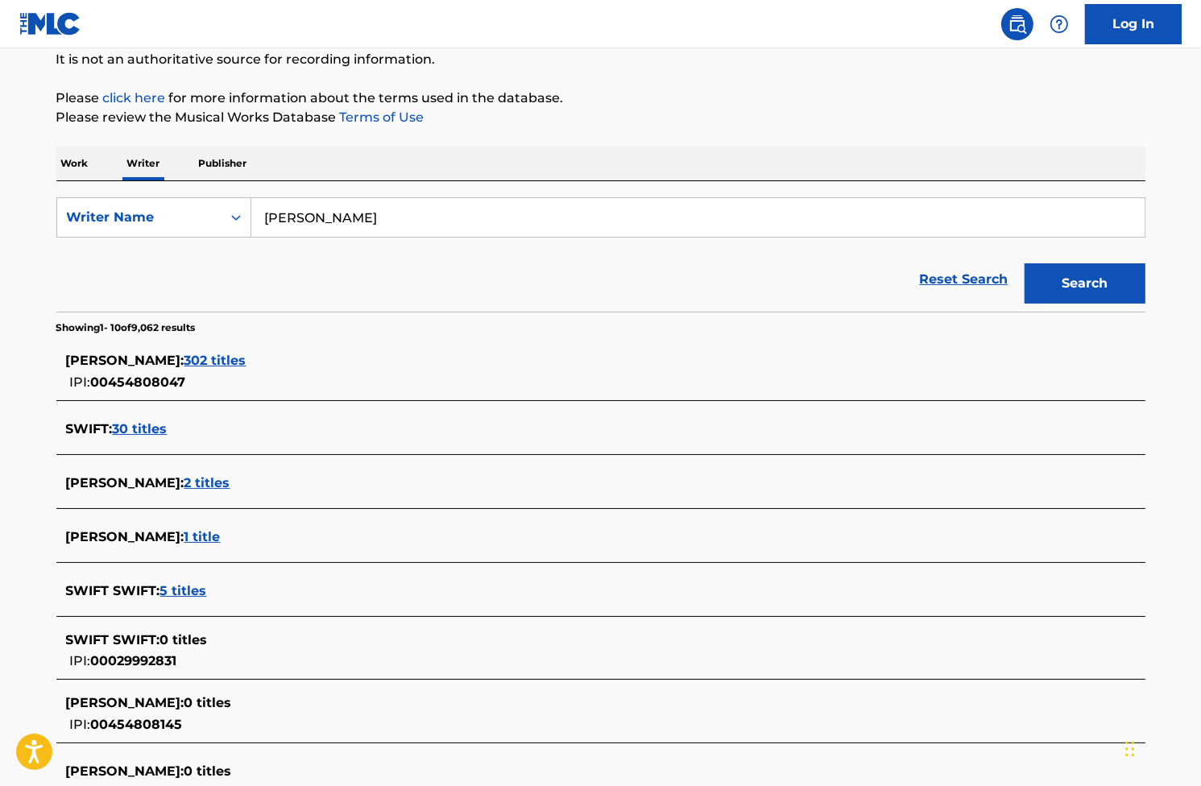
click at [300, 339] on section "[PERSON_NAME] : 302 titles IPI: 00454808047 SWIFT : 30 titles [PERSON_NAME] : 2…" at bounding box center [600, 620] width 1089 height 570
click at [499, 249] on div "Reset Search Search" at bounding box center [600, 279] width 1089 height 64
click at [282, 343] on div "[PERSON_NAME] : 302 titles IPI: 00454808047" at bounding box center [600, 371] width 1089 height 57
click at [246, 362] on span "302 titles" at bounding box center [215, 360] width 62 height 15
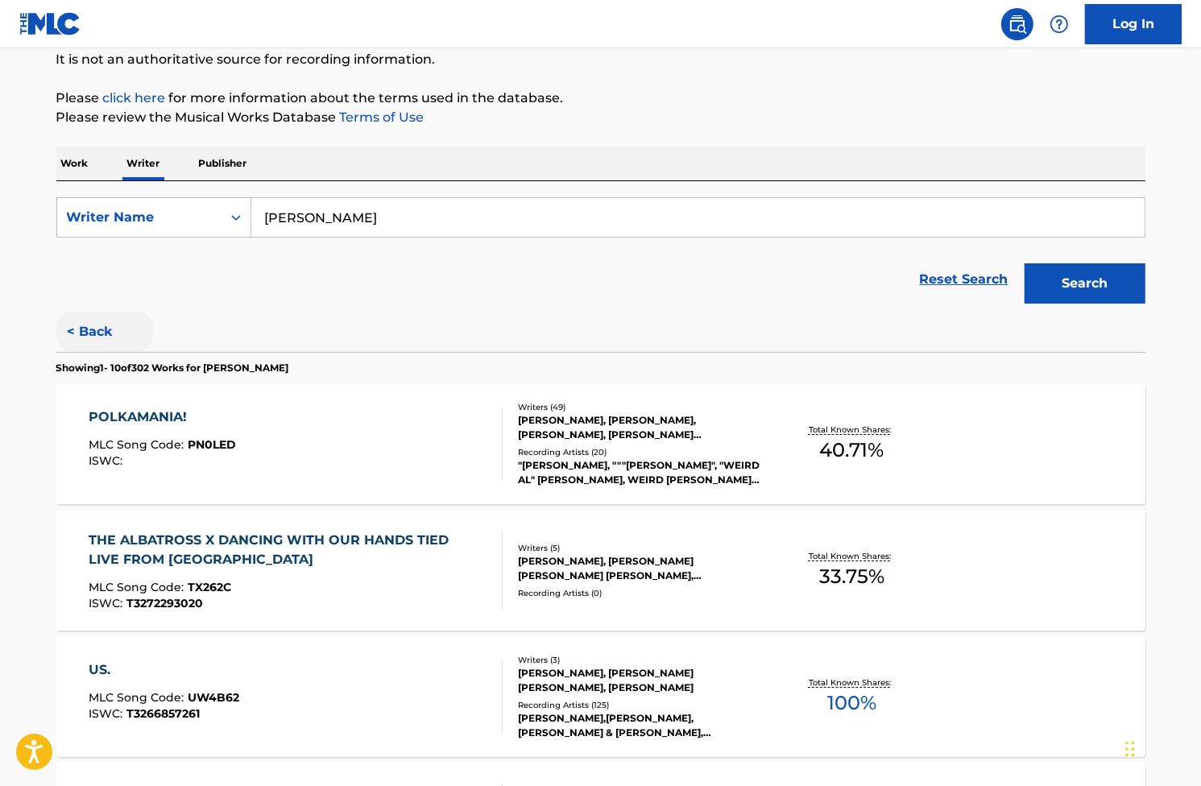
click at [94, 331] on button "< Back" at bounding box center [104, 332] width 97 height 40
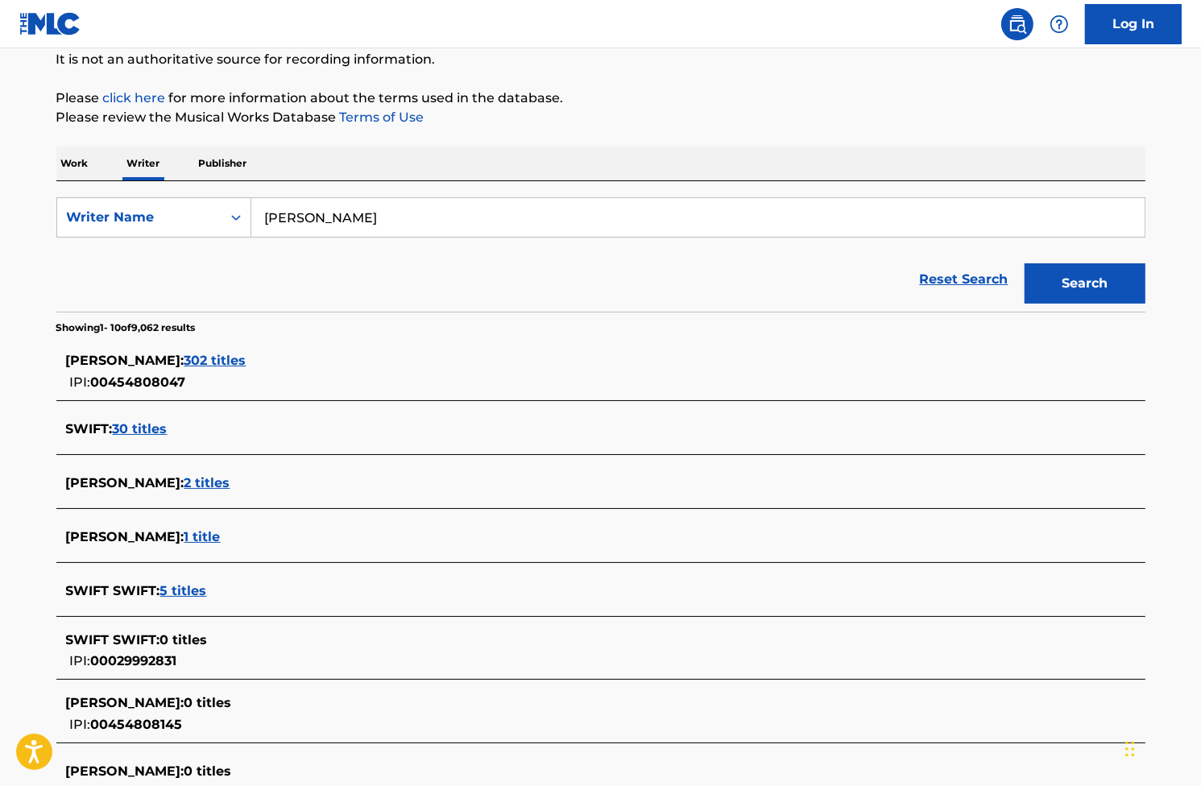
click at [246, 364] on span "302 titles" at bounding box center [215, 360] width 62 height 15
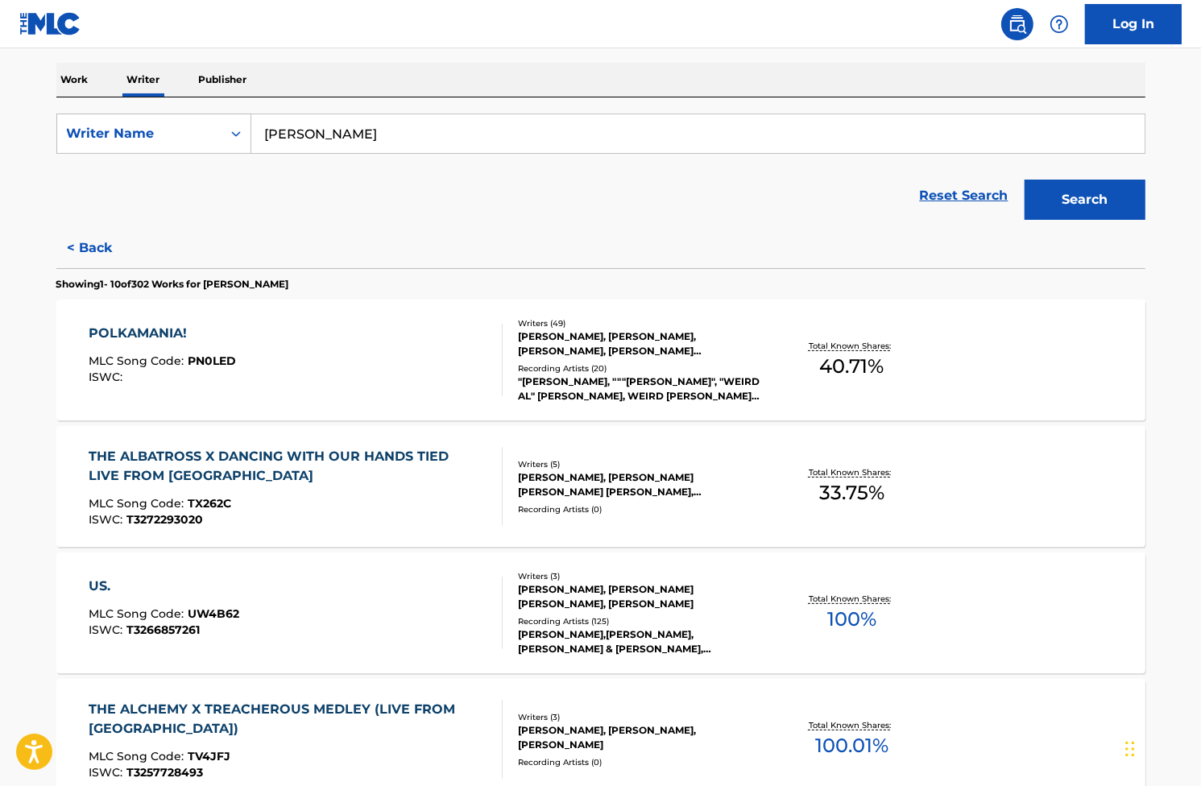
scroll to position [242, 0]
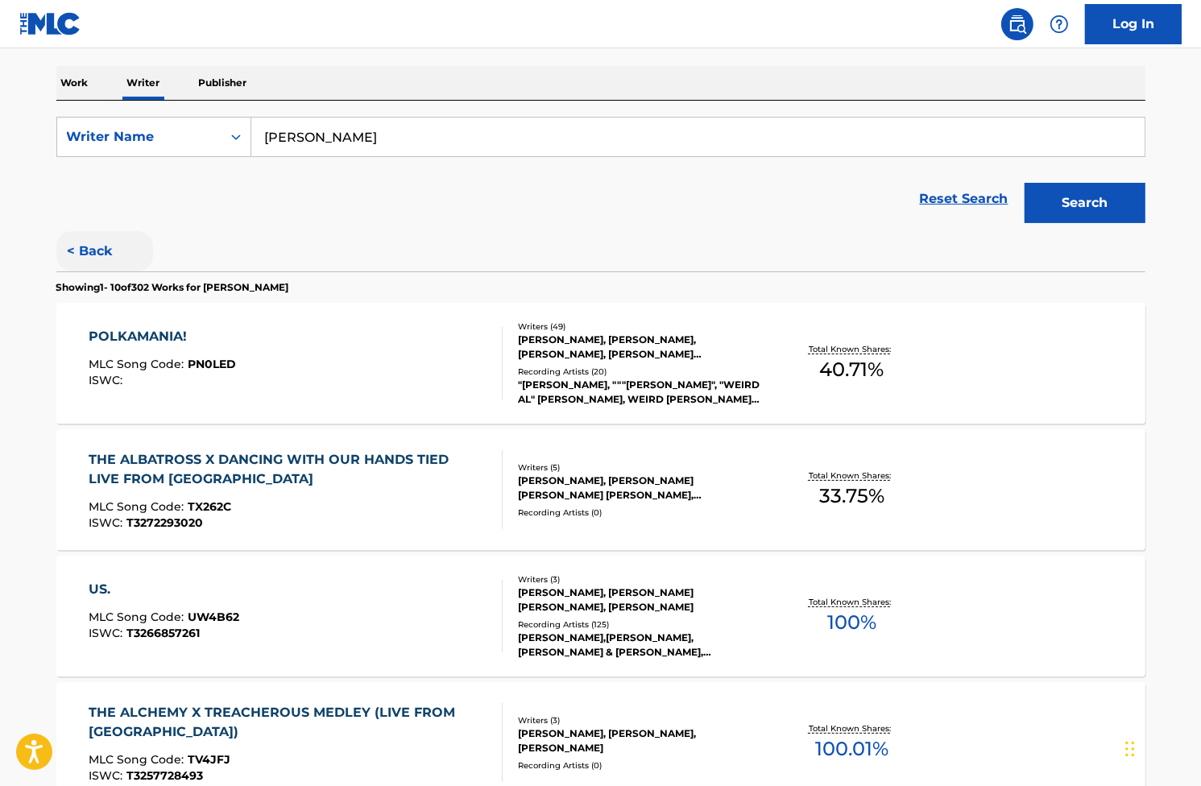
click at [99, 263] on button "< Back" at bounding box center [104, 251] width 97 height 40
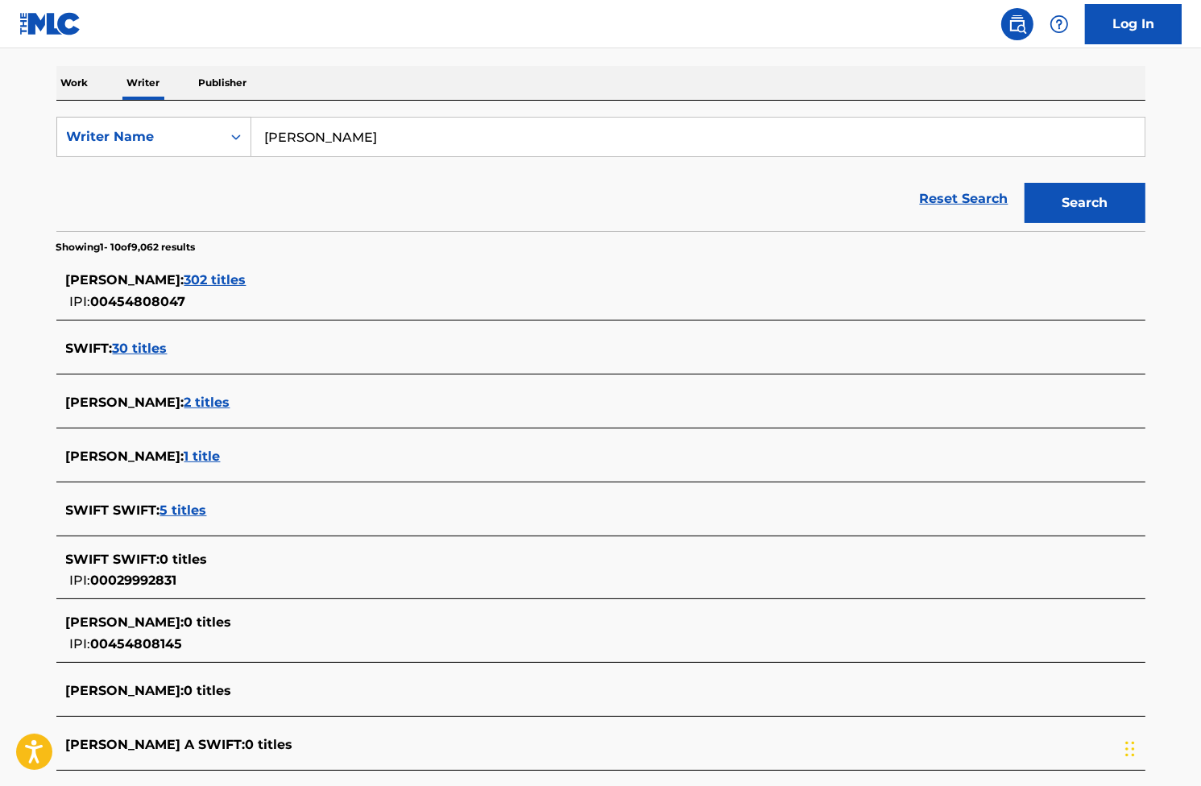
click at [246, 284] on span "302 titles" at bounding box center [215, 279] width 62 height 15
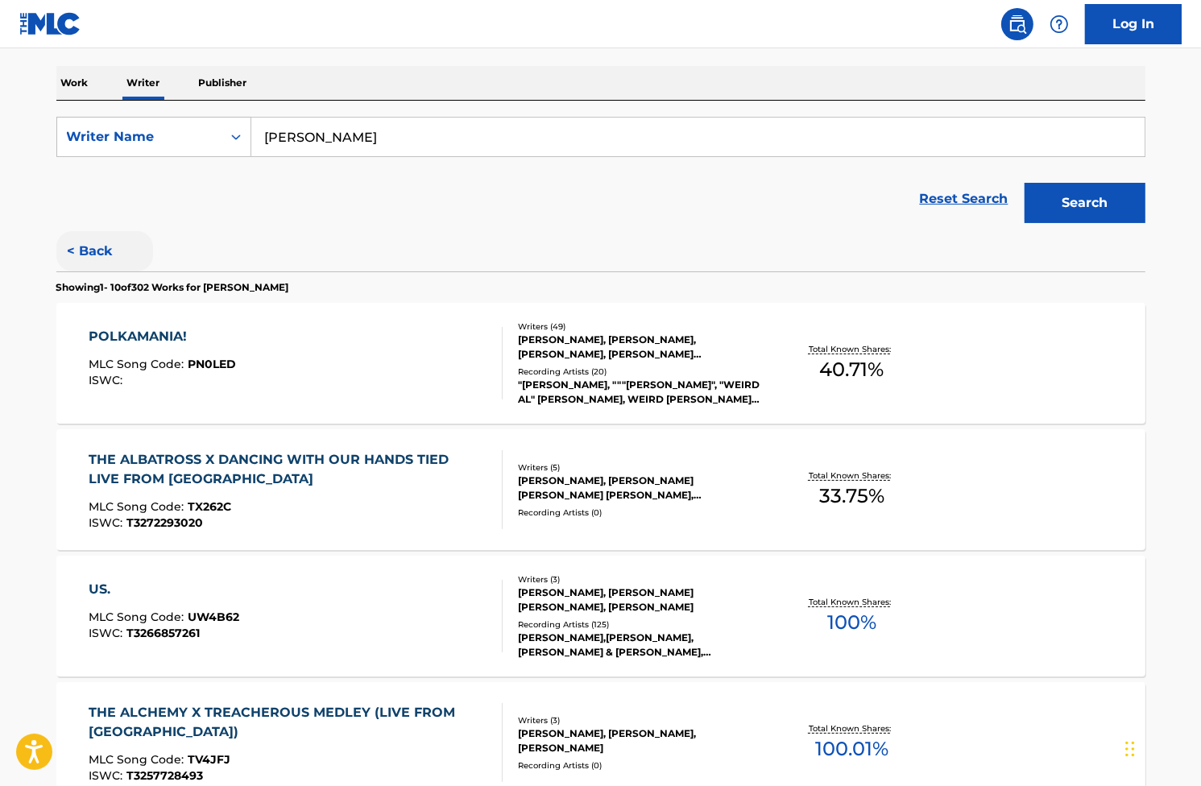
click at [106, 254] on button "< Back" at bounding box center [104, 251] width 97 height 40
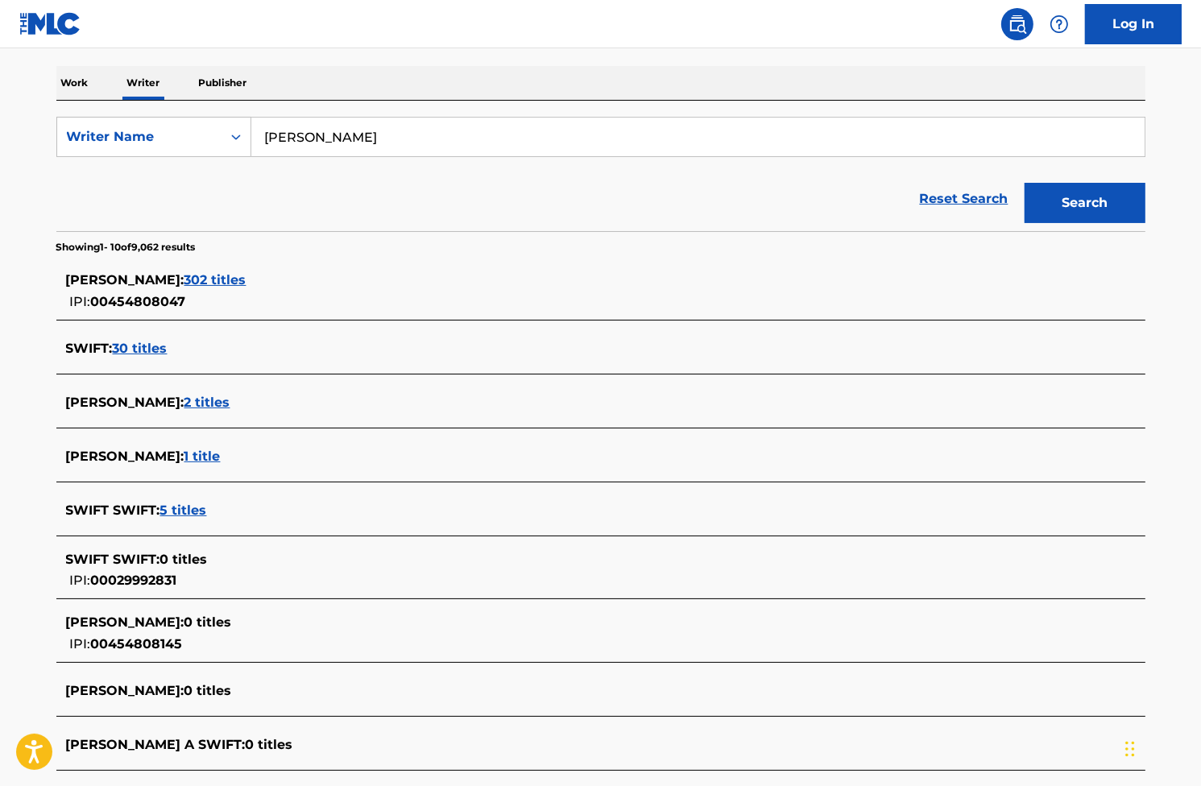
click at [246, 275] on span "302 titles" at bounding box center [215, 279] width 62 height 15
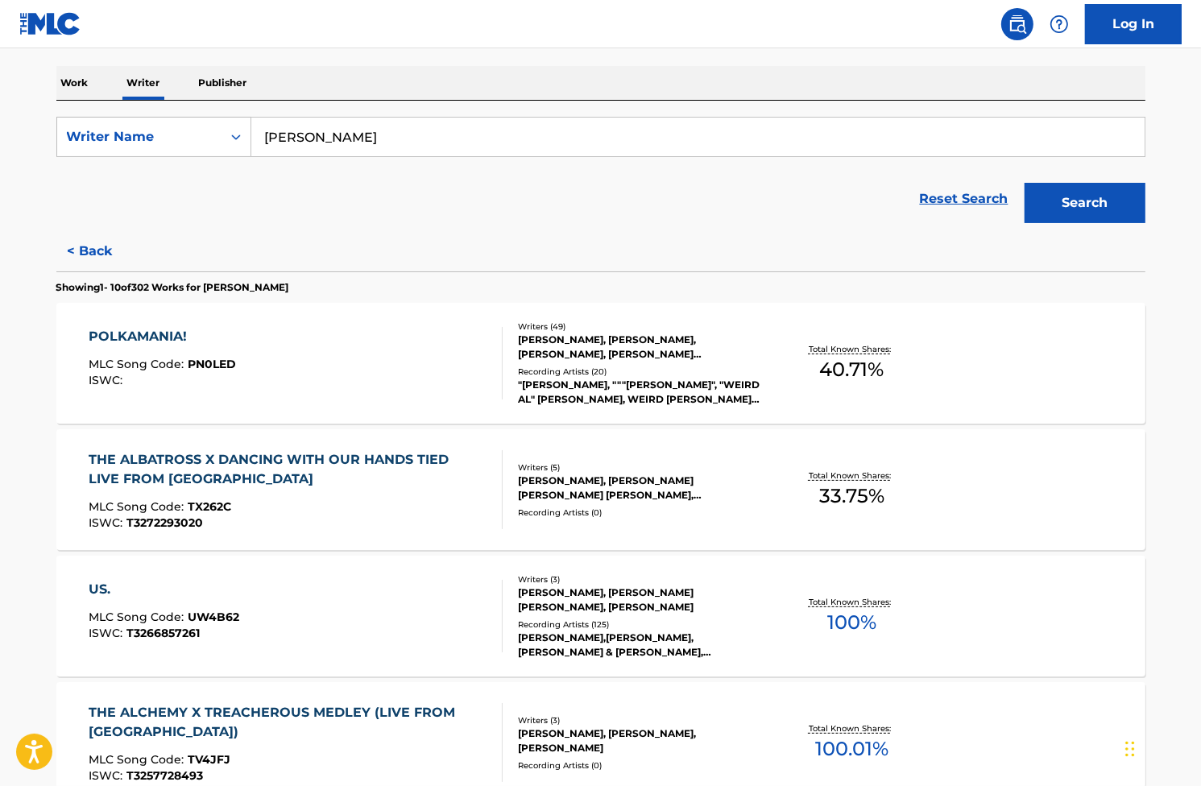
drag, startPoint x: 82, startPoint y: 259, endPoint x: 146, endPoint y: 256, distance: 63.7
click at [83, 259] on button "< Back" at bounding box center [104, 251] width 97 height 40
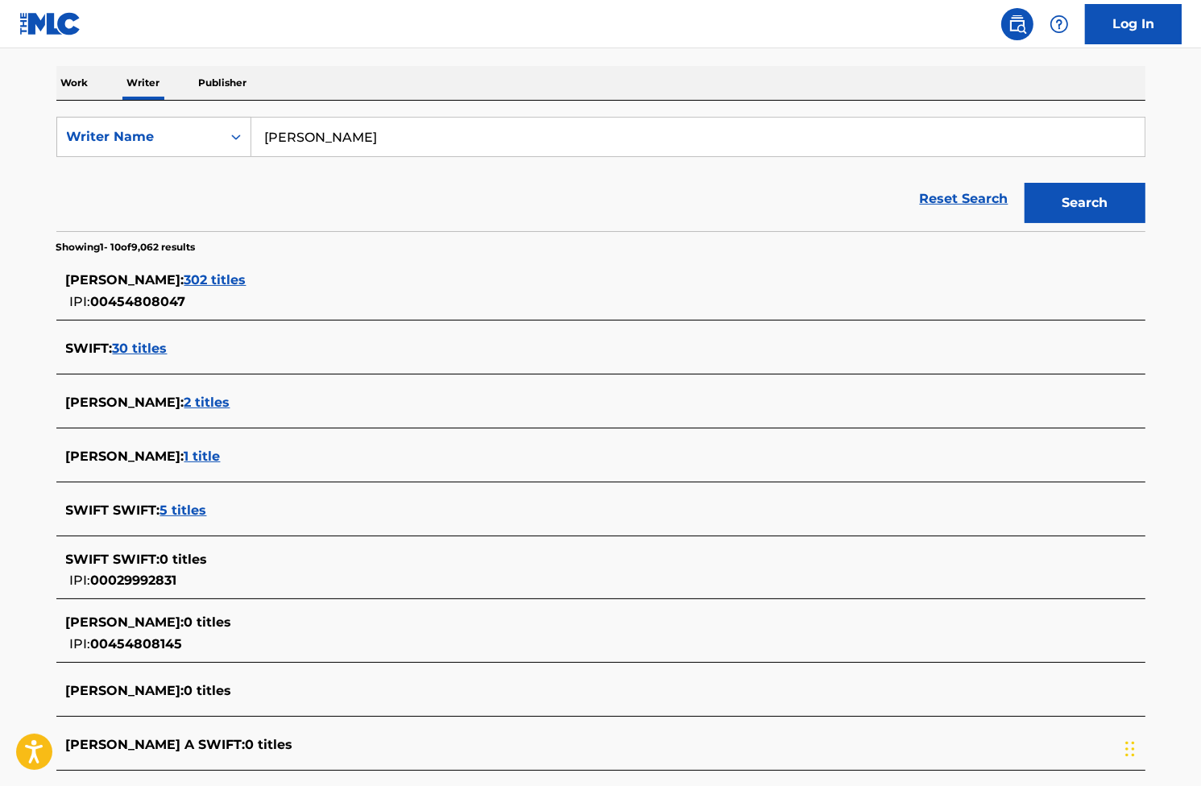
click at [135, 21] on nav "Log In" at bounding box center [600, 24] width 1201 height 48
click at [246, 276] on span "302 titles" at bounding box center [215, 279] width 62 height 15
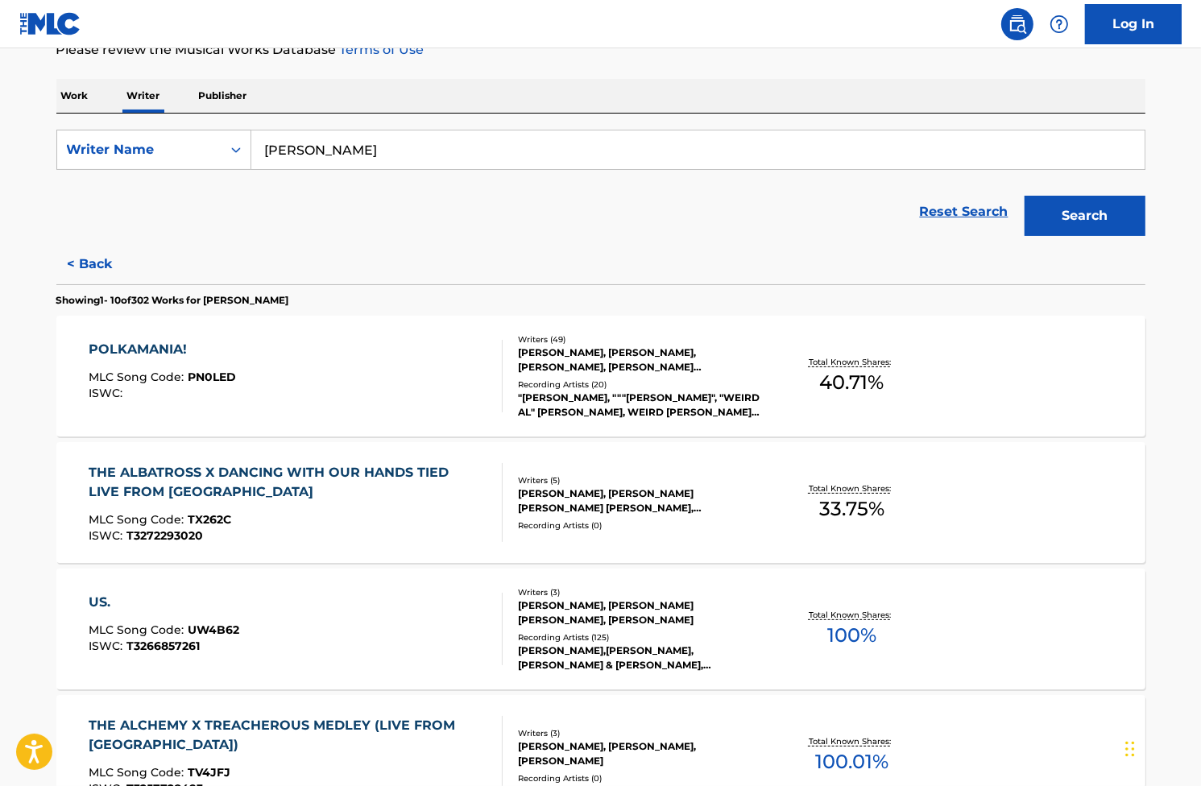
scroll to position [219, 0]
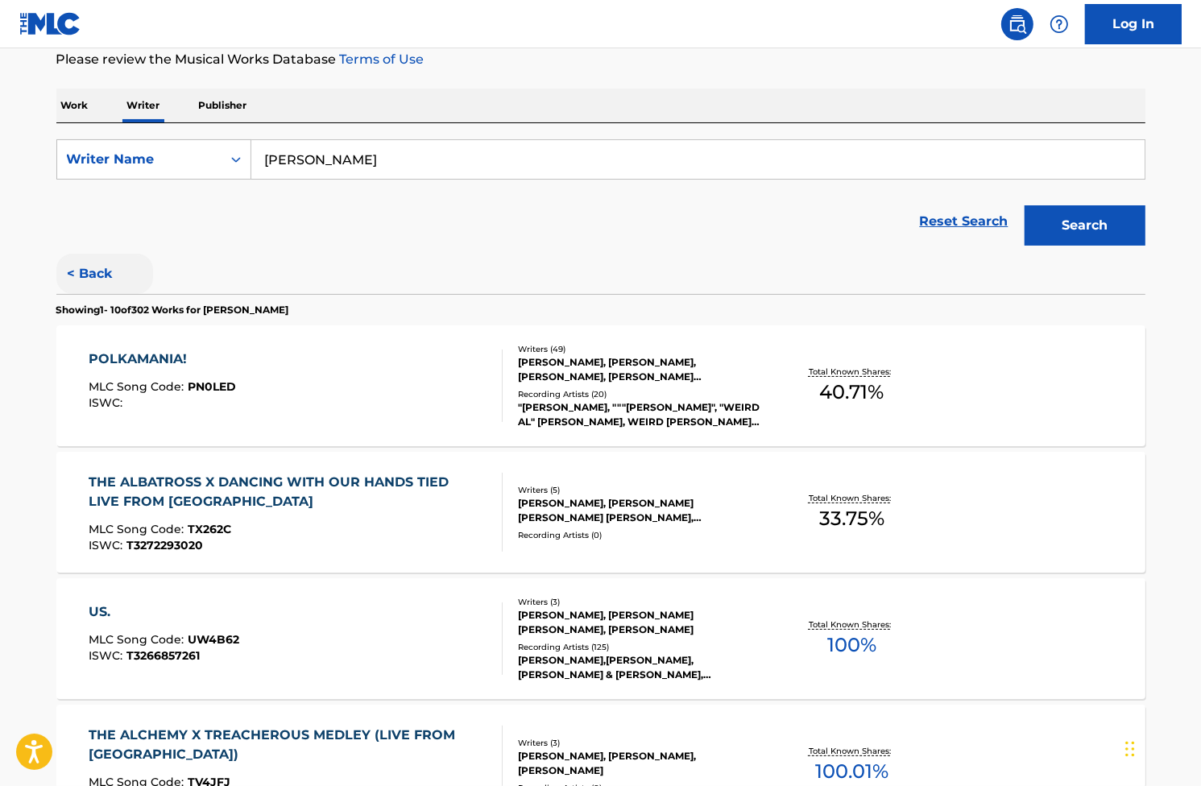
click at [87, 286] on button "< Back" at bounding box center [104, 274] width 97 height 40
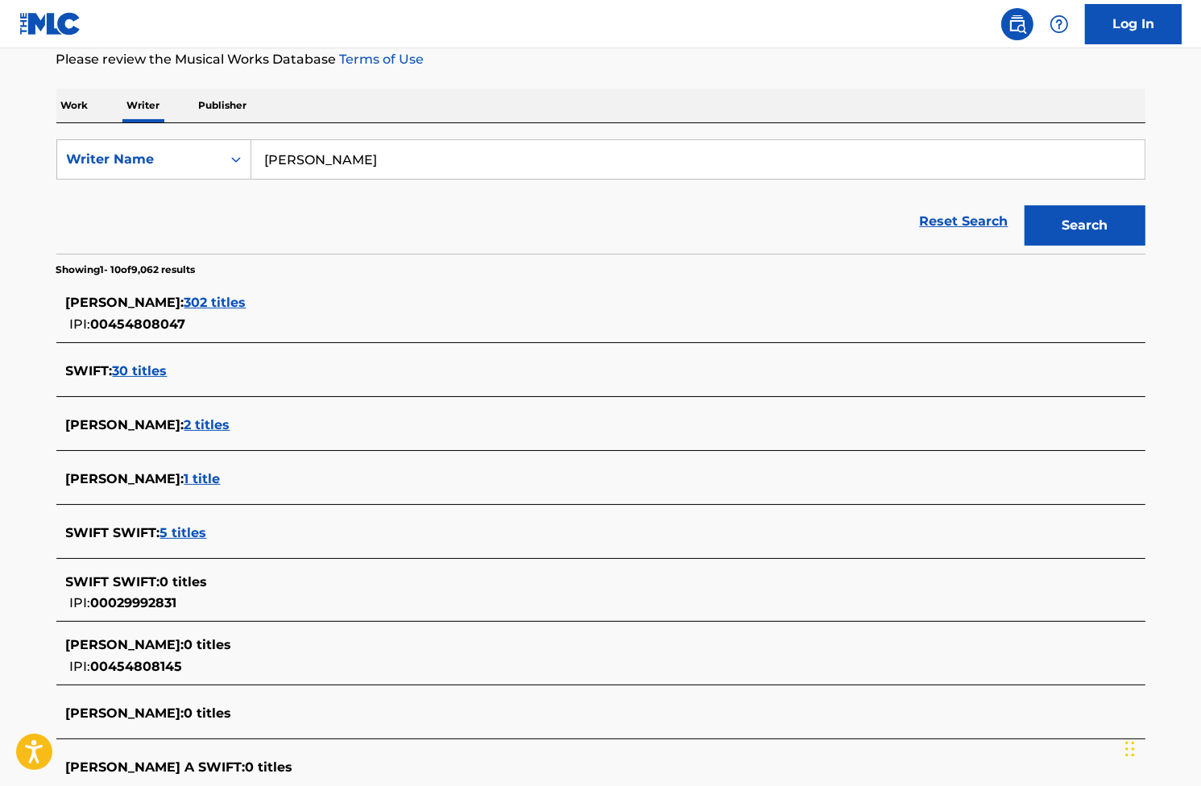
drag, startPoint x: 139, startPoint y: 212, endPoint x: 145, endPoint y: 230, distance: 18.9
click at [139, 212] on div "Reset Search Search" at bounding box center [600, 221] width 1089 height 64
click at [246, 297] on span "302 titles" at bounding box center [215, 302] width 62 height 15
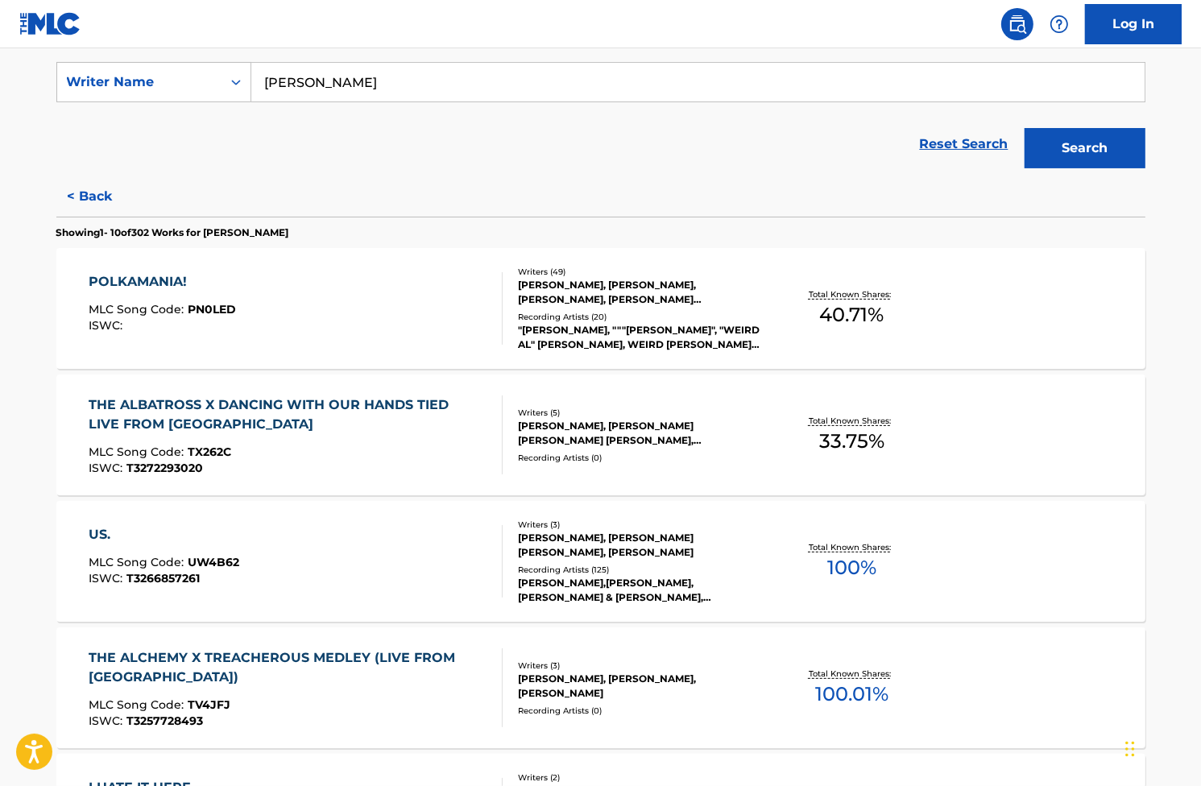
scroll to position [300, 0]
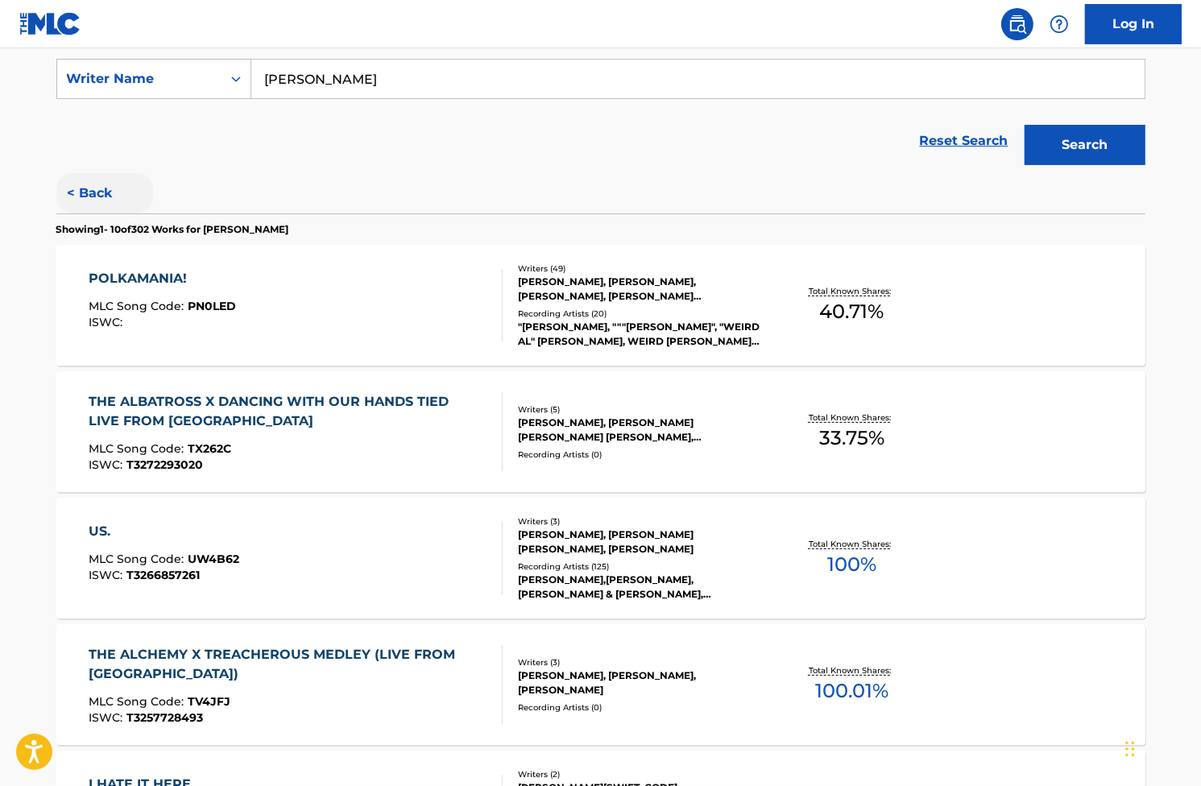
click at [103, 193] on button "< Back" at bounding box center [104, 193] width 97 height 40
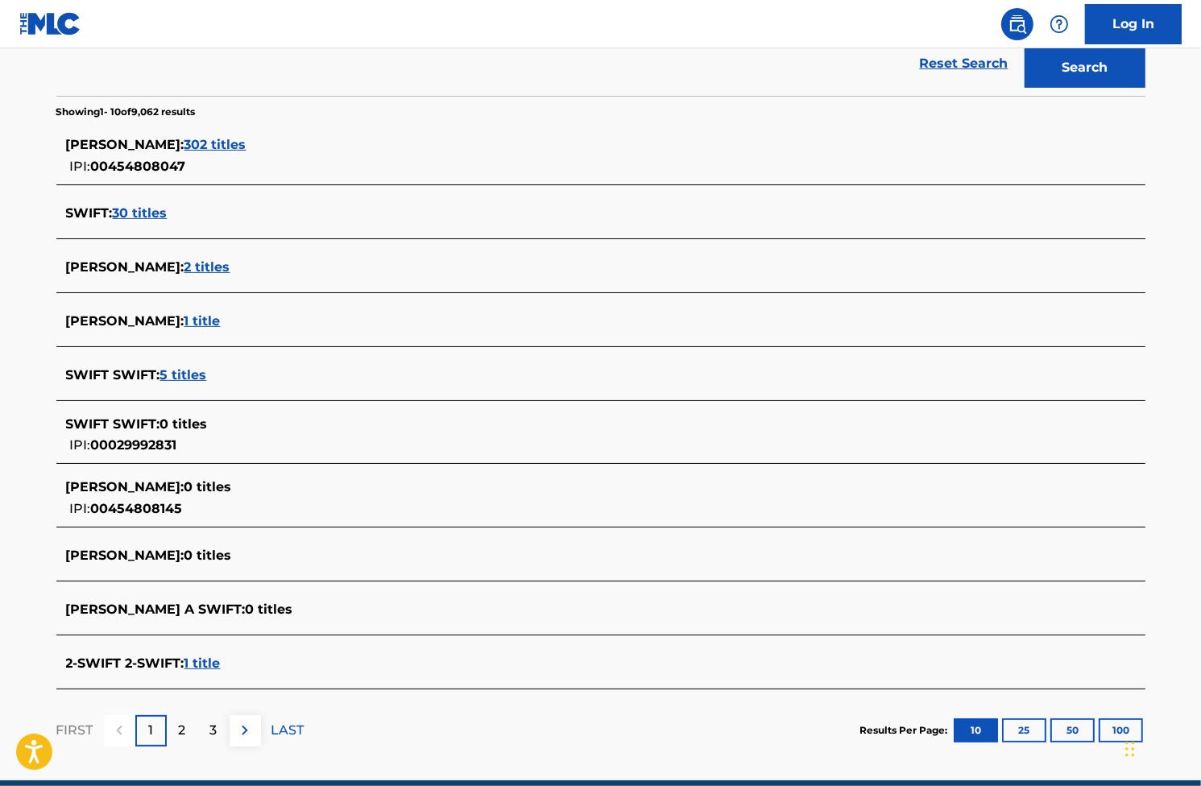
scroll to position [380, 0]
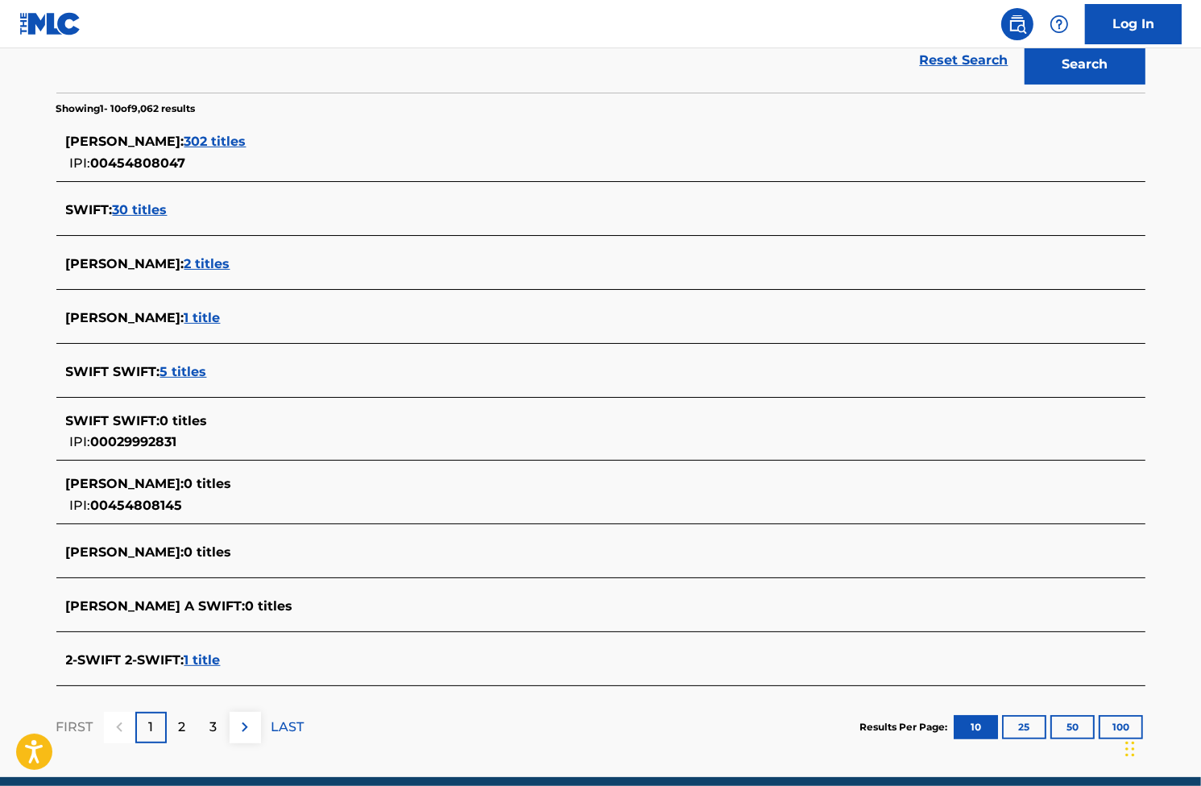
click at [246, 142] on span "302 titles" at bounding box center [215, 141] width 62 height 15
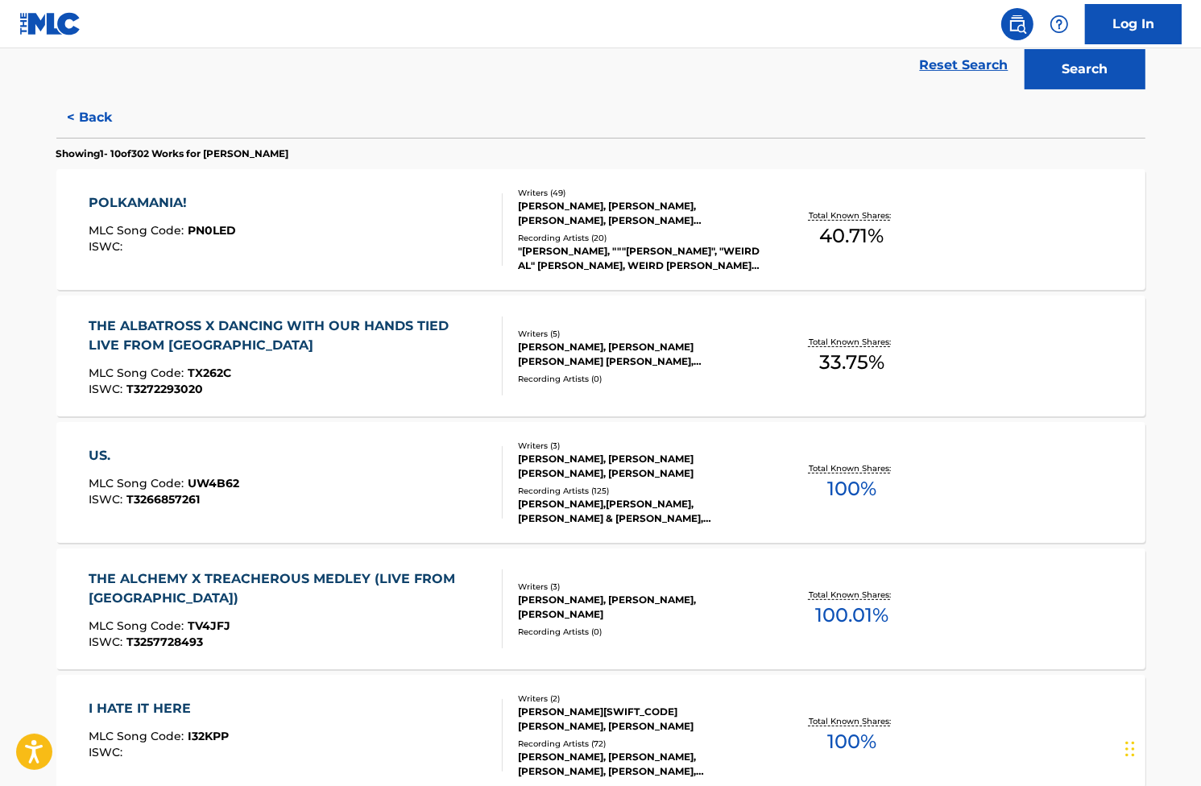
scroll to position [300, 0]
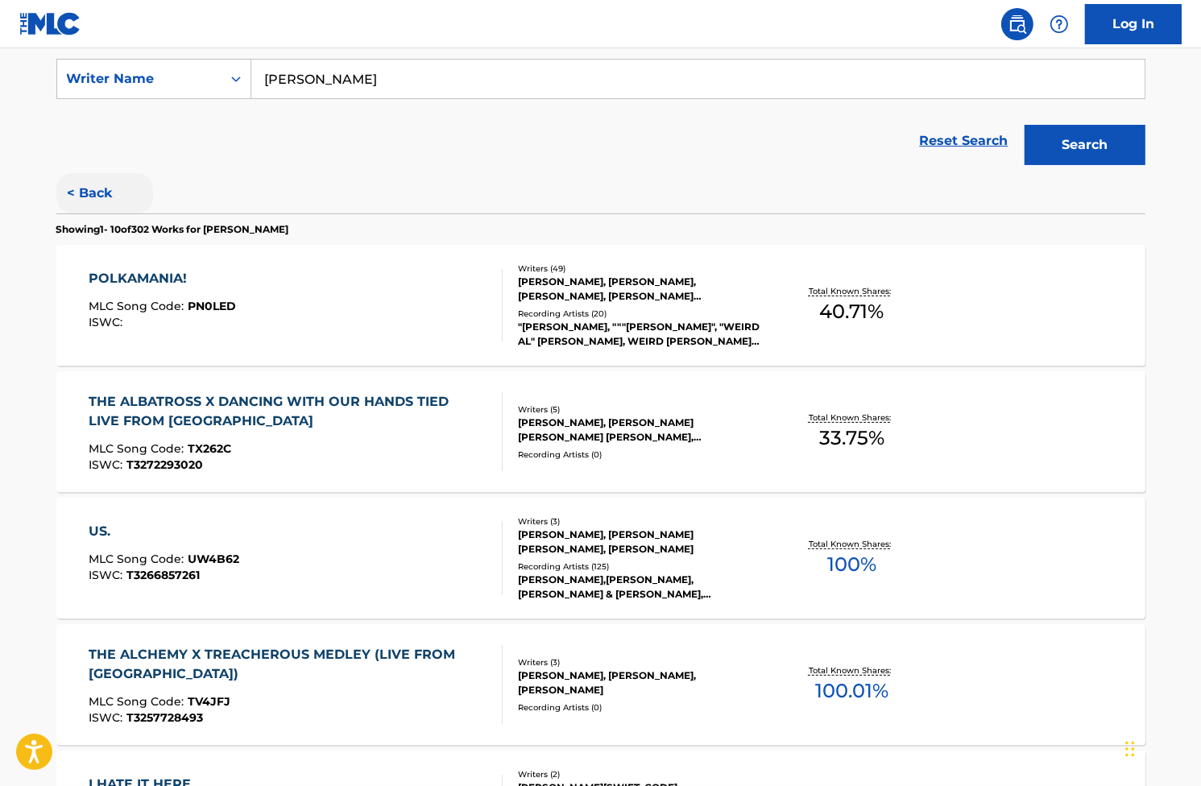
click at [85, 193] on button "< Back" at bounding box center [104, 193] width 97 height 40
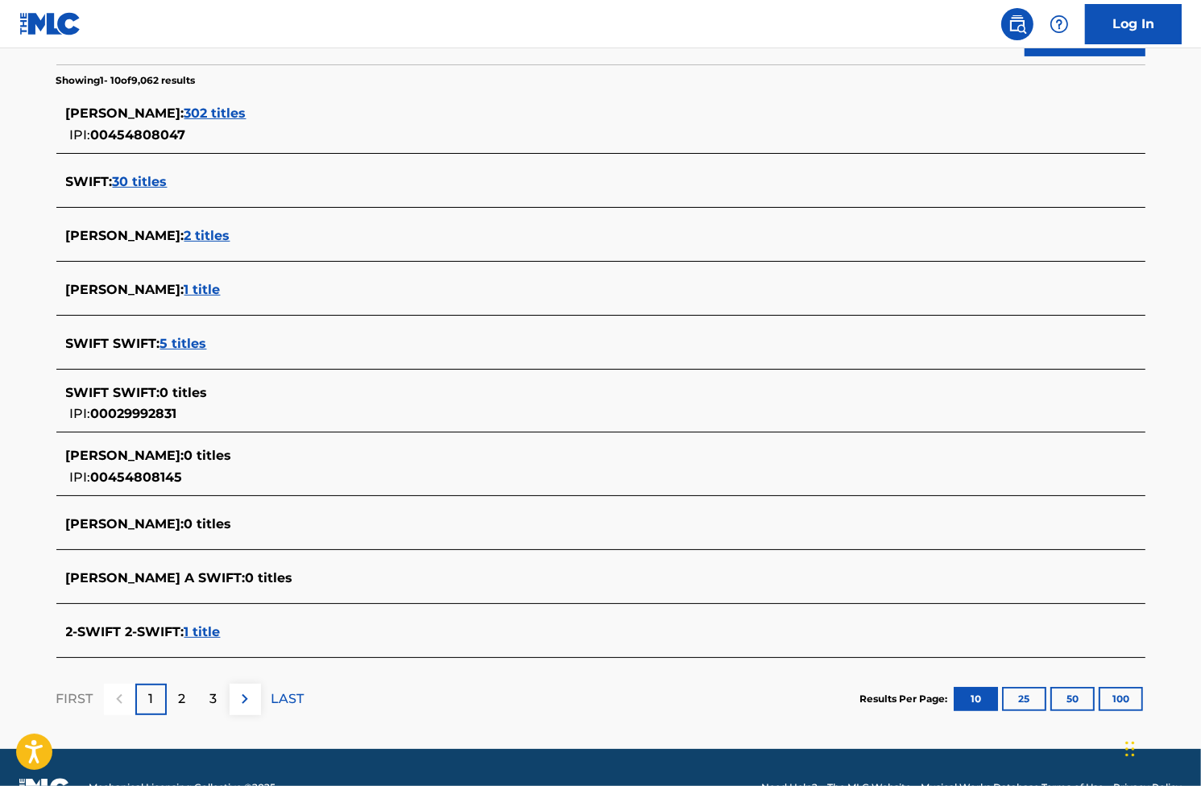
scroll to position [447, 0]
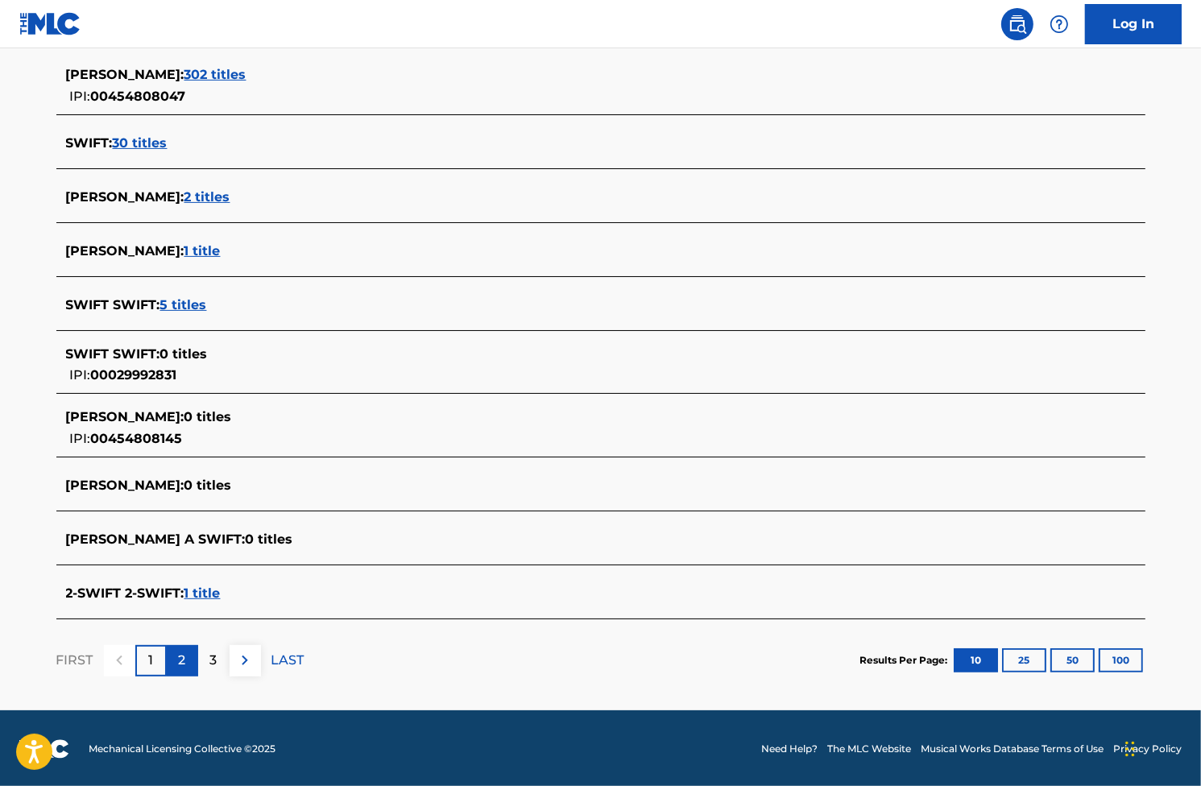
click at [172, 650] on div "2" at bounding box center [182, 660] width 31 height 31
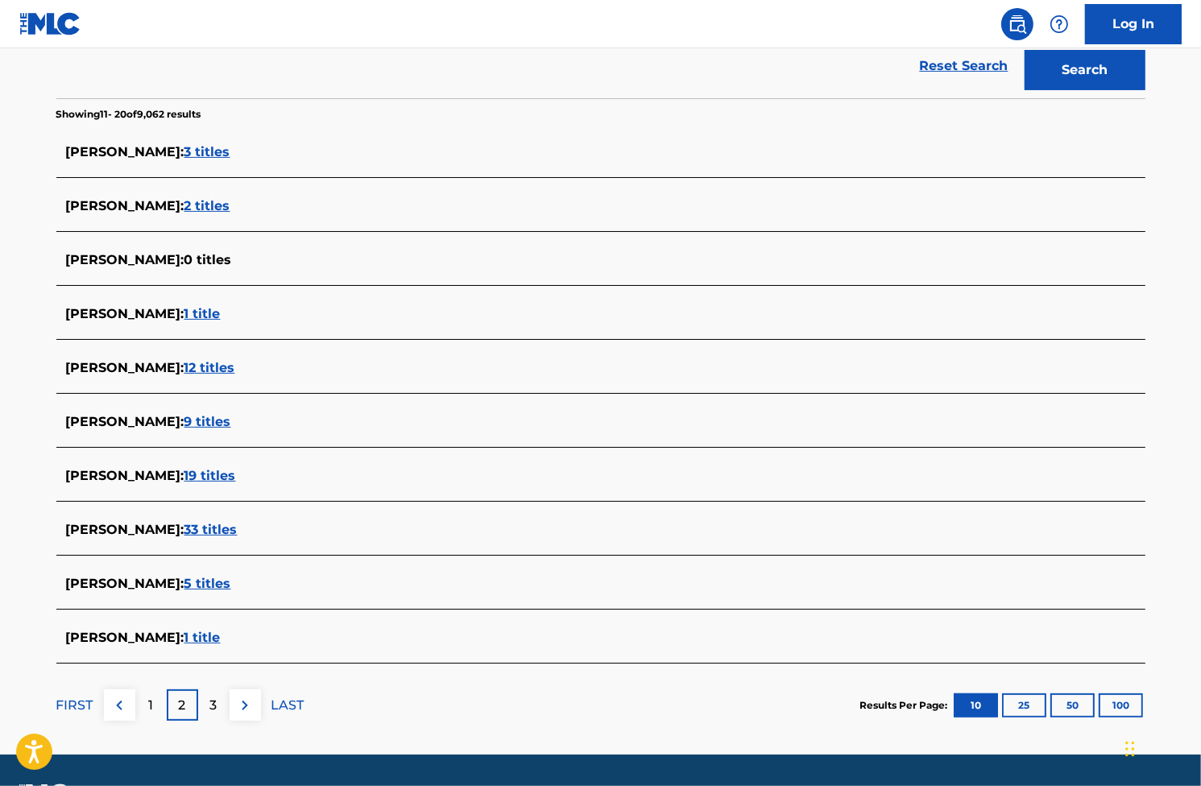
scroll to position [420, 0]
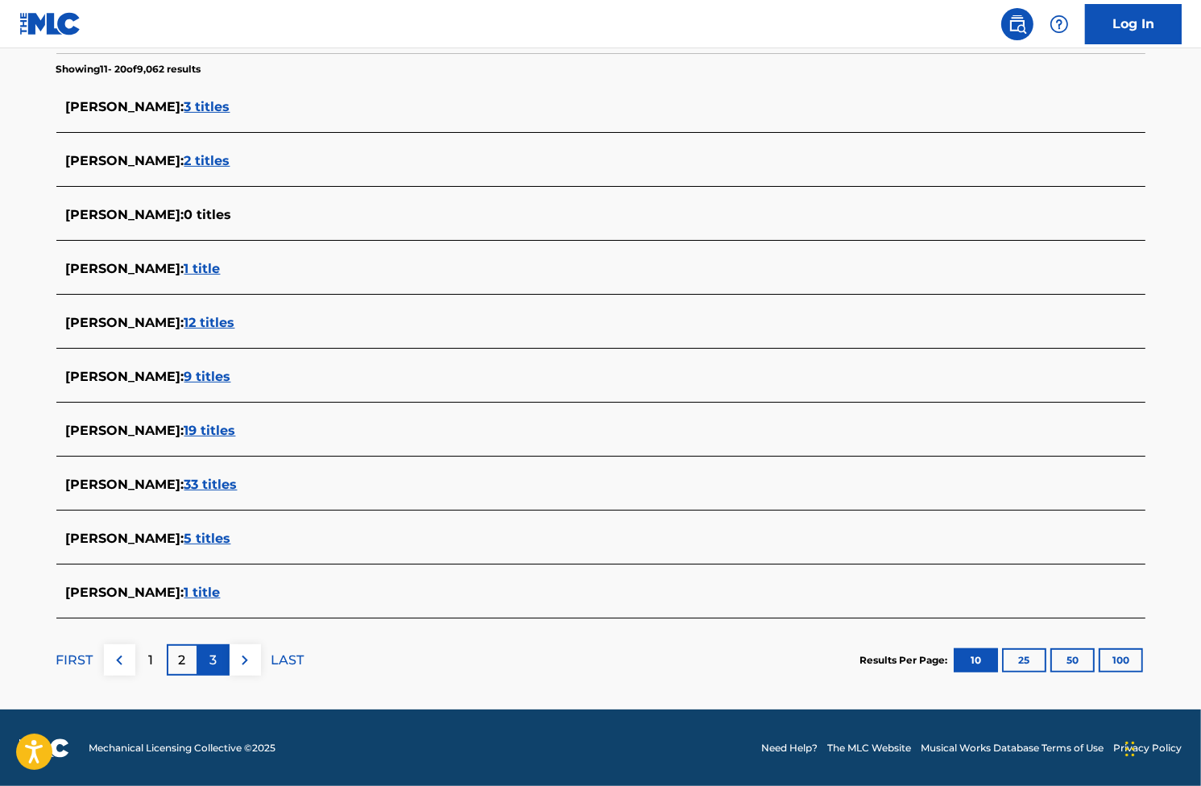
click at [217, 662] on div "3" at bounding box center [213, 659] width 31 height 31
click at [119, 658] on img at bounding box center [119, 660] width 19 height 19
click at [156, 654] on div "1" at bounding box center [150, 659] width 31 height 31
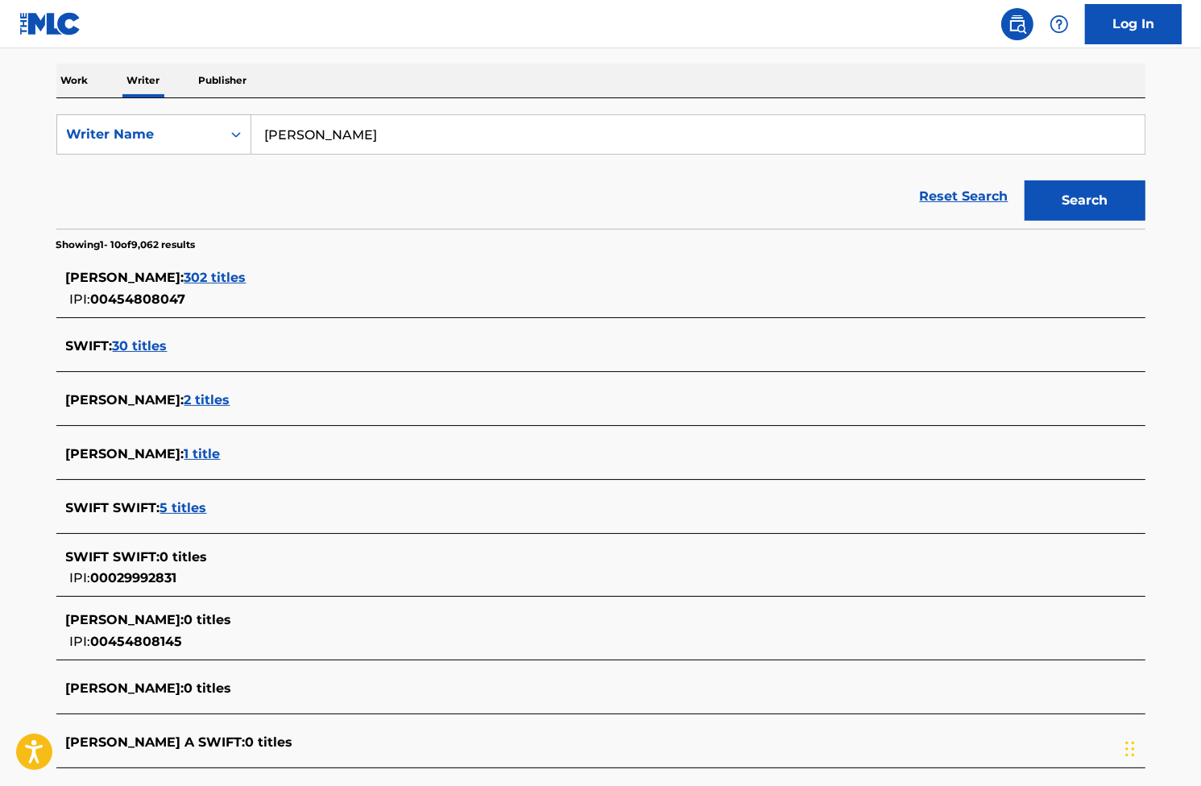
scroll to position [322, 0]
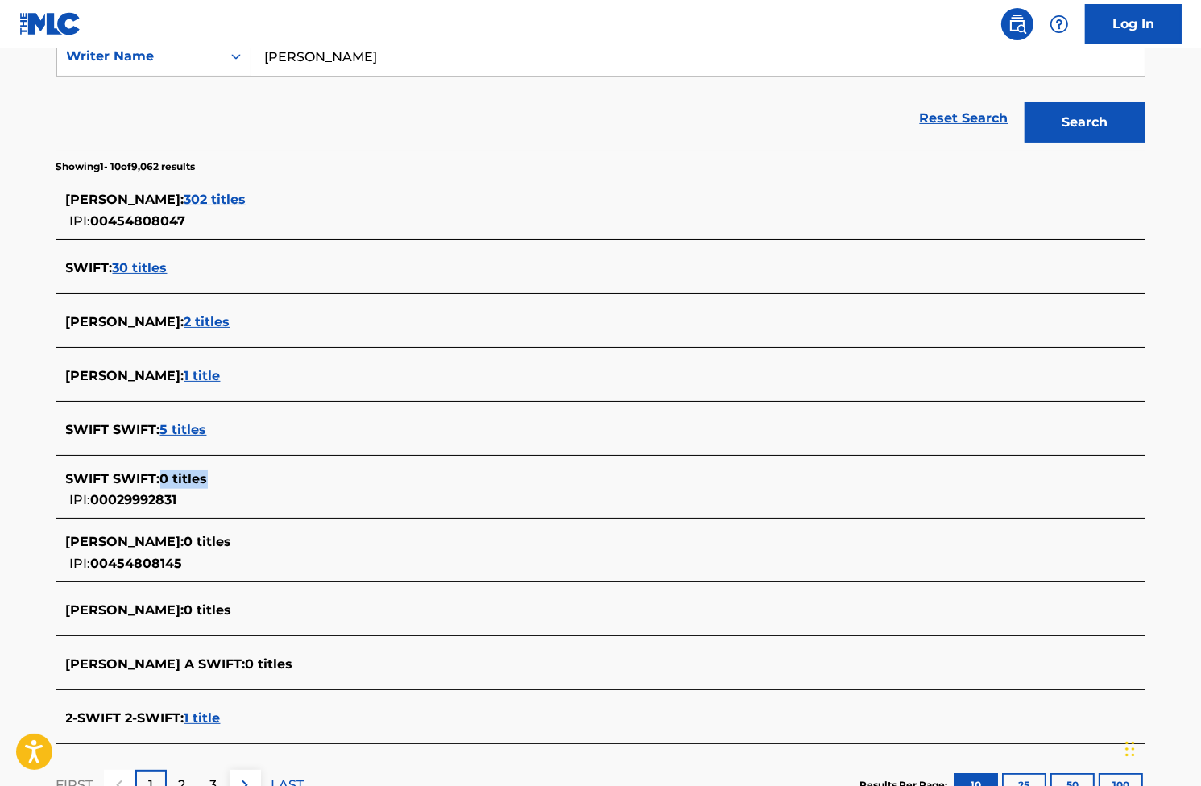
drag, startPoint x: 159, startPoint y: 478, endPoint x: 252, endPoint y: 478, distance: 92.6
click at [252, 478] on div "SWIFT SWIFT : 0 titles" at bounding box center [580, 479] width 1028 height 19
drag, startPoint x: 253, startPoint y: 475, endPoint x: 68, endPoint y: 478, distance: 185.3
click at [68, 478] on div "SWIFT SWIFT : 0 titles" at bounding box center [580, 479] width 1028 height 19
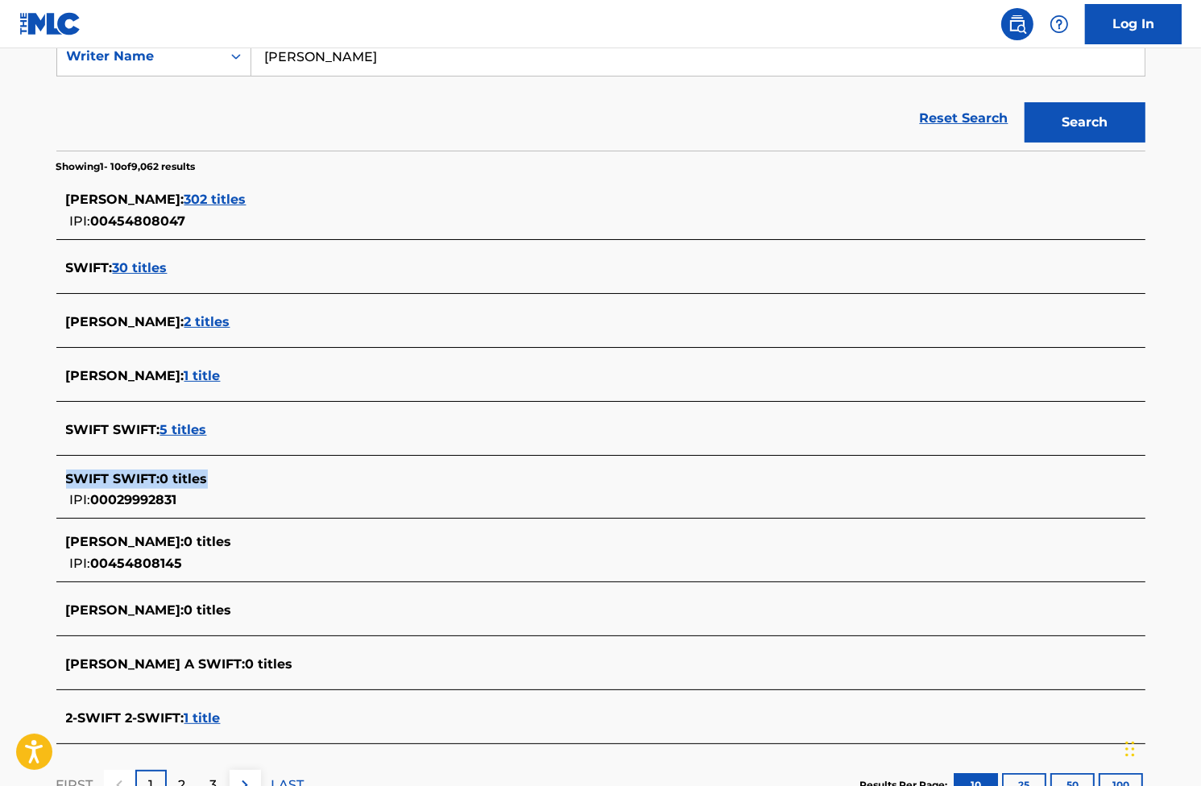
click at [255, 470] on div "SWIFT SWIFT : 0 titles" at bounding box center [580, 479] width 1028 height 19
click at [174, 475] on span "0 titles" at bounding box center [184, 478] width 48 height 15
click at [213, 486] on div "SWIFT SWIFT : 0 titles" at bounding box center [580, 479] width 1028 height 19
drag, startPoint x: 207, startPoint y: 474, endPoint x: 162, endPoint y: 483, distance: 46.0
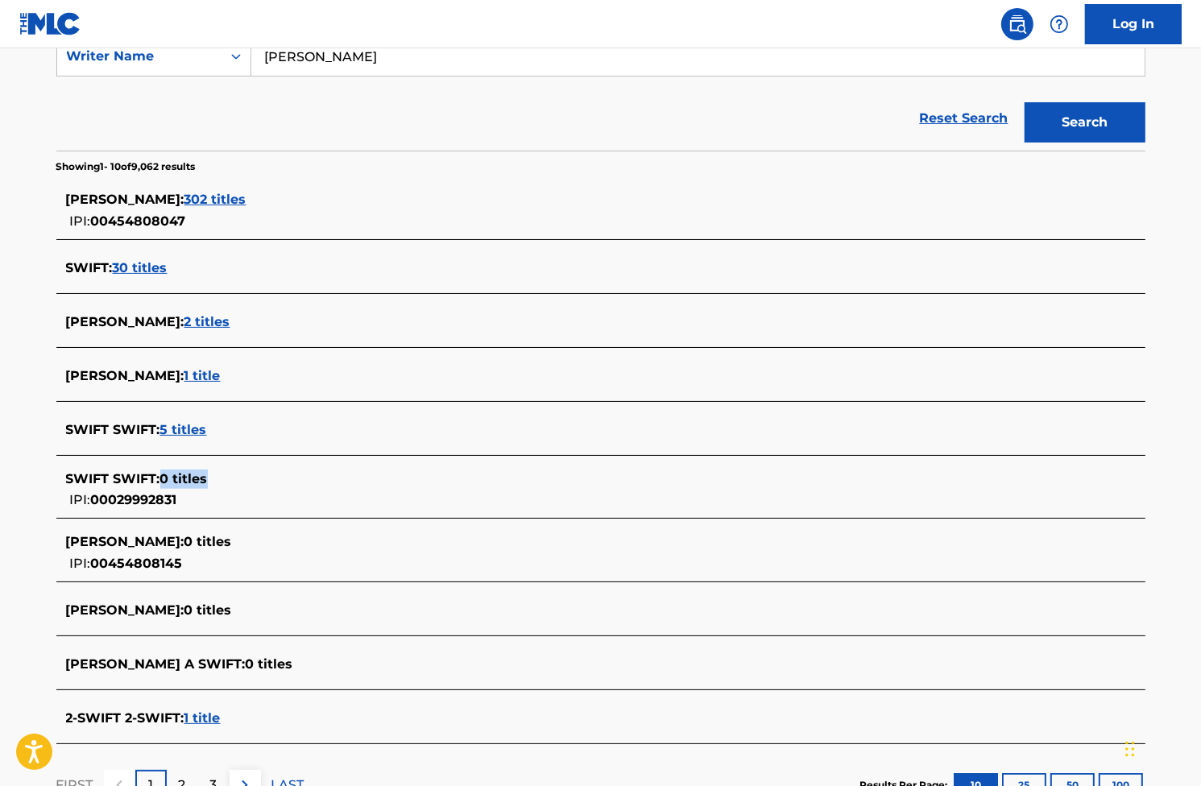
click at [162, 483] on div "SWIFT SWIFT : 0 titles" at bounding box center [580, 479] width 1028 height 19
click at [172, 480] on span "0 titles" at bounding box center [184, 478] width 48 height 15
click at [145, 376] on span "[PERSON_NAME] :" at bounding box center [125, 375] width 118 height 15
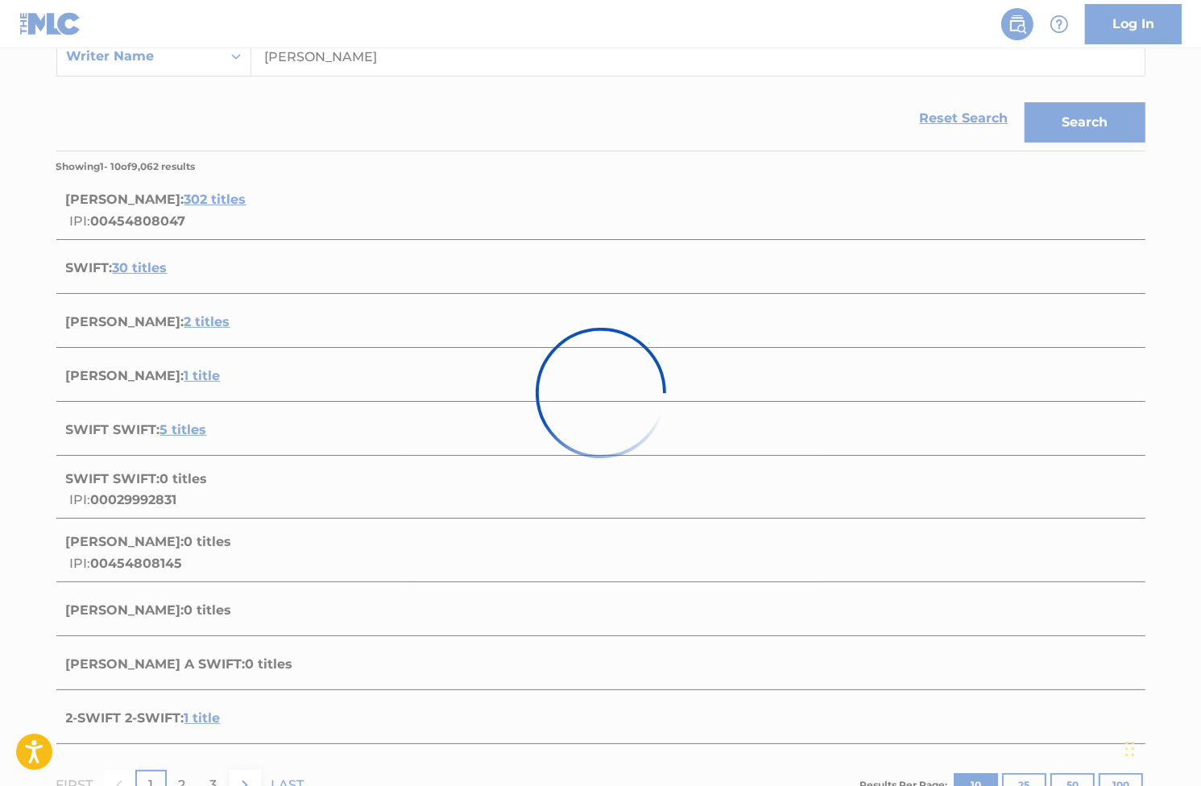
scroll to position [39, 0]
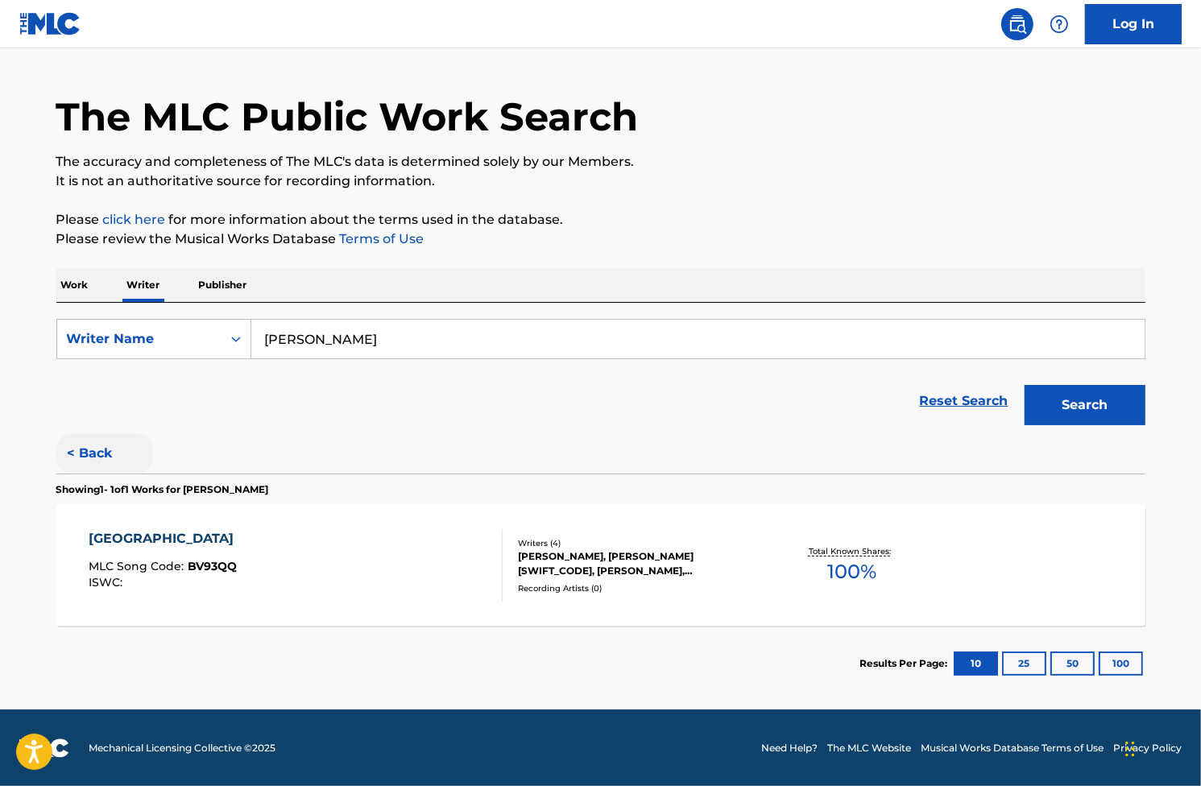
click at [77, 458] on button "< Back" at bounding box center [104, 453] width 97 height 40
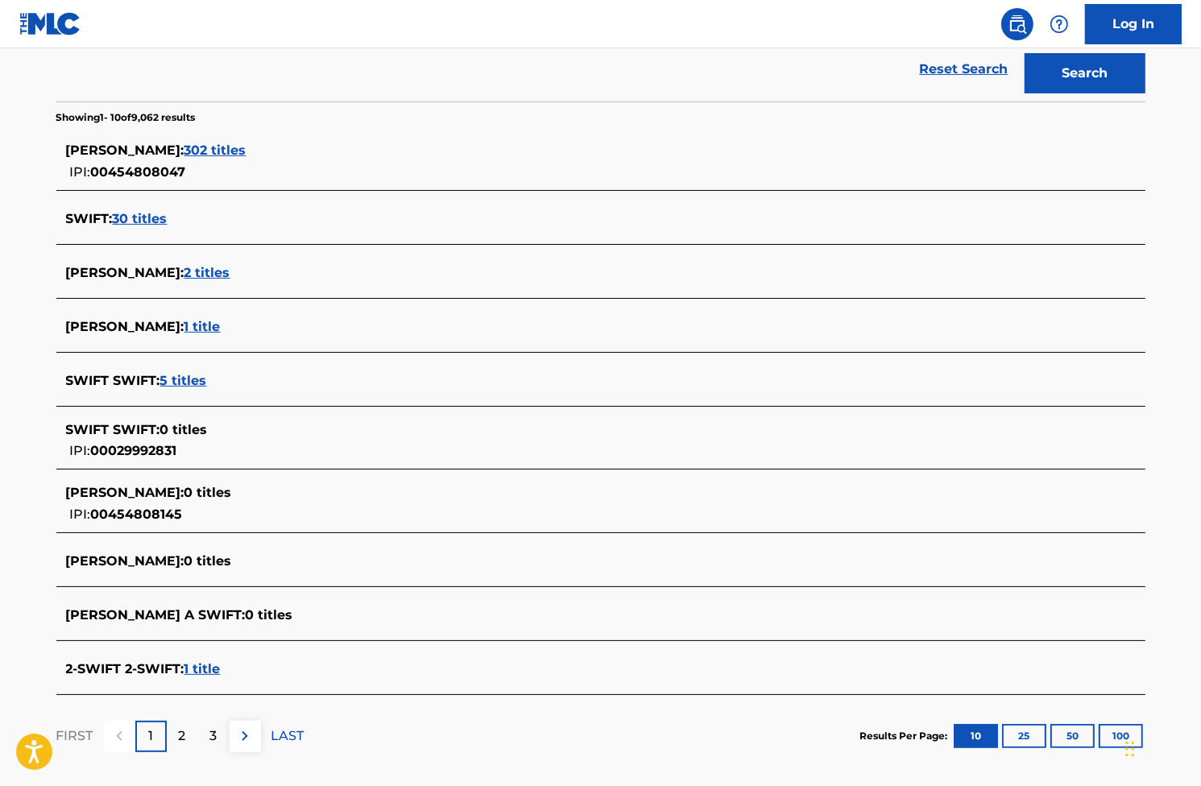
scroll to position [366, 0]
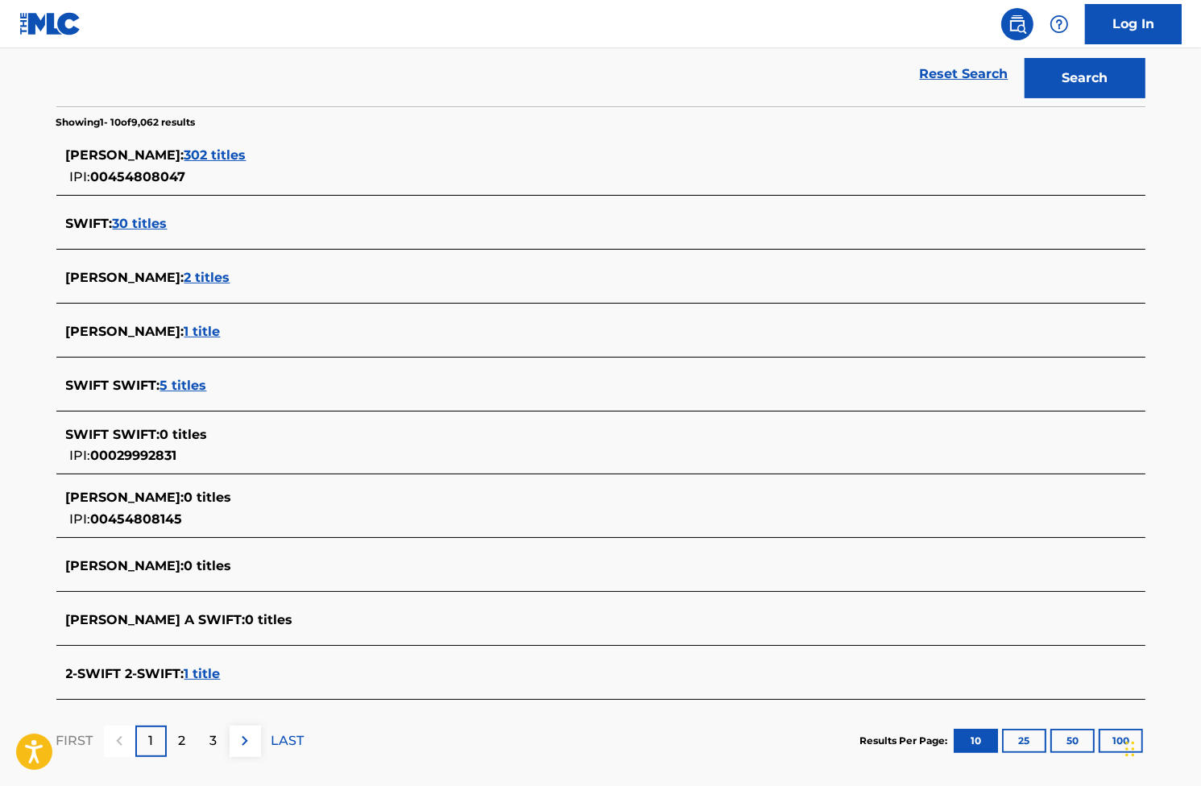
click at [236, 161] on span "302 titles" at bounding box center [215, 154] width 62 height 15
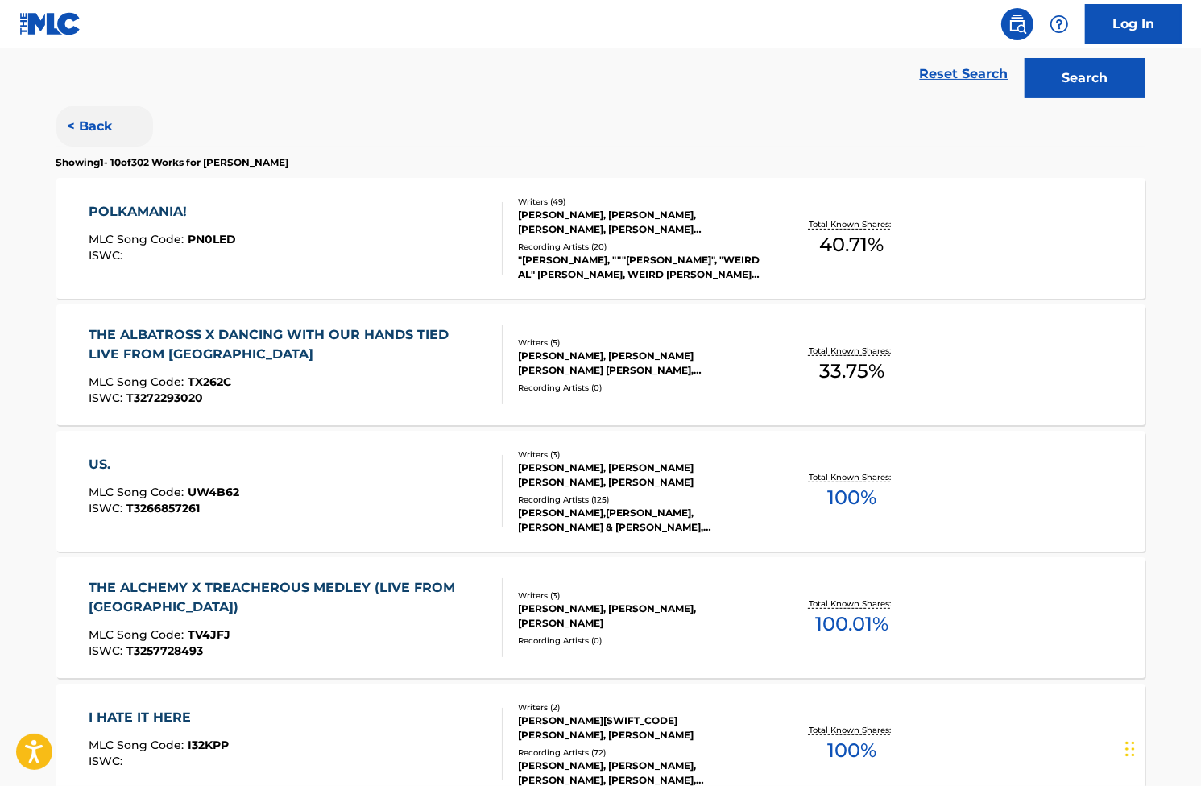
click at [89, 118] on button "< Back" at bounding box center [104, 126] width 97 height 40
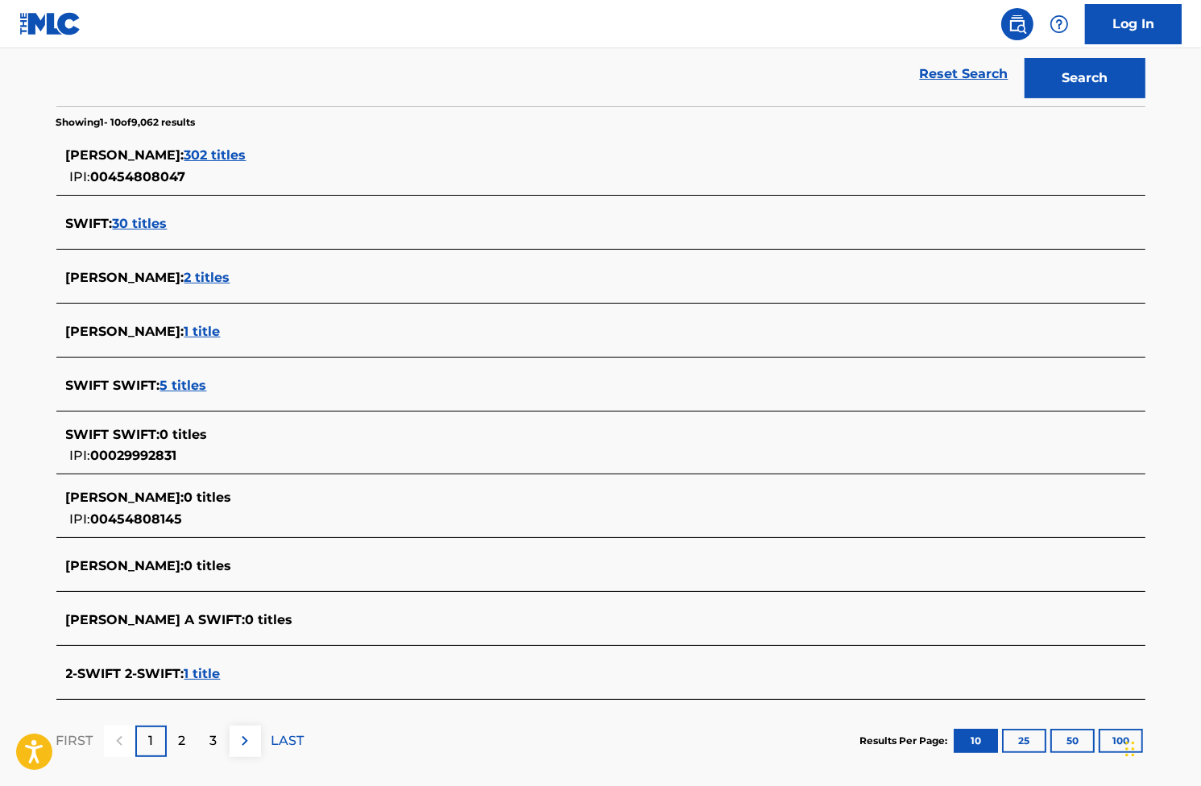
click at [183, 66] on div "Reset Search Search" at bounding box center [600, 74] width 1089 height 64
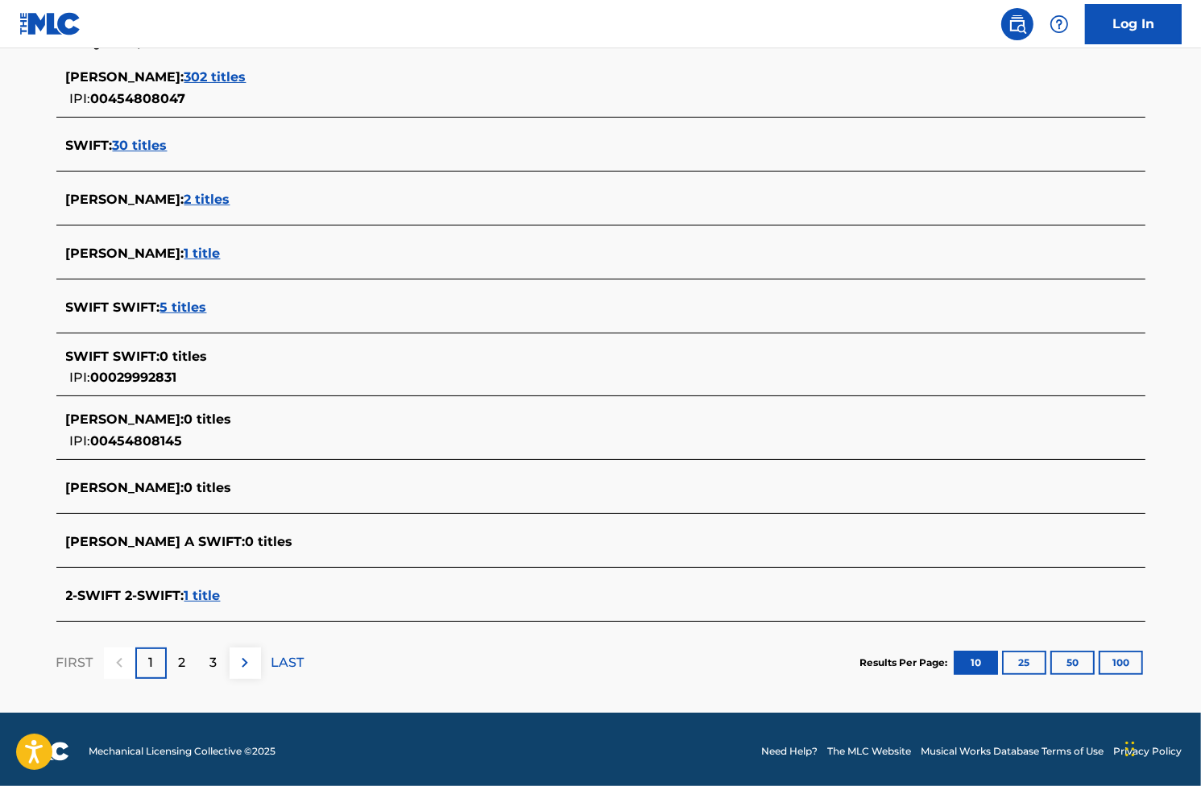
scroll to position [447, 0]
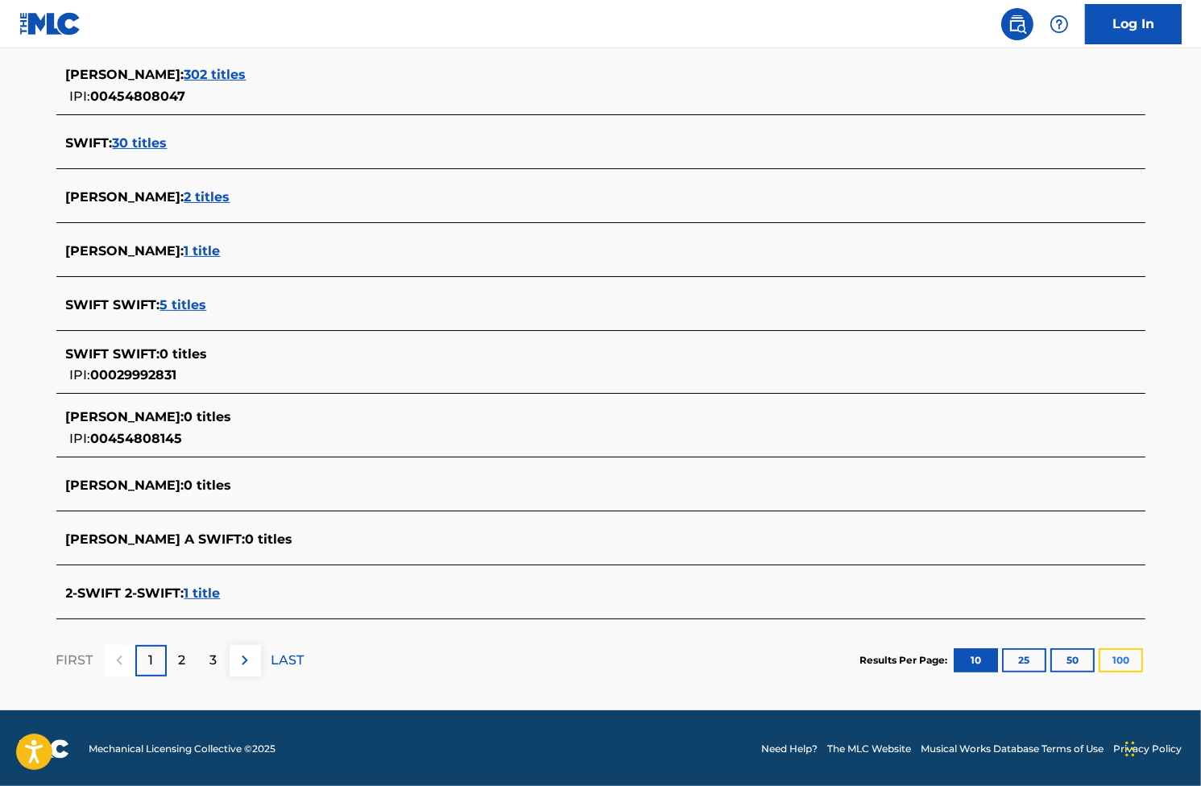
click at [1121, 661] on button "100" at bounding box center [1121, 660] width 44 height 24
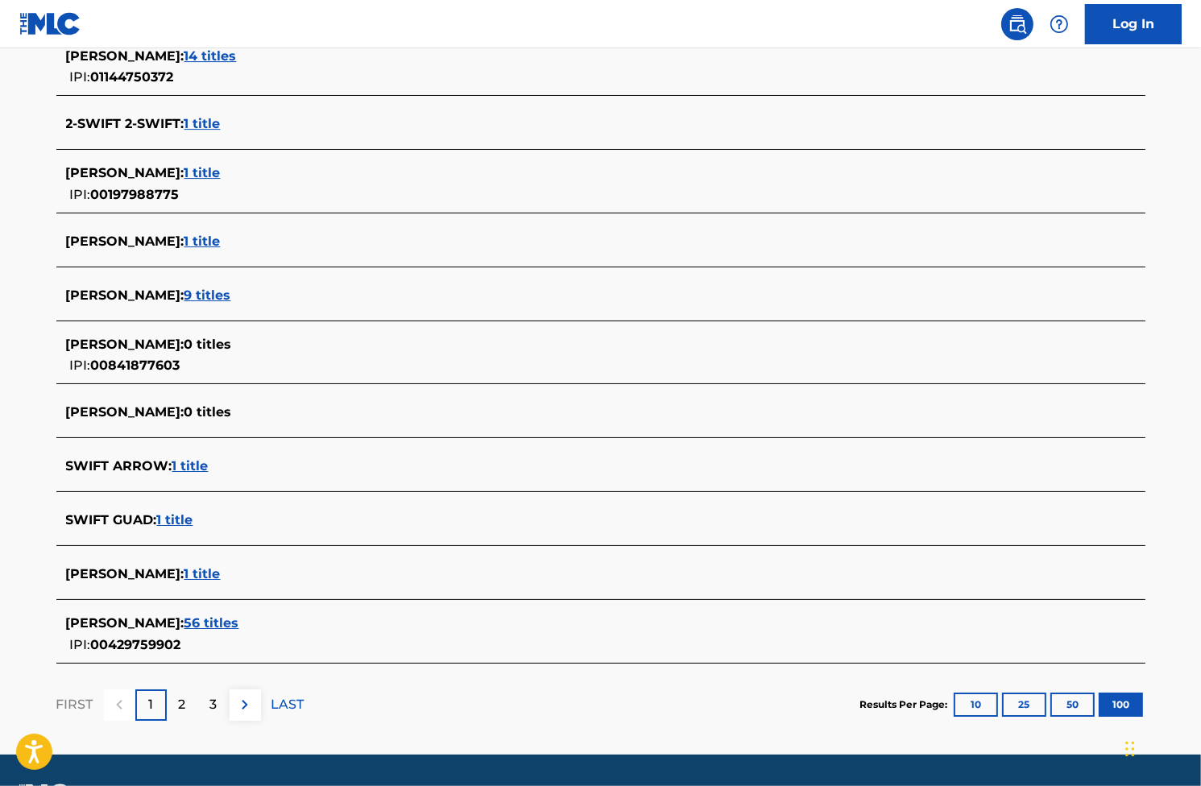
scroll to position [5450, 0]
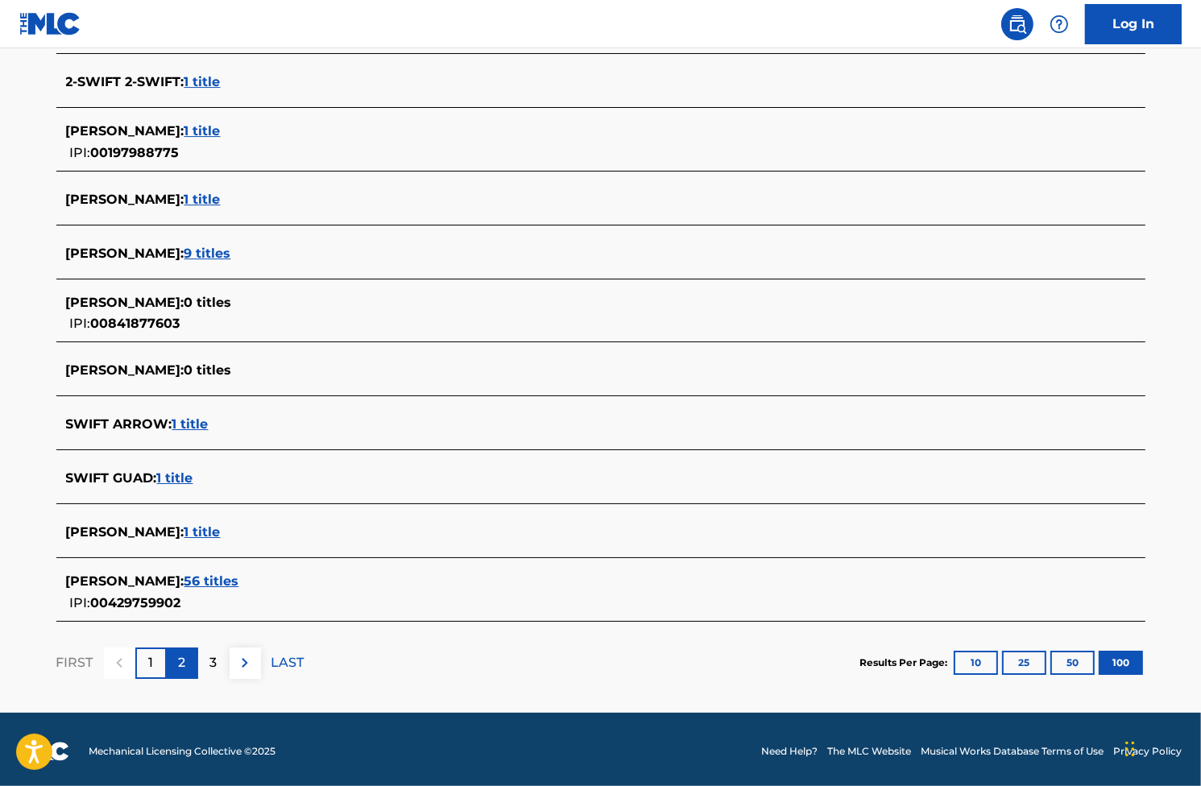
click at [172, 660] on div "2" at bounding box center [182, 663] width 31 height 31
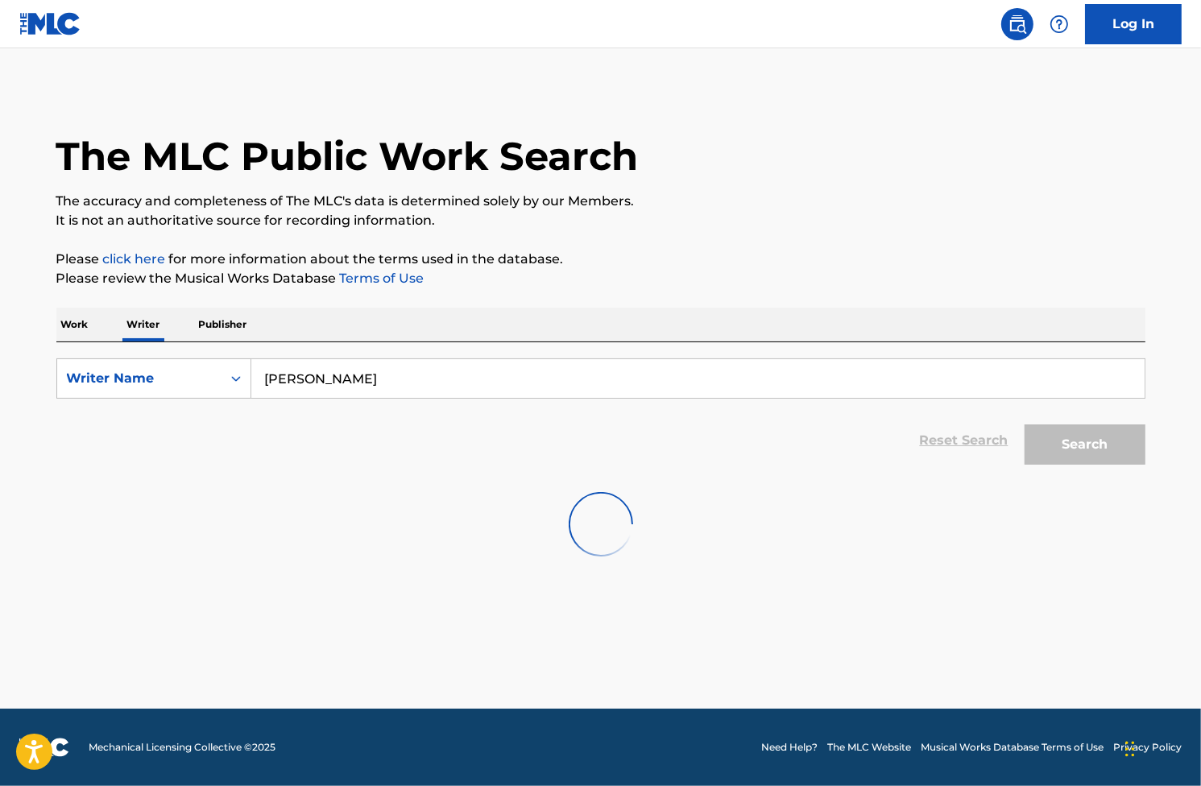
scroll to position [0, 0]
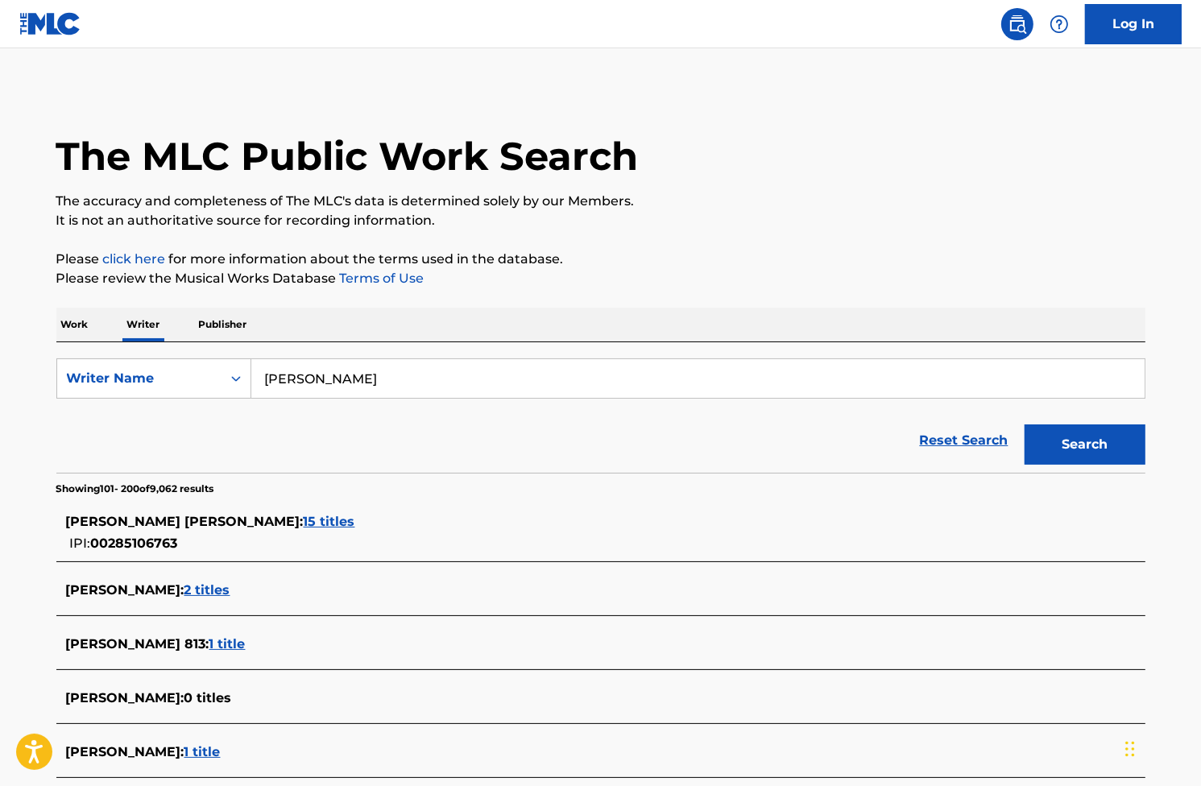
click at [304, 515] on span "15 titles" at bounding box center [330, 521] width 52 height 15
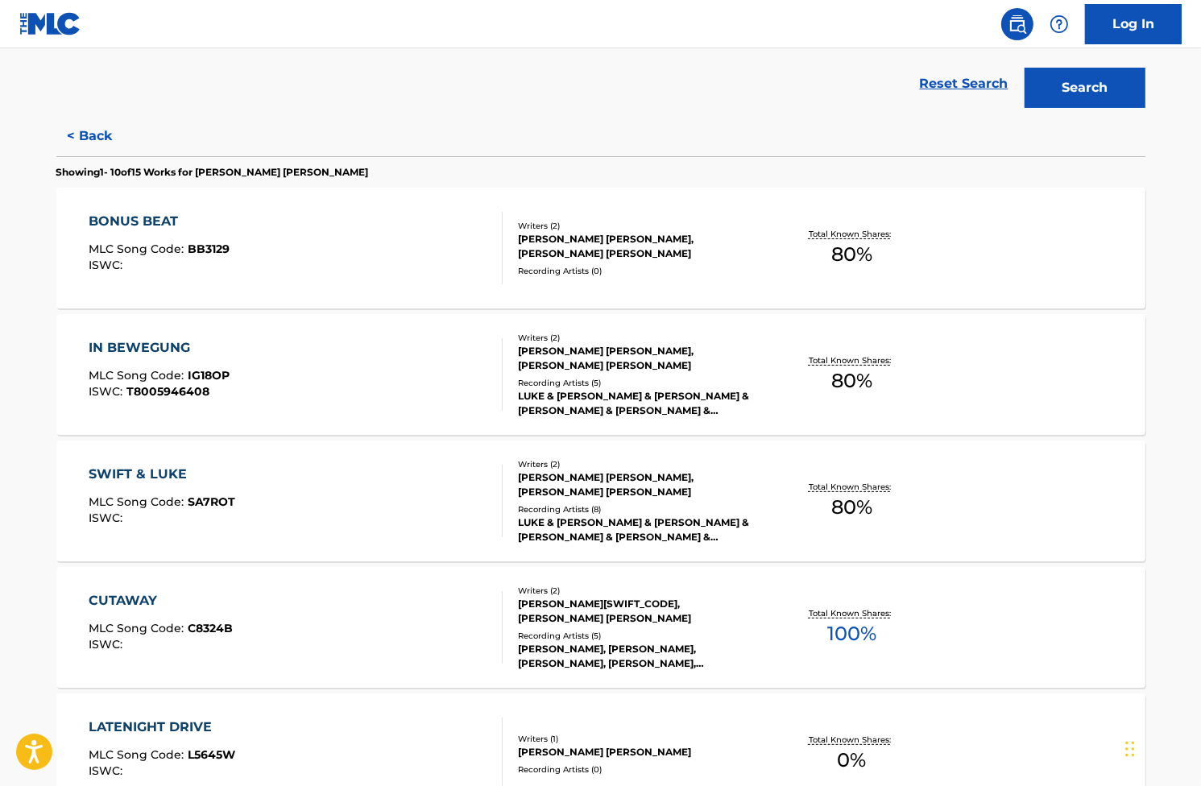
scroll to position [322, 0]
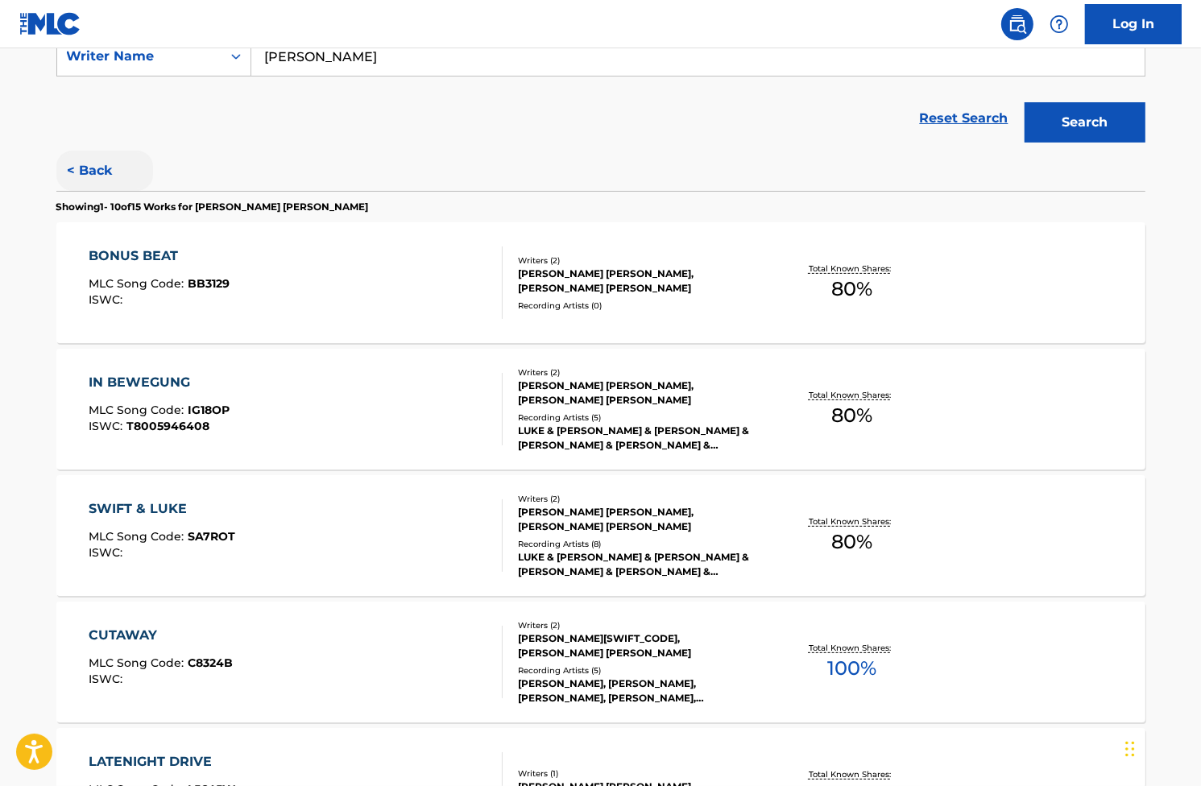
click at [72, 172] on button "< Back" at bounding box center [104, 171] width 97 height 40
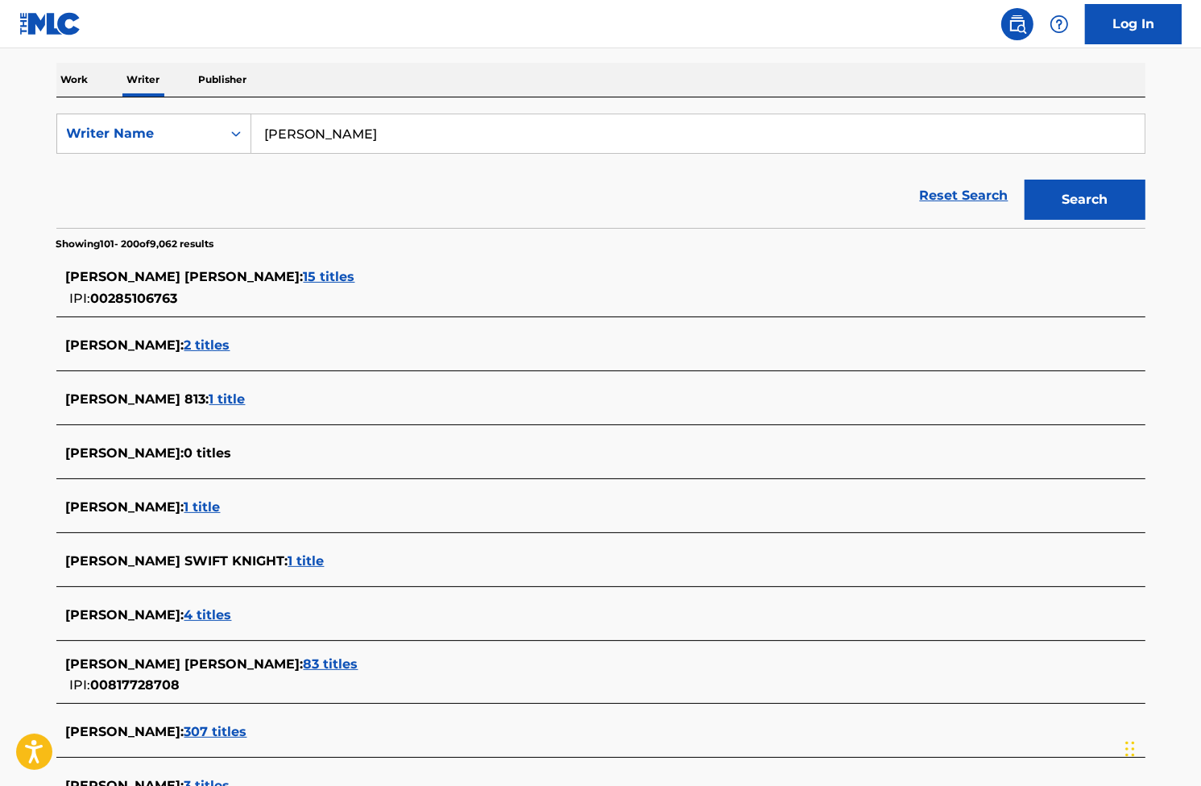
scroll to position [242, 0]
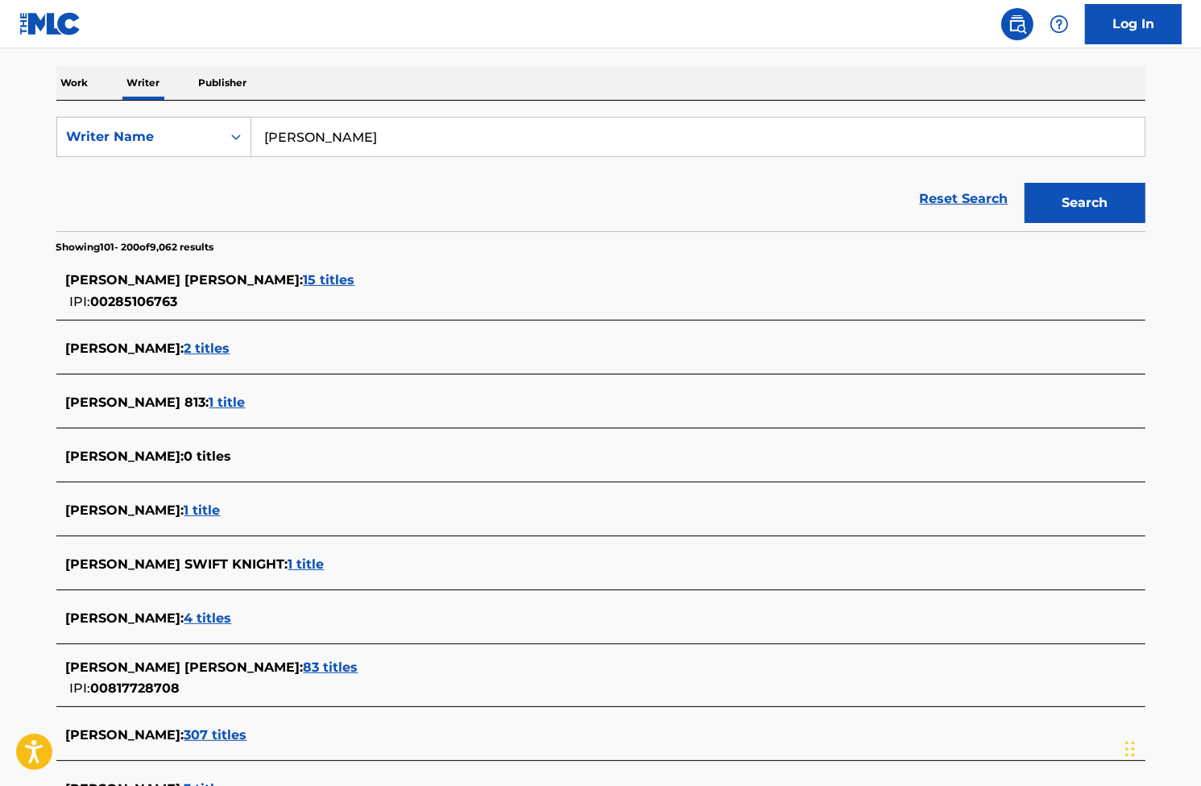
click at [304, 274] on span "15 titles" at bounding box center [330, 279] width 52 height 15
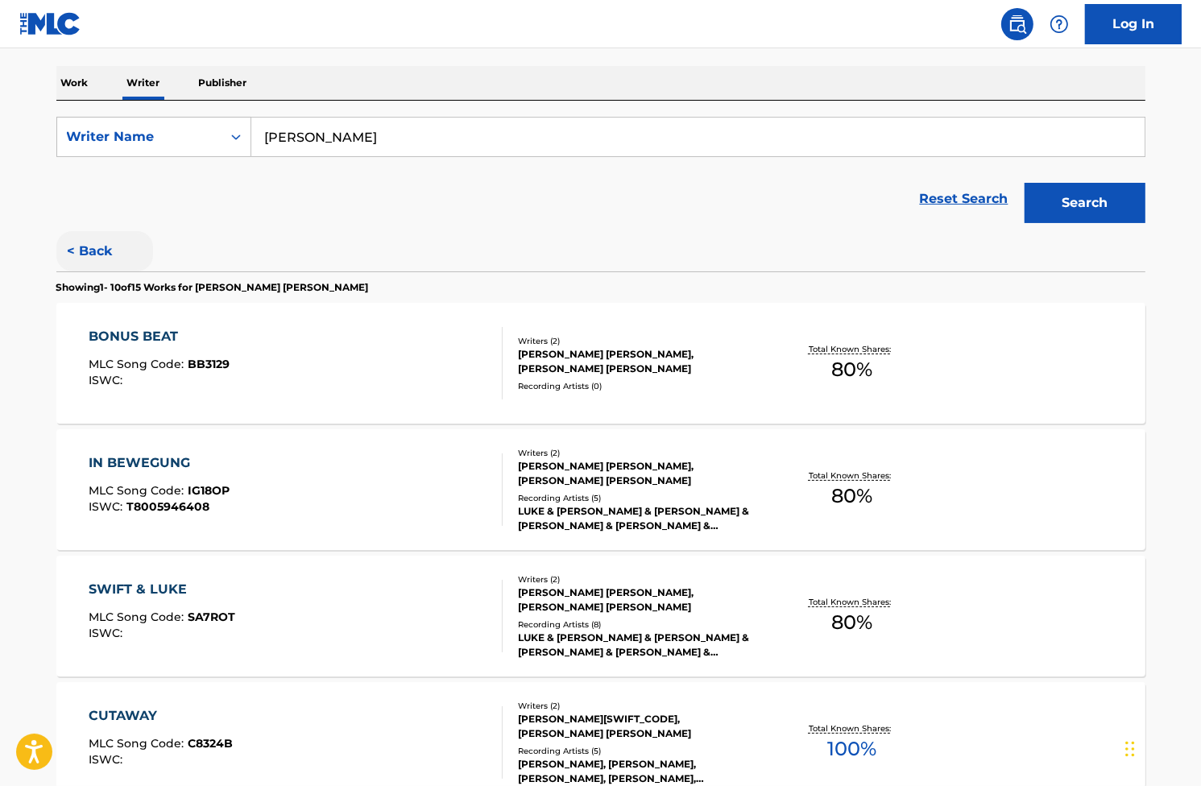
click at [102, 255] on button "< Back" at bounding box center [104, 251] width 97 height 40
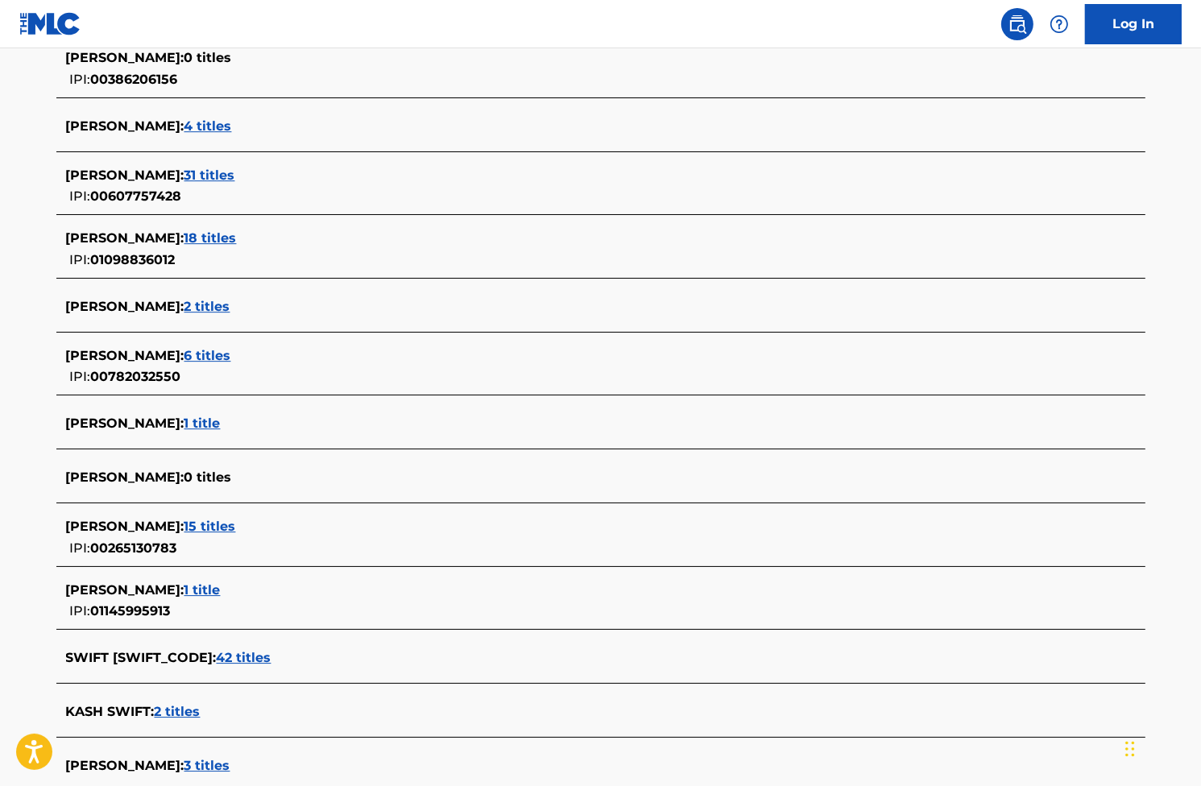
scroll to position [5587, 0]
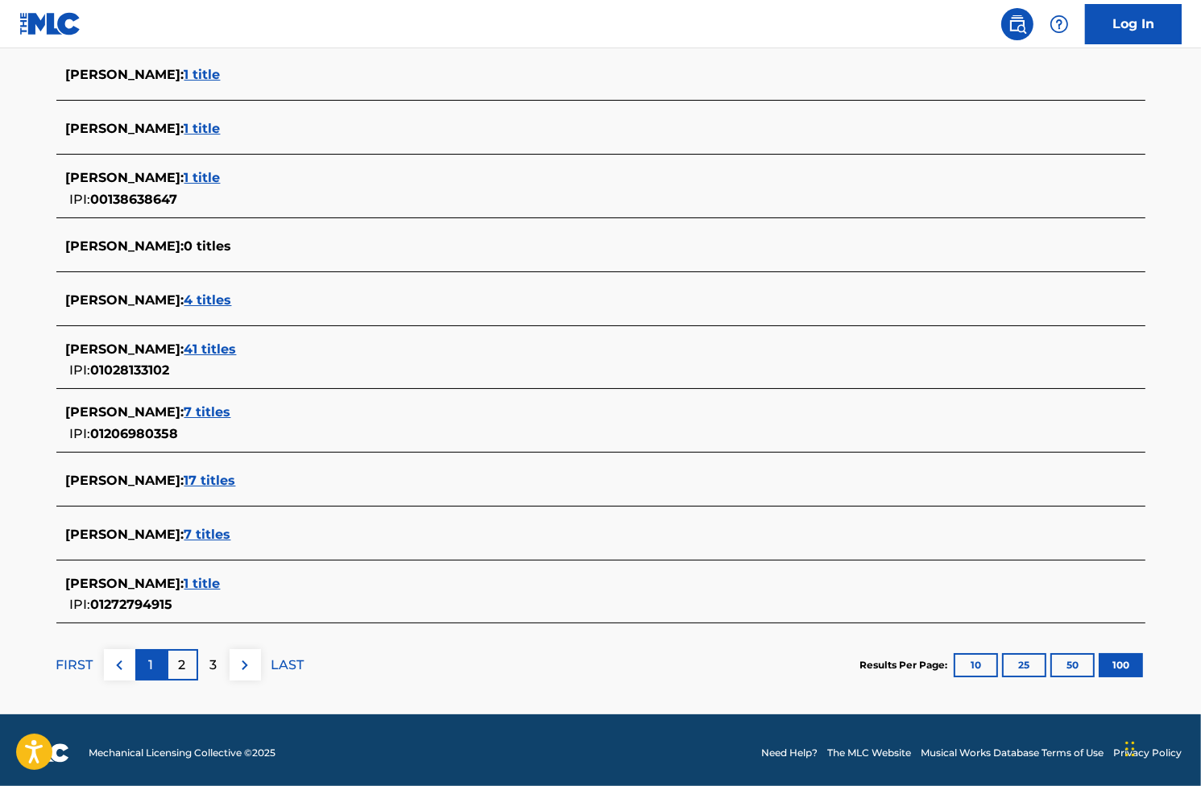
click at [151, 659] on p "1" at bounding box center [150, 665] width 5 height 19
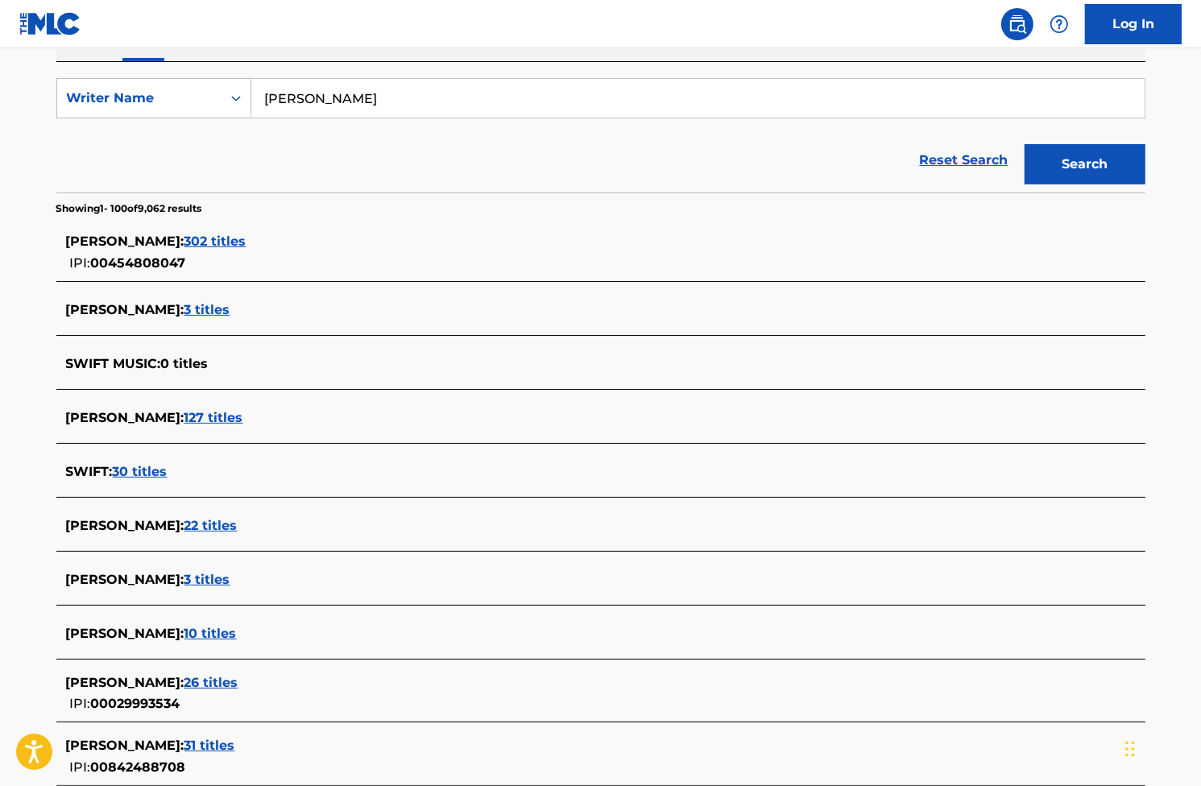
scroll to position [322, 0]
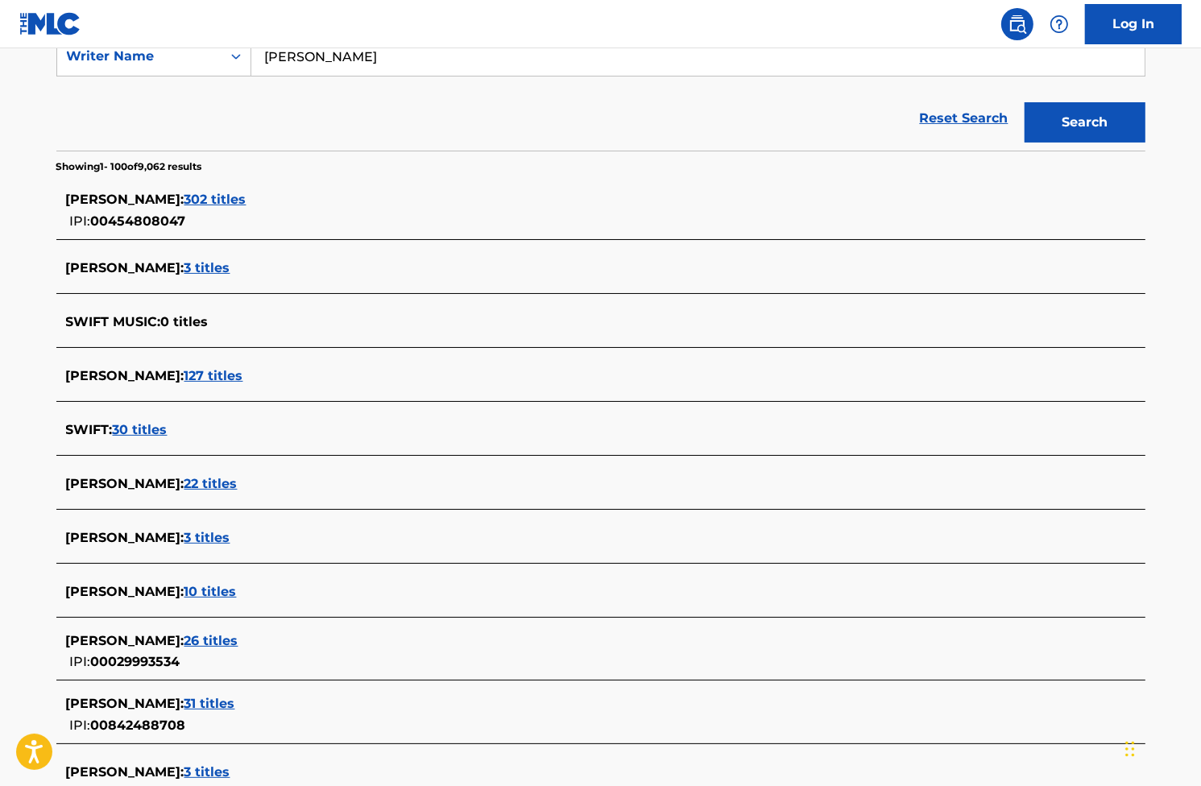
click at [238, 197] on span "302 titles" at bounding box center [215, 199] width 62 height 15
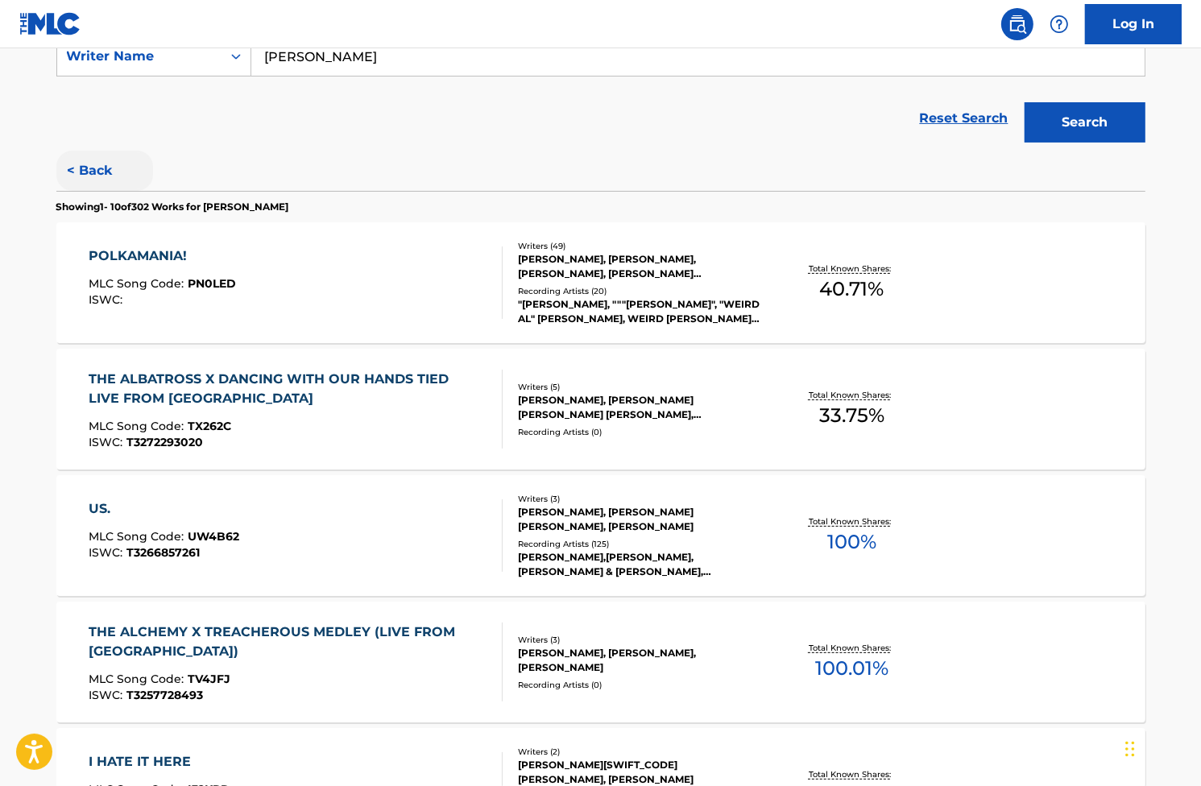
click at [90, 162] on button "< Back" at bounding box center [104, 171] width 97 height 40
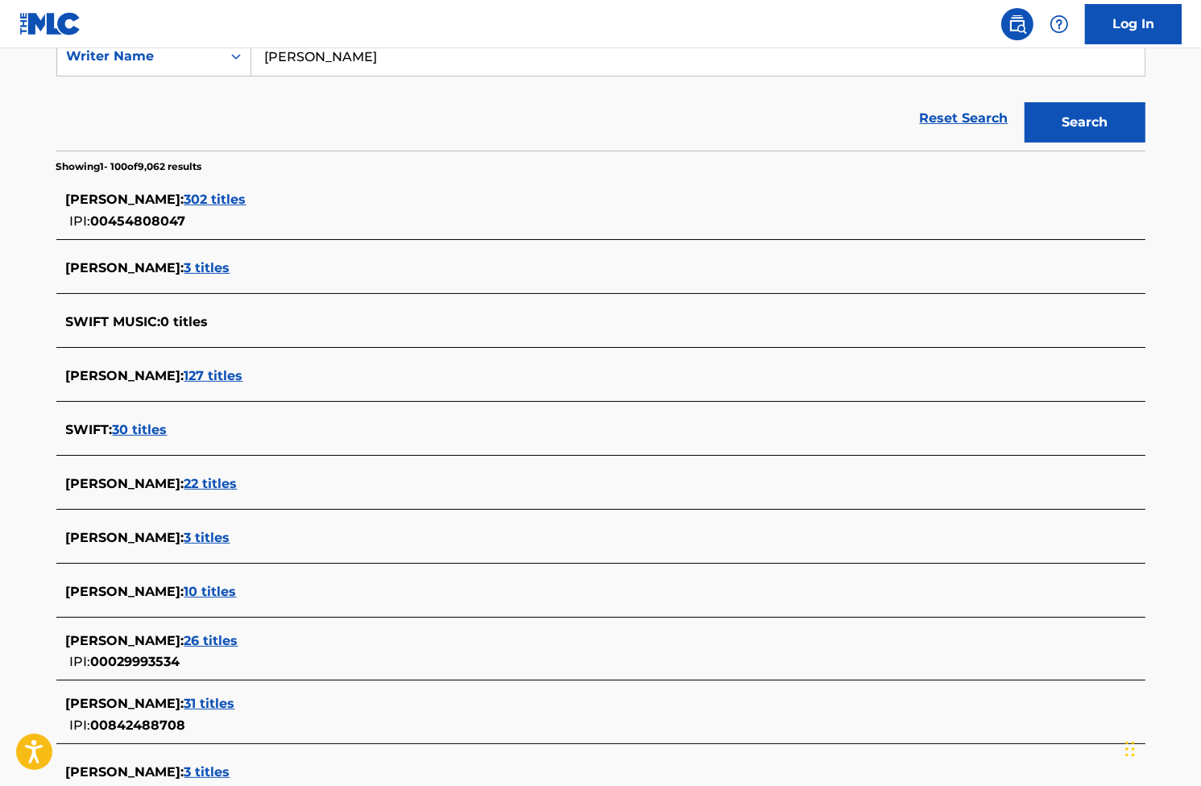
click at [143, 89] on div "Reset Search Search" at bounding box center [600, 118] width 1089 height 64
click at [276, 57] on input "[PERSON_NAME]" at bounding box center [697, 56] width 893 height 39
click at [163, 98] on div "Reset Search Search" at bounding box center [600, 118] width 1089 height 64
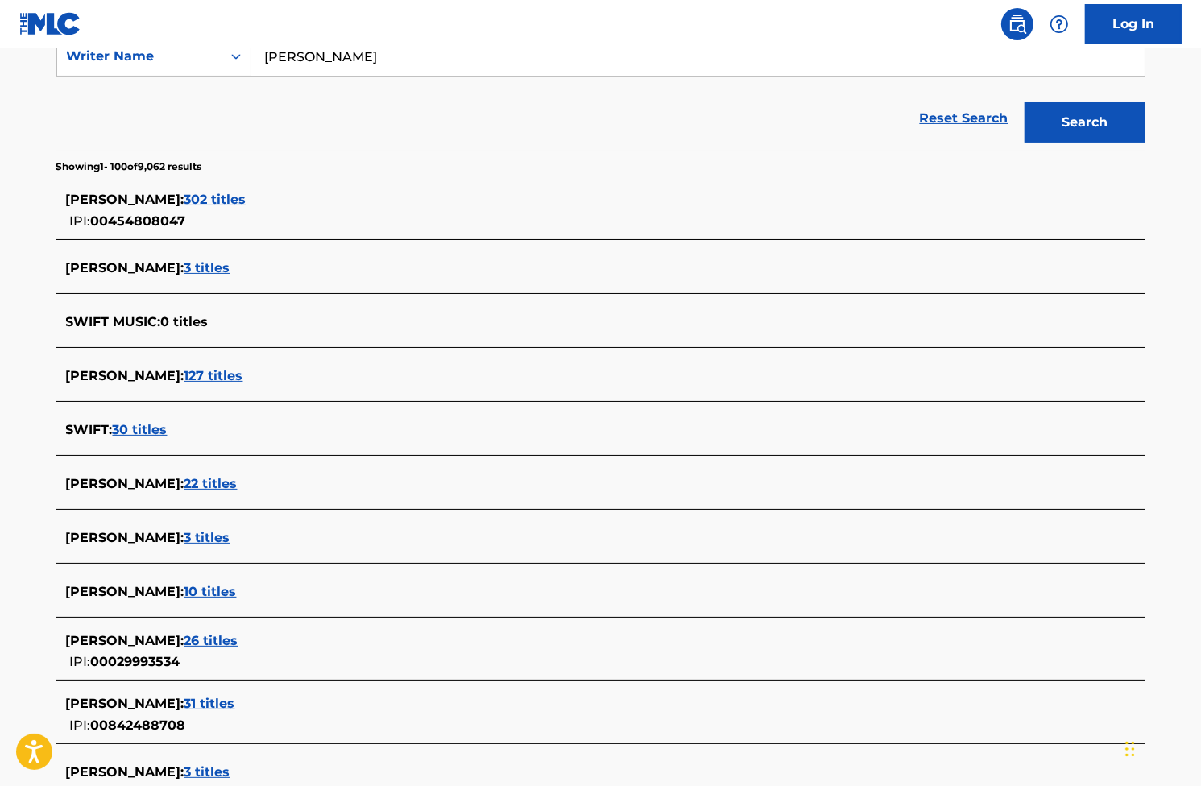
click at [291, 48] on input "[PERSON_NAME]" at bounding box center [697, 56] width 893 height 39
click at [290, 54] on input "[PERSON_NAME]" at bounding box center [697, 56] width 893 height 39
click at [69, 289] on div "[PERSON_NAME] : 3 titles" at bounding box center [600, 270] width 1089 height 48
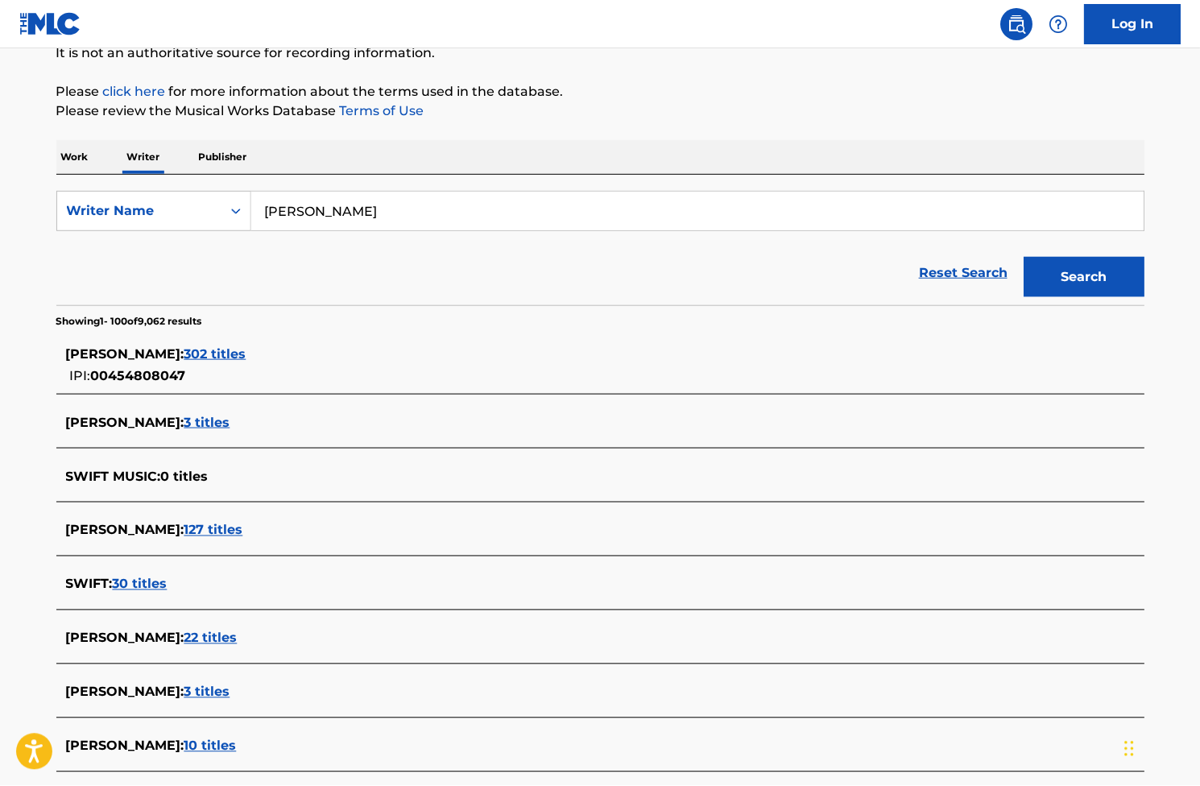
scroll to position [242, 0]
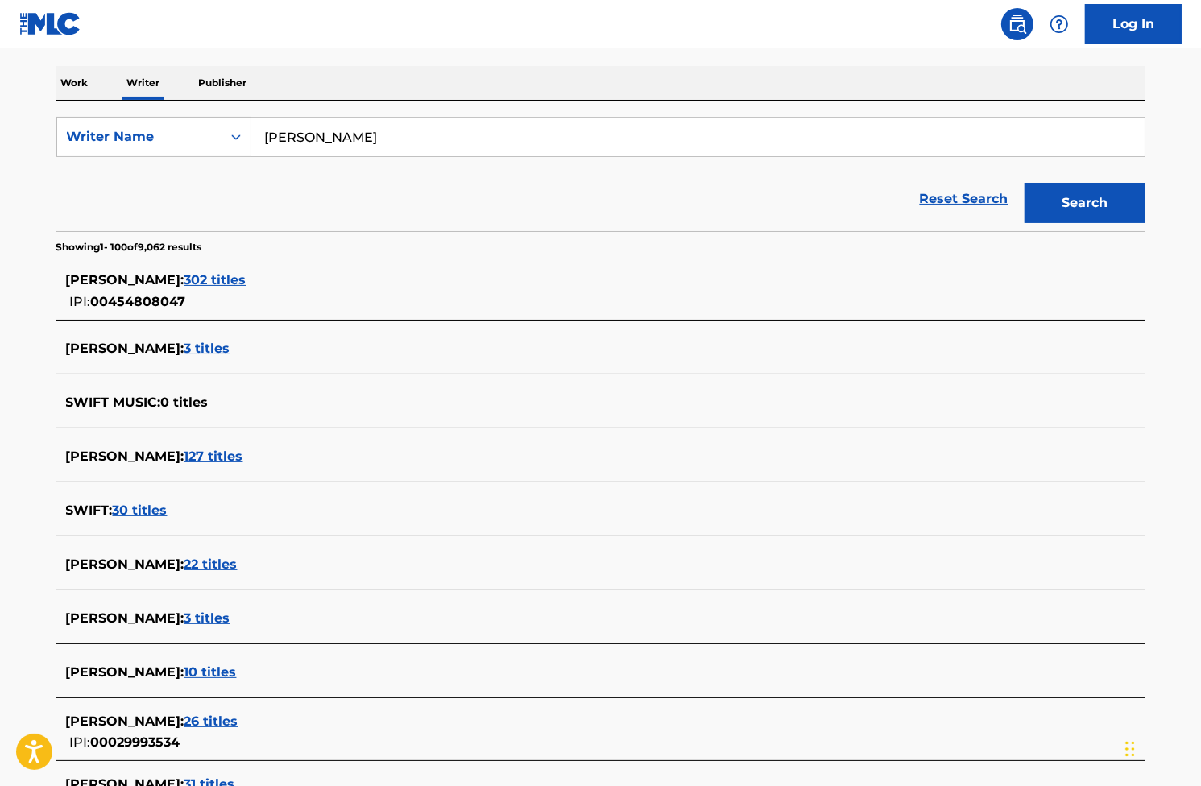
click at [121, 183] on div "Reset Search Search" at bounding box center [600, 199] width 1089 height 64
click at [112, 185] on div "Reset Search Search" at bounding box center [600, 199] width 1089 height 64
